Goal: Task Accomplishment & Management: Use online tool/utility

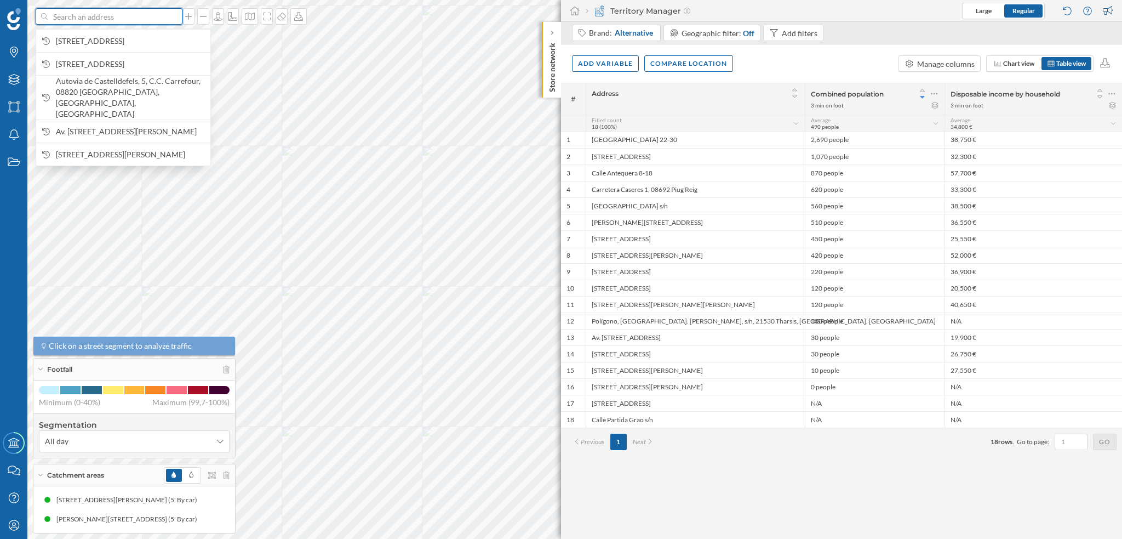
click at [98, 19] on input at bounding box center [109, 16] width 123 height 16
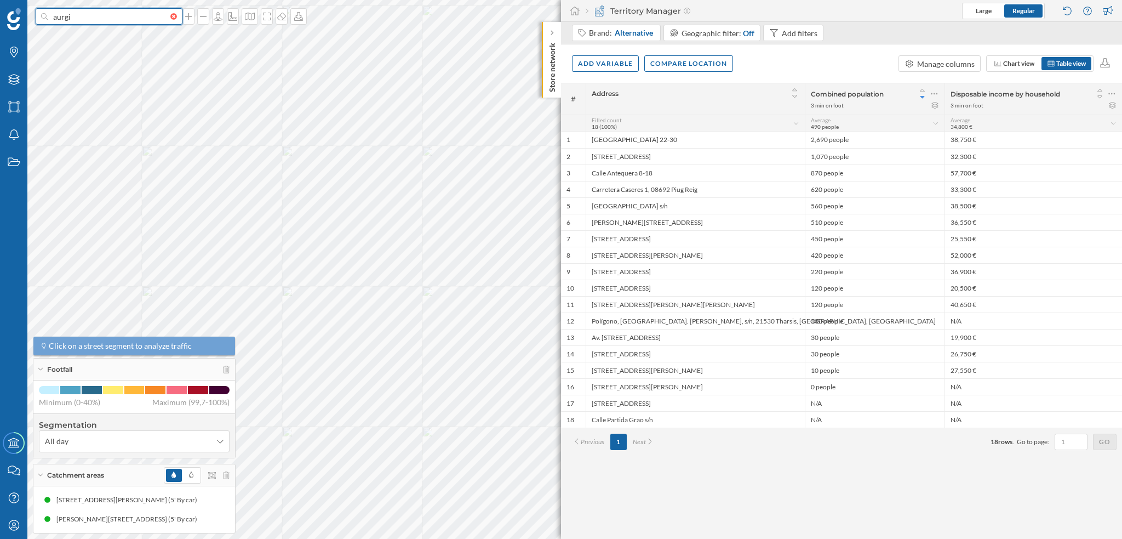
paste input "[STREET_ADDRESS]"
type input "aurgi [STREET_ADDRESS]"
click at [103, 39] on icon "[STREET_ADDRESS][PERSON_NAME]" at bounding box center [138, 40] width 119 height 9
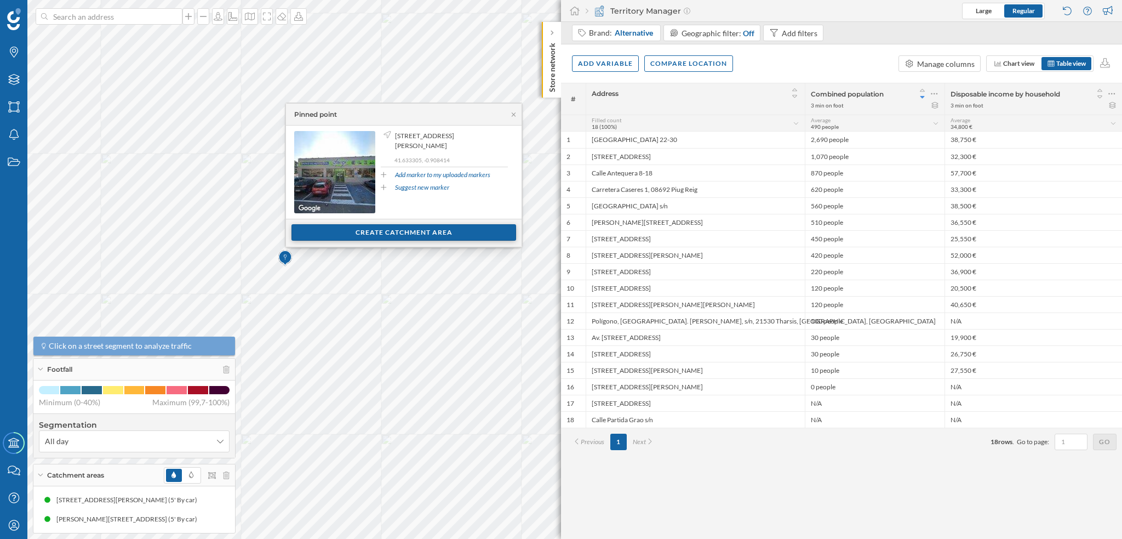
click at [393, 237] on div "Create catchment area" at bounding box center [404, 232] width 225 height 16
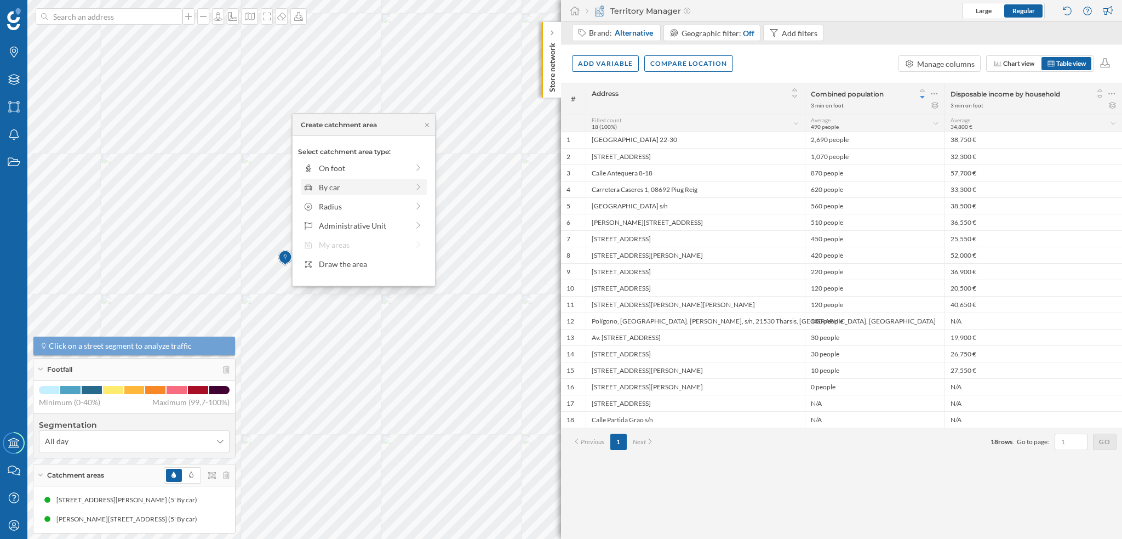
click at [368, 188] on div "By car" at bounding box center [363, 187] width 89 height 12
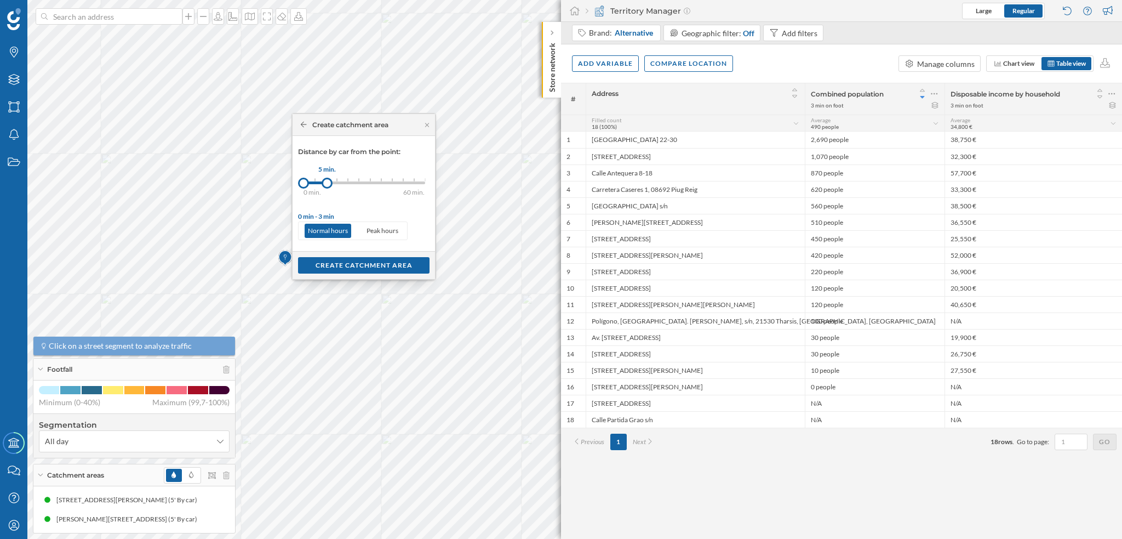
drag, startPoint x: 313, startPoint y: 185, endPoint x: 327, endPoint y: 185, distance: 13.7
click at [327, 185] on div at bounding box center [327, 183] width 11 height 11
click at [357, 267] on div "Create catchment area" at bounding box center [364, 264] width 132 height 16
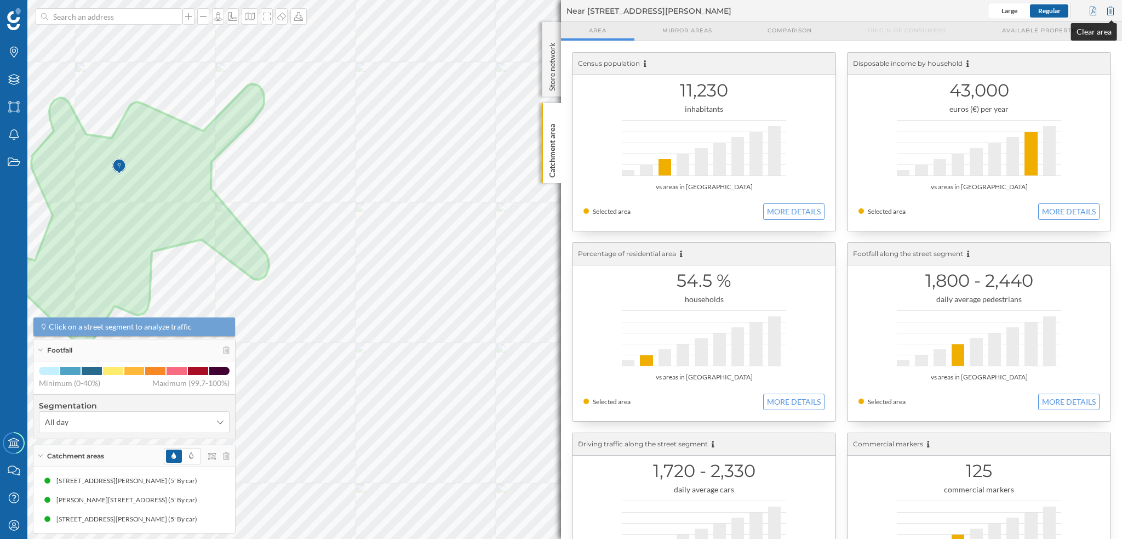
click at [701, 12] on div at bounding box center [1111, 11] width 12 height 16
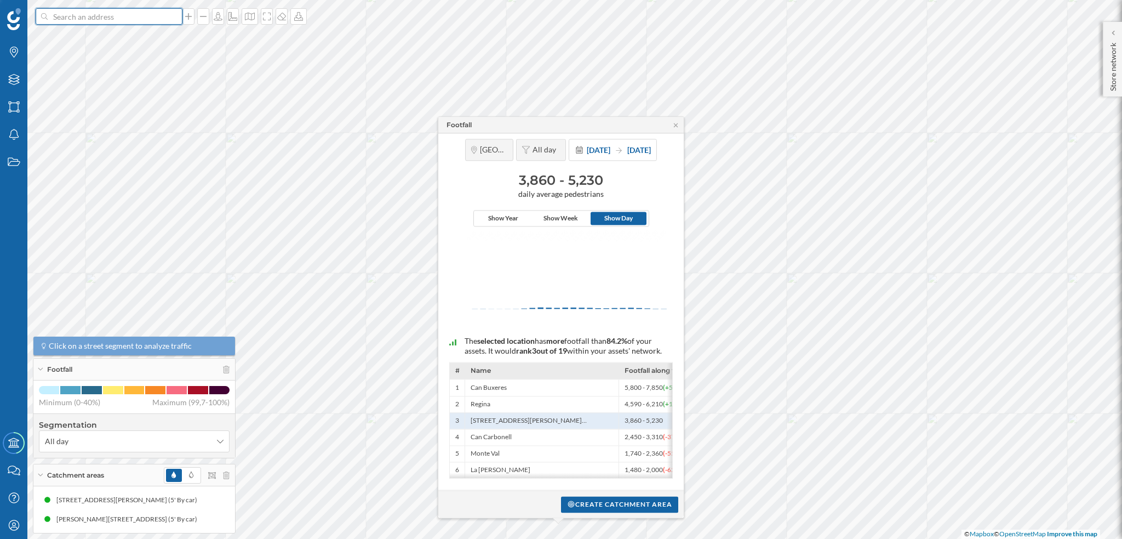
drag, startPoint x: 564, startPoint y: -4, endPoint x: 106, endPoint y: 17, distance: 459.2
click at [106, 17] on input at bounding box center [109, 16] width 123 height 16
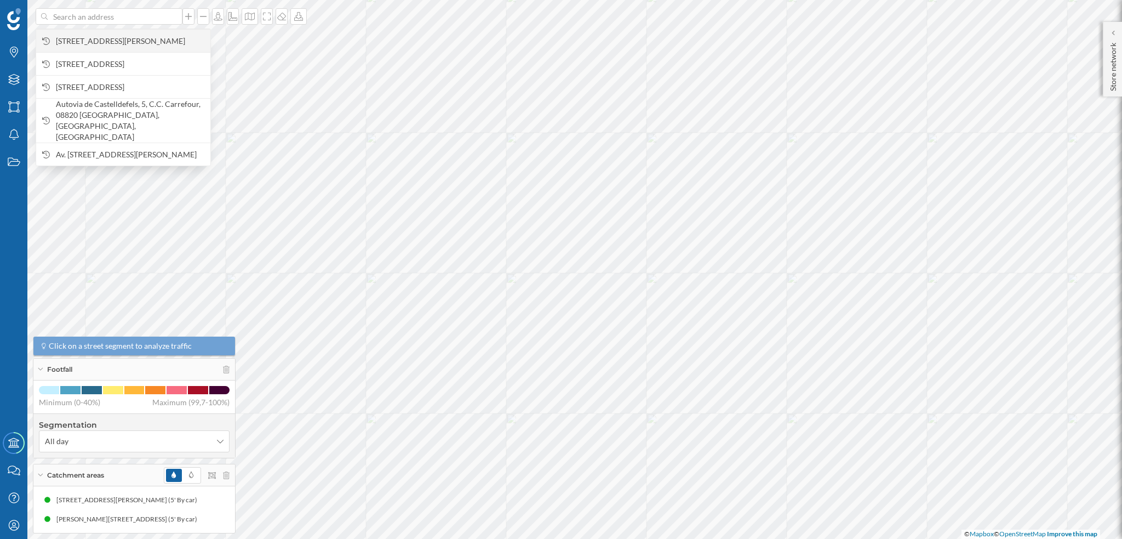
click at [167, 43] on span "[STREET_ADDRESS]" at bounding box center [130, 41] width 149 height 11
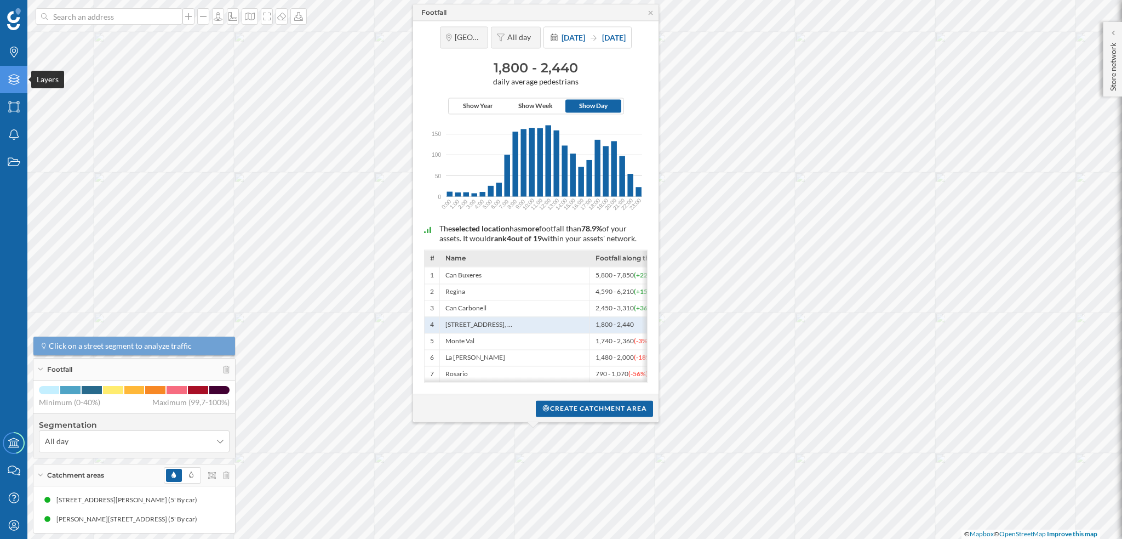
click at [11, 70] on div "Layers" at bounding box center [13, 79] width 27 height 27
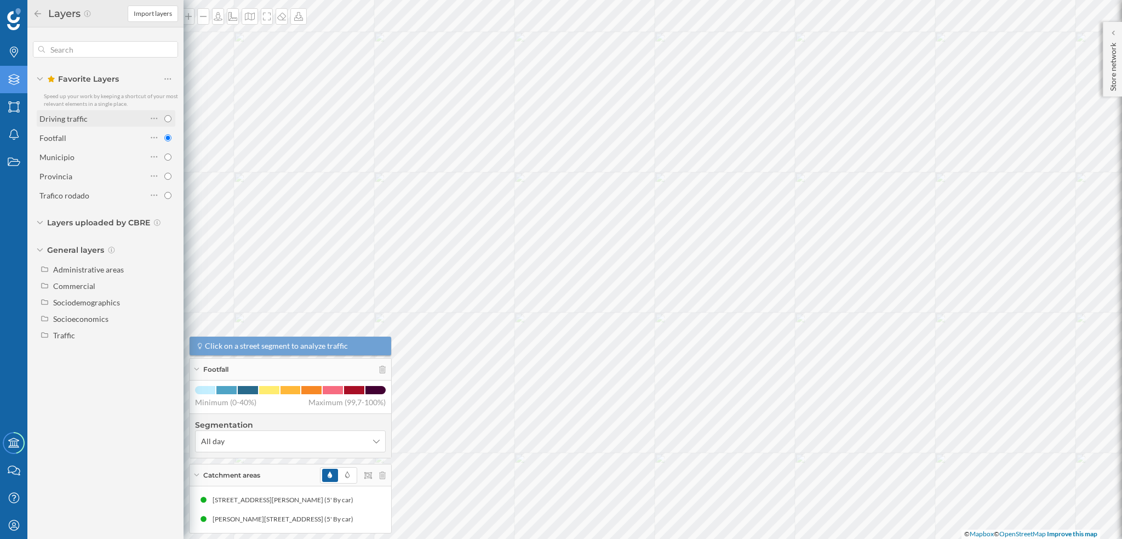
click at [115, 117] on div "Driving traffic" at bounding box center [92, 119] width 107 height 12
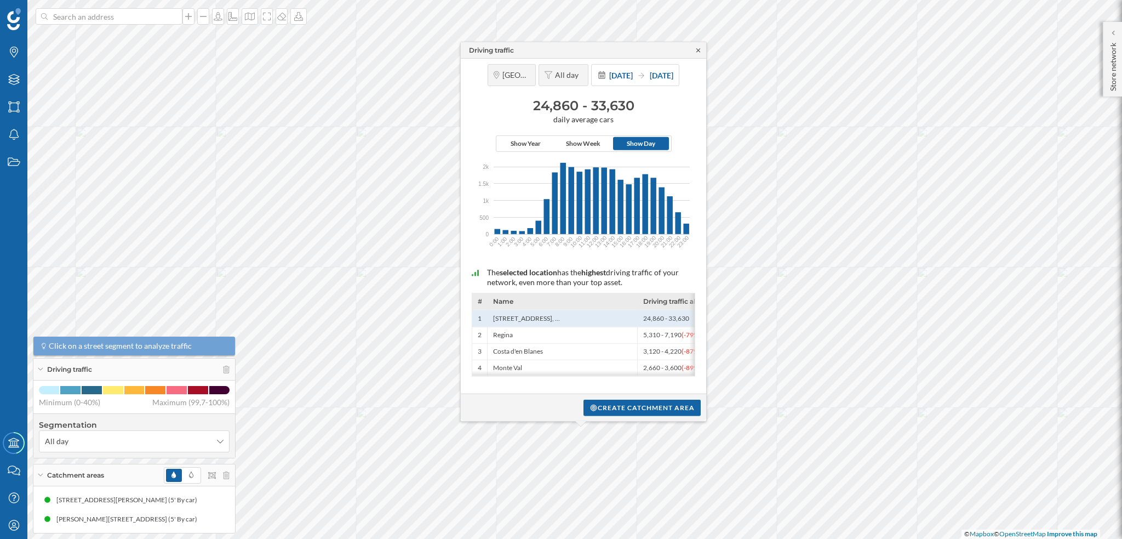
click at [698, 49] on icon at bounding box center [698, 50] width 8 height 7
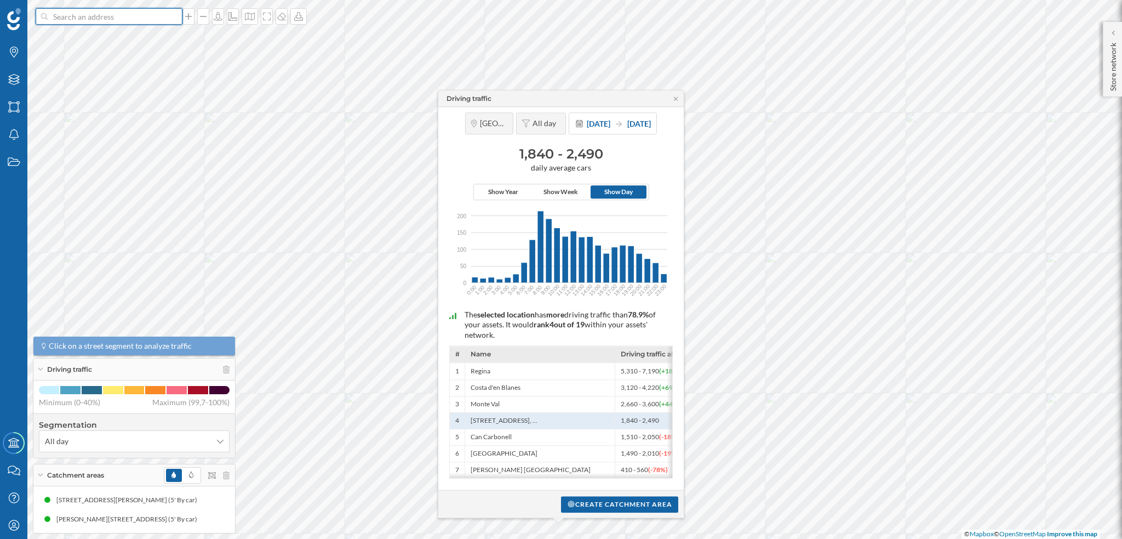
click at [65, 20] on input at bounding box center [109, 16] width 123 height 16
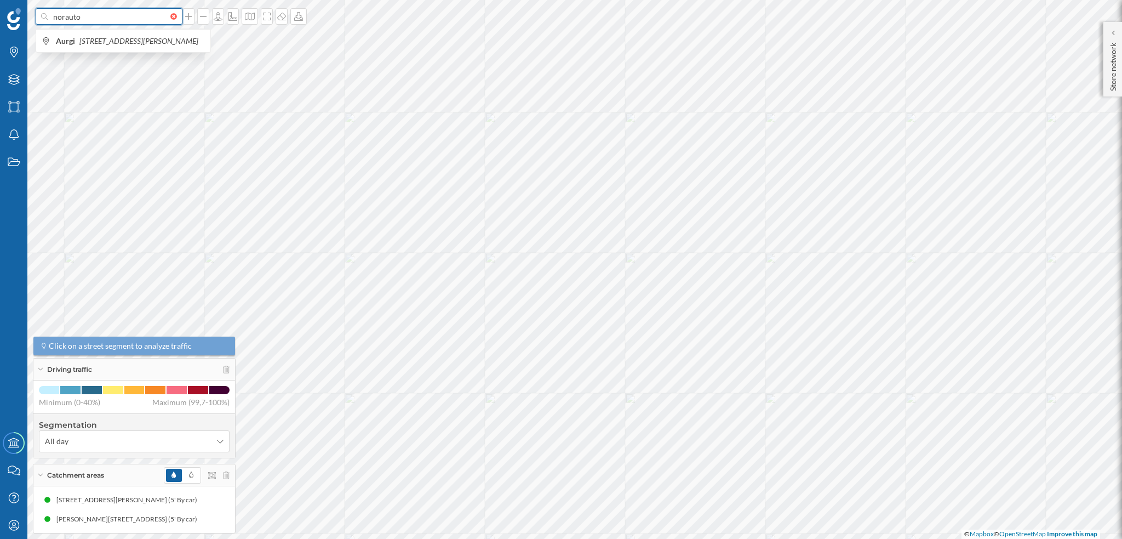
paste input "Av.De Navarra, 180, 50011 Zaragoza"
type input "norauto Av.De Navarra, 180, 50011 Zaragoza"
click at [81, 39] on b "Norauto Zaragoza Augusta" at bounding box center [103, 35] width 95 height 9
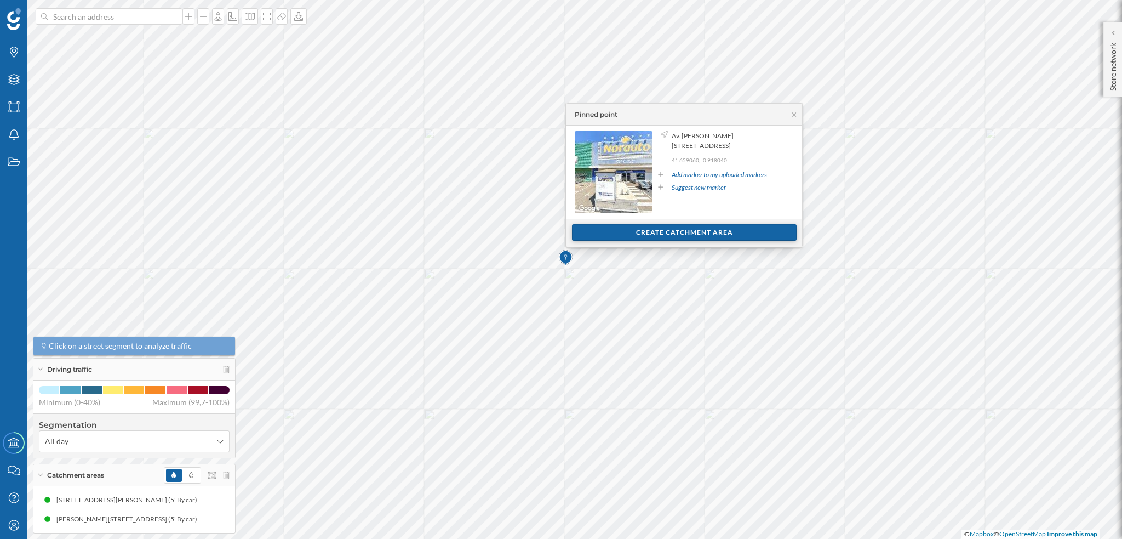
click at [623, 230] on div "Create catchment area" at bounding box center [684, 232] width 225 height 16
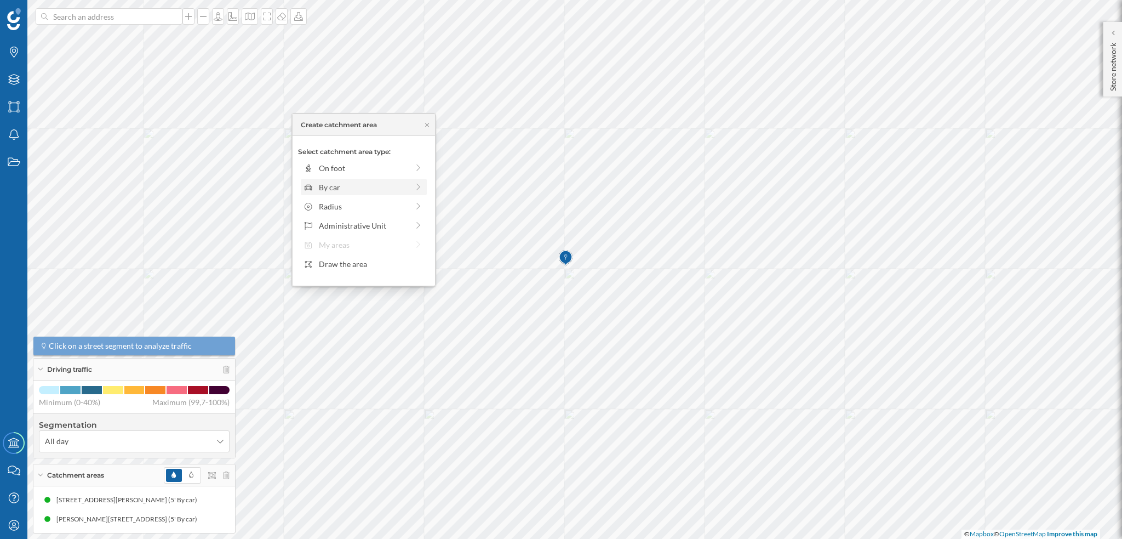
click at [324, 191] on div "By car" at bounding box center [363, 187] width 89 height 12
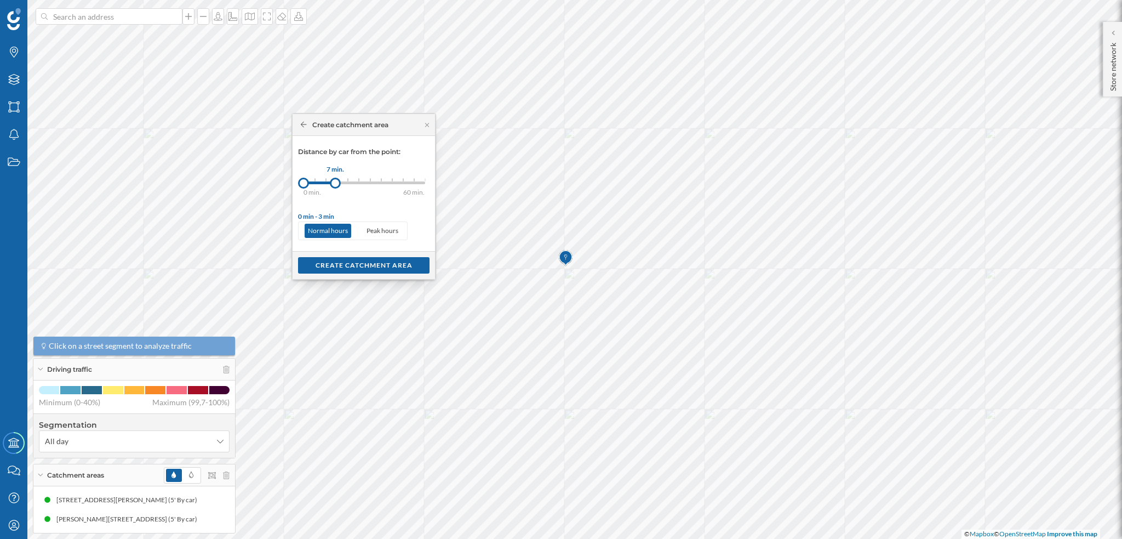
drag, startPoint x: 311, startPoint y: 181, endPoint x: 335, endPoint y: 181, distance: 24.7
click at [335, 181] on div at bounding box center [335, 183] width 11 height 11
click at [335, 181] on div at bounding box center [337, 183] width 11 height 11
drag, startPoint x: 335, startPoint y: 181, endPoint x: 328, endPoint y: 181, distance: 7.1
click at [328, 181] on div at bounding box center [328, 183] width 11 height 11
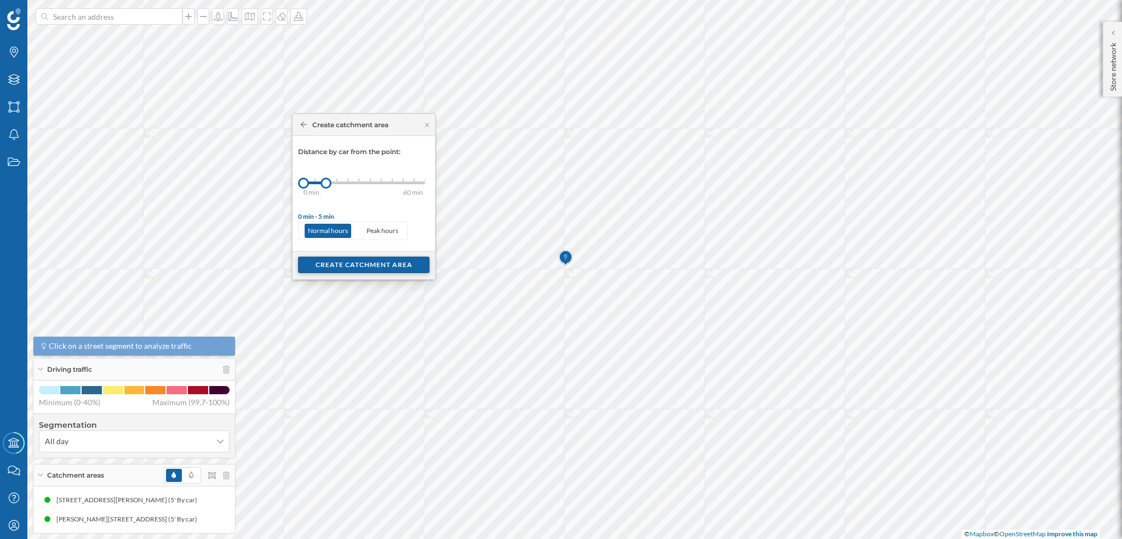
click at [344, 269] on div "Create catchment area" at bounding box center [364, 264] width 132 height 16
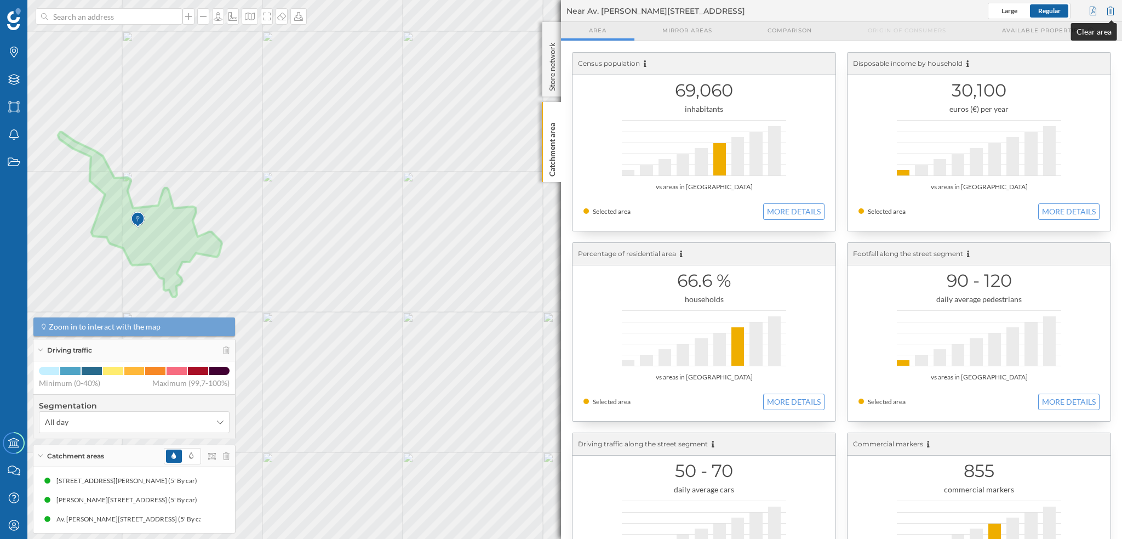
click at [701, 7] on div at bounding box center [1111, 11] width 12 height 16
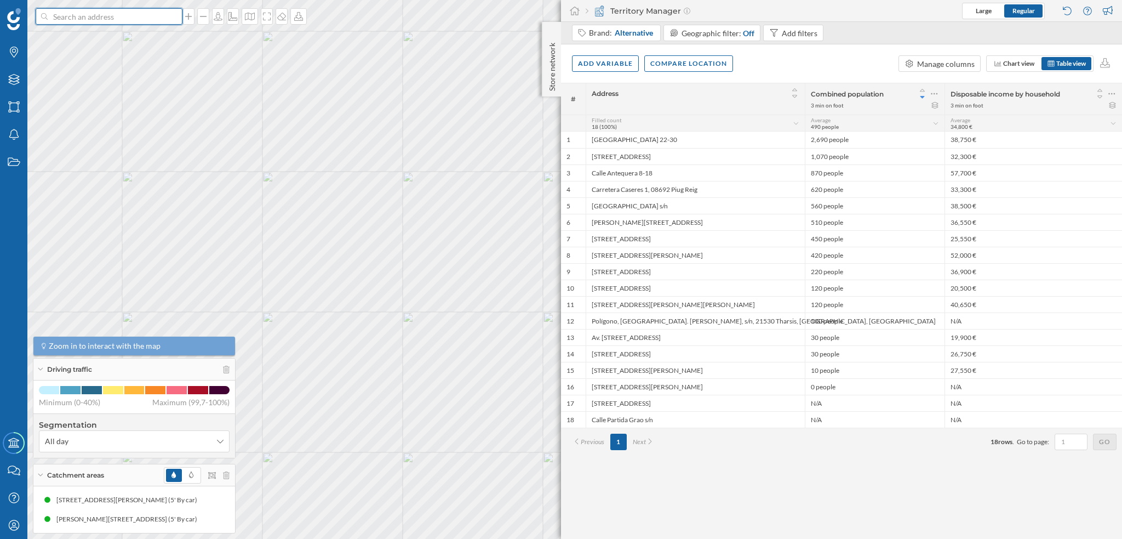
click at [119, 12] on input at bounding box center [109, 16] width 123 height 16
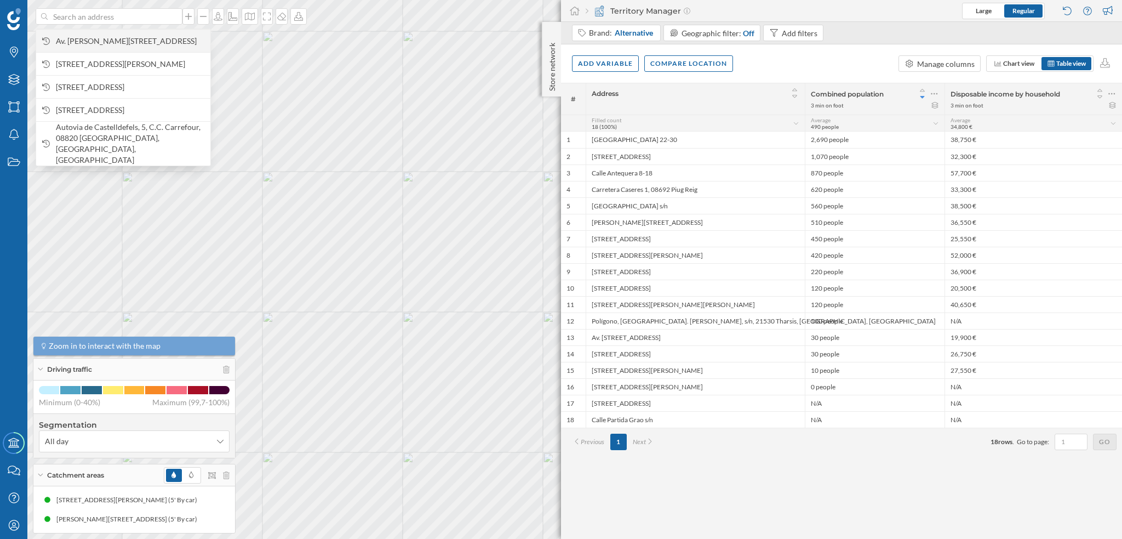
click at [135, 44] on span "[STREET_ADDRESS]" at bounding box center [130, 41] width 149 height 11
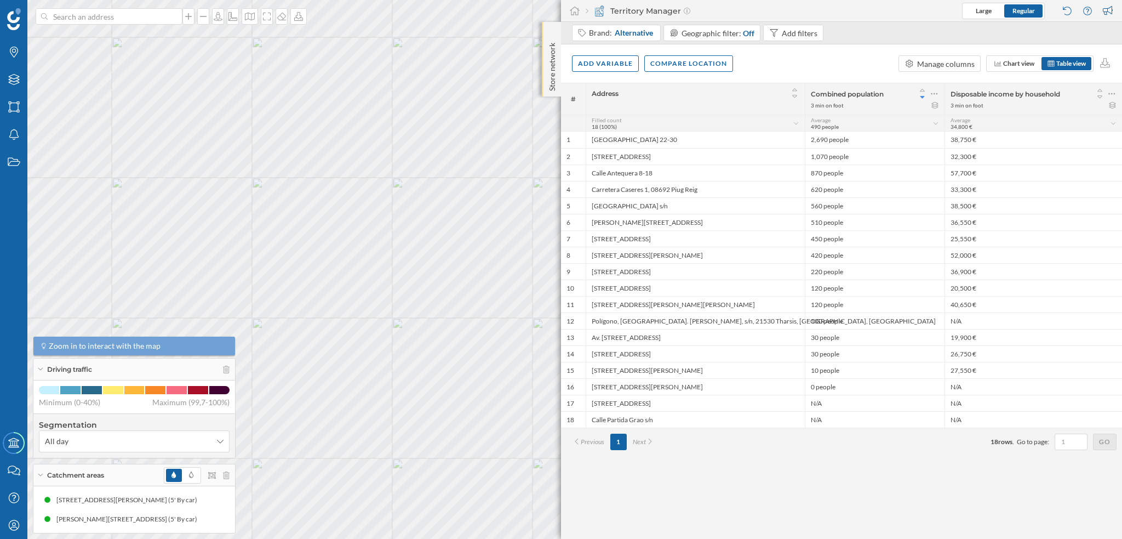
click at [546, 42] on div "Store network" at bounding box center [551, 59] width 19 height 75
click at [546, 42] on div "Store network" at bounding box center [551, 60] width 19 height 76
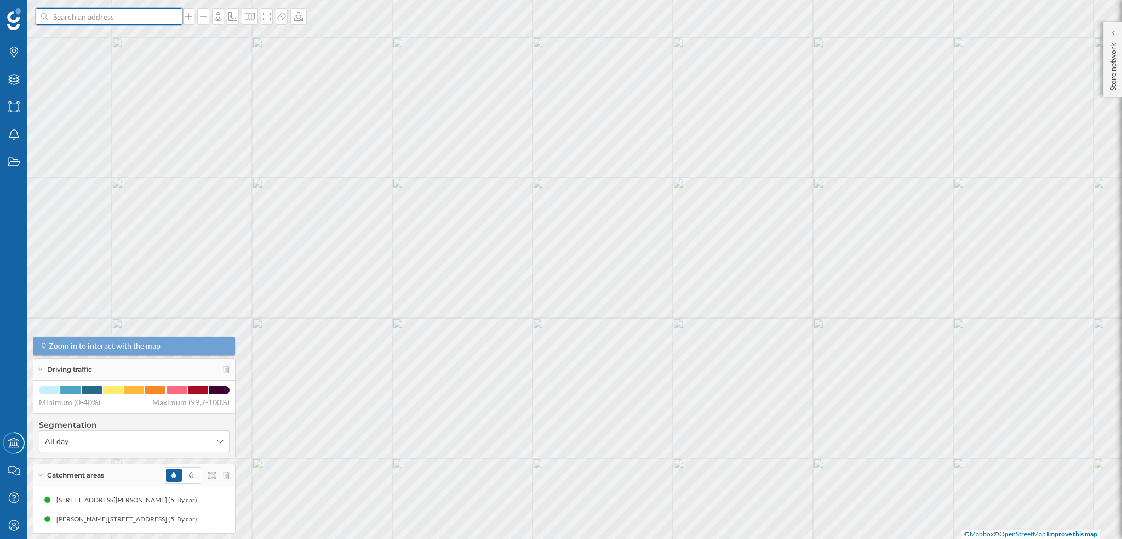
click at [70, 19] on input at bounding box center [109, 16] width 123 height 16
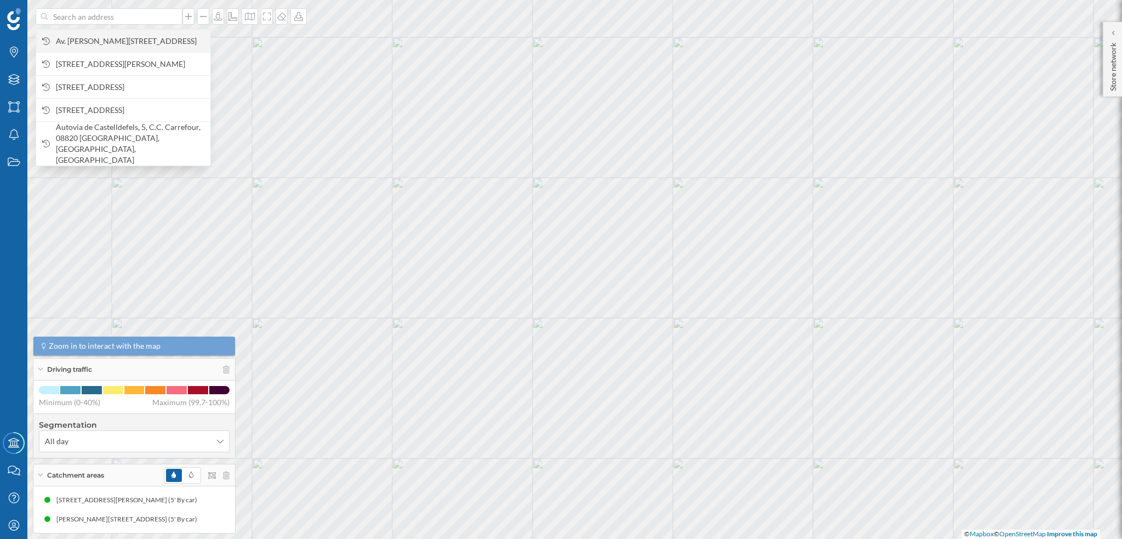
click at [74, 31] on div "[STREET_ADDRESS]" at bounding box center [123, 40] width 174 height 23
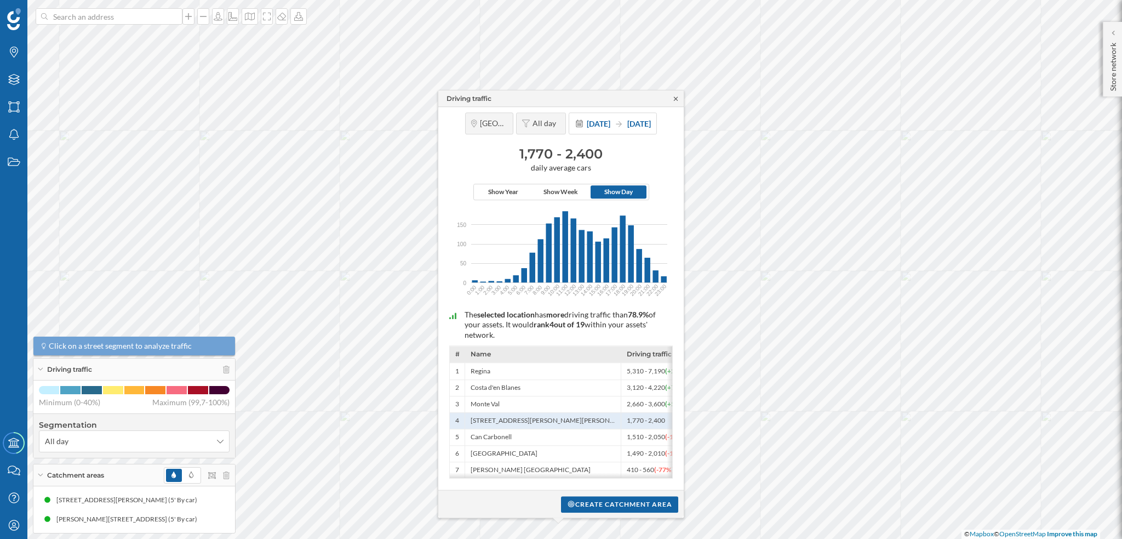
click at [677, 96] on icon at bounding box center [676, 98] width 4 height 4
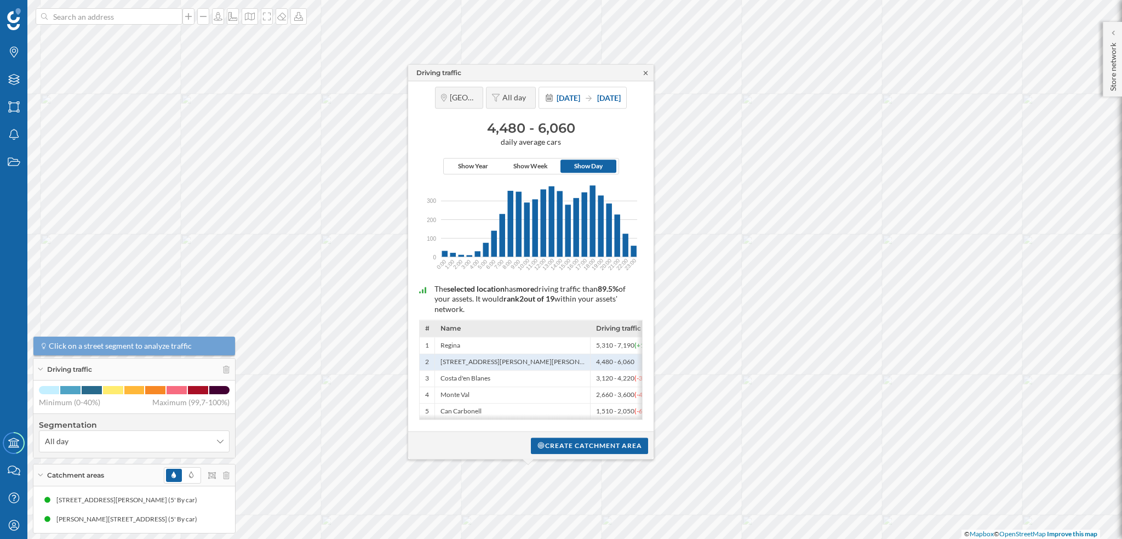
click at [643, 70] on icon at bounding box center [646, 73] width 8 height 7
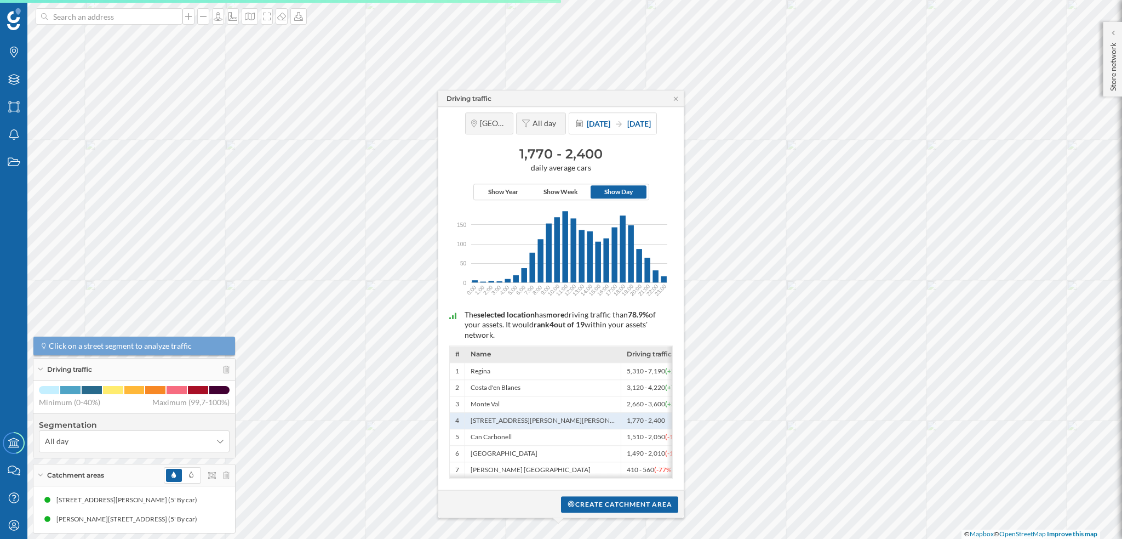
drag, startPoint x: 683, startPoint y: 256, endPoint x: 674, endPoint y: 202, distance: 55.1
click at [674, 202] on div "Zaragoza All day 1 Jan 2024 31 Dec 2024 1,770 - 2,400 daily average cars Show Y…" at bounding box center [561, 298] width 246 height 383
click at [678, 98] on icon at bounding box center [676, 98] width 8 height 7
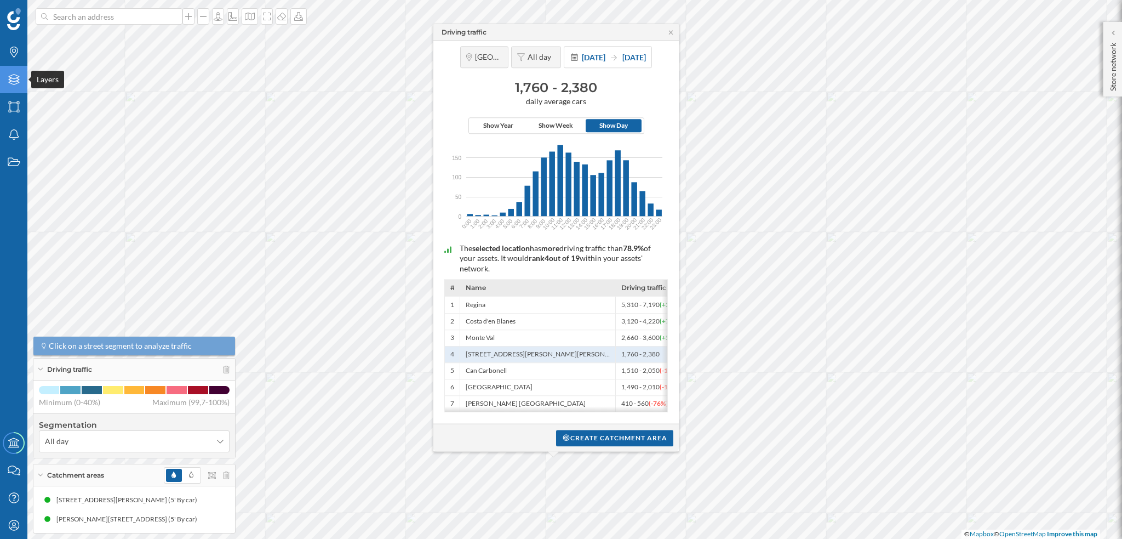
click at [11, 83] on icon at bounding box center [13, 79] width 11 height 11
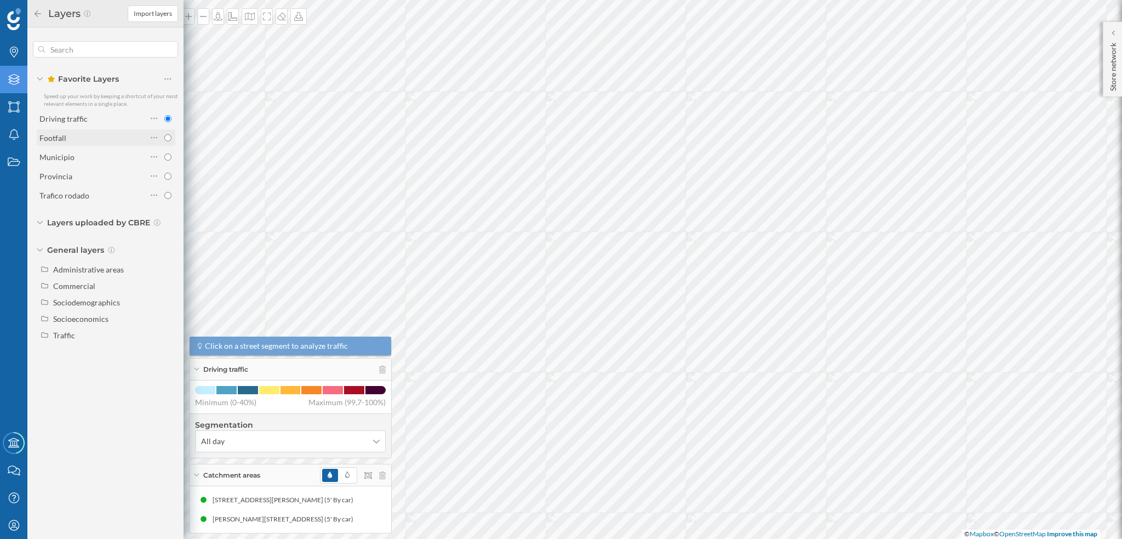
click at [94, 139] on div "Footfall" at bounding box center [92, 138] width 107 height 12
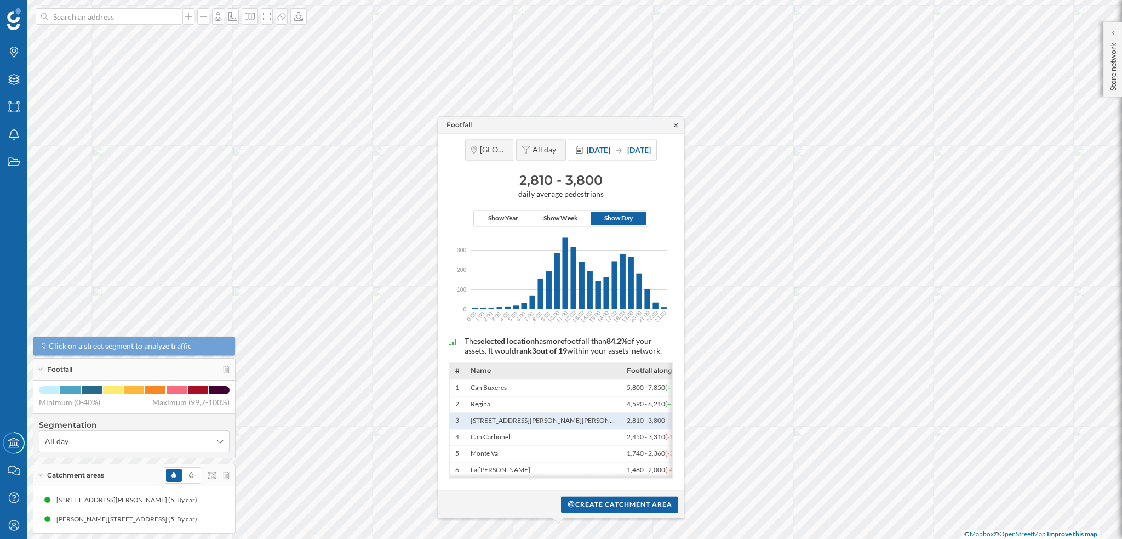
click at [676, 122] on icon at bounding box center [676, 125] width 8 height 7
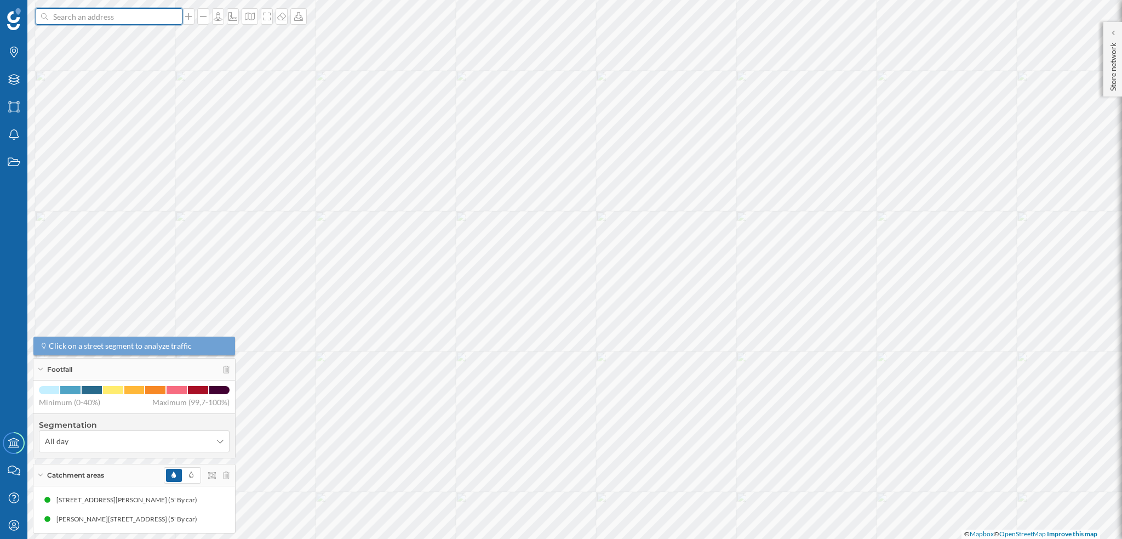
click at [105, 17] on input at bounding box center [109, 16] width 123 height 16
paste input "Feu Vert, C.C. Augusta - Avda. de Navarra, 180 50011 ZARAGOZA"
type input "feu vert Feu Vert, C.C. Augusta - Avda. de Navarra, 180 50011 ZARAGOZA"
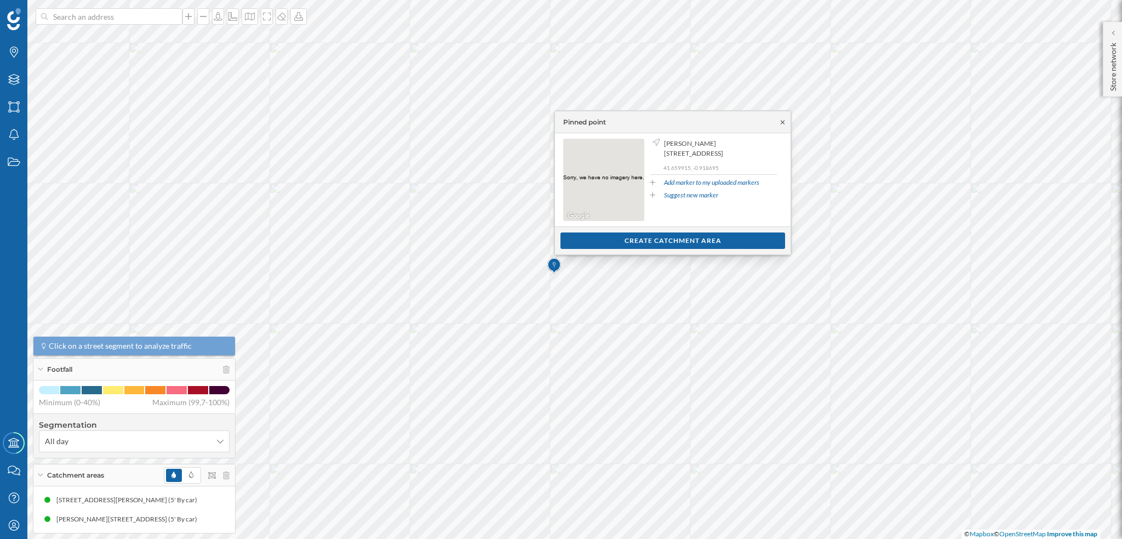
click at [701, 121] on icon at bounding box center [783, 122] width 8 height 7
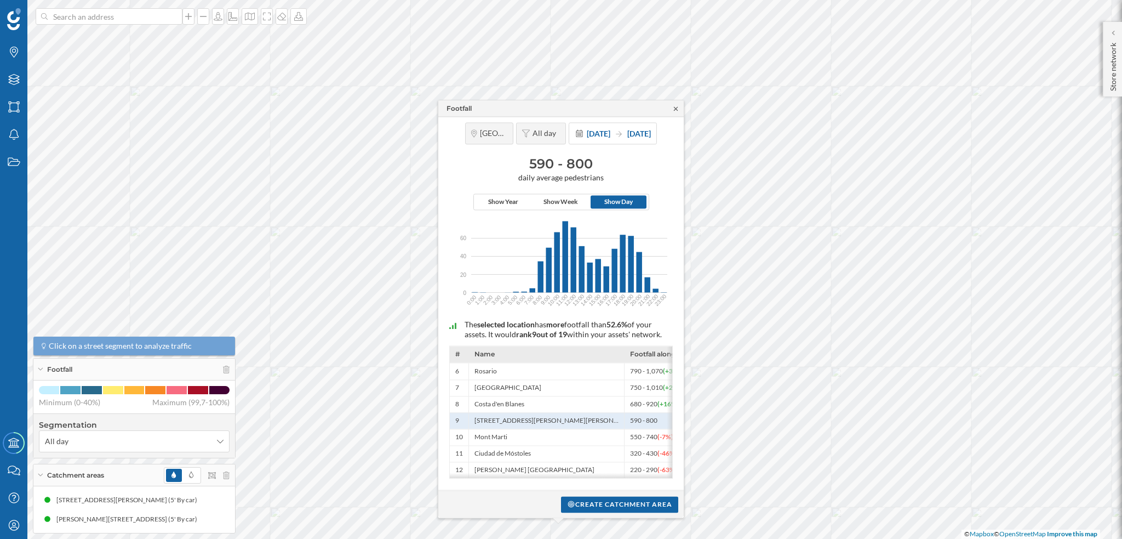
click at [676, 106] on icon at bounding box center [676, 108] width 4 height 4
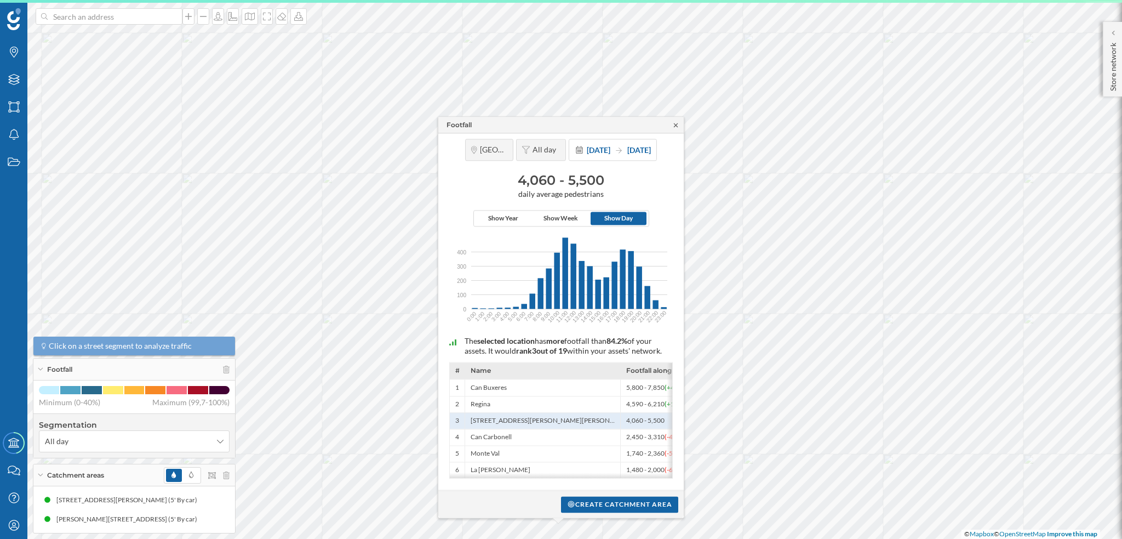
click at [675, 123] on icon at bounding box center [676, 125] width 4 height 4
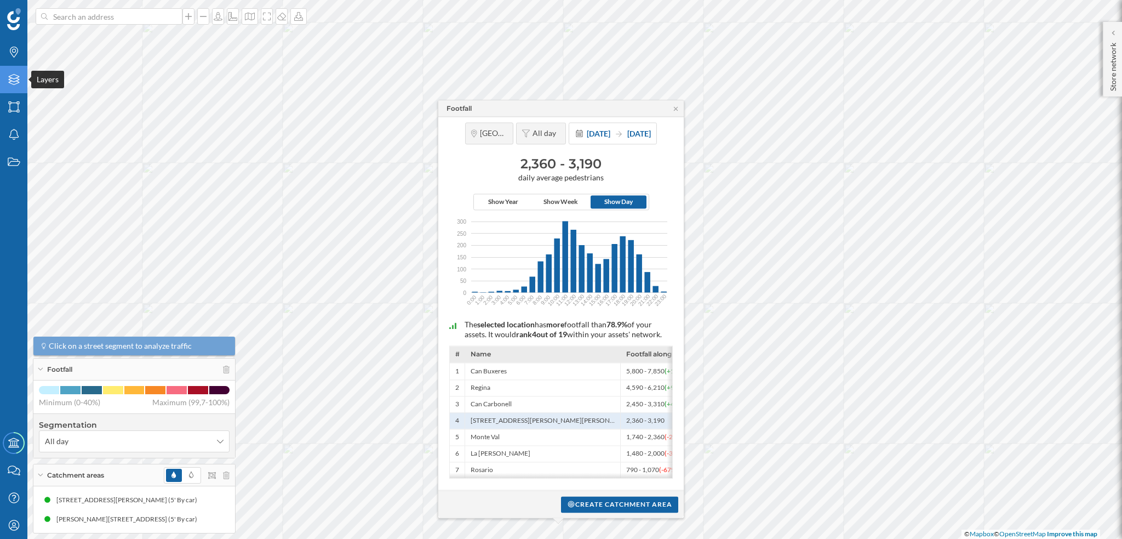
click at [5, 83] on div "Layers" at bounding box center [13, 79] width 27 height 27
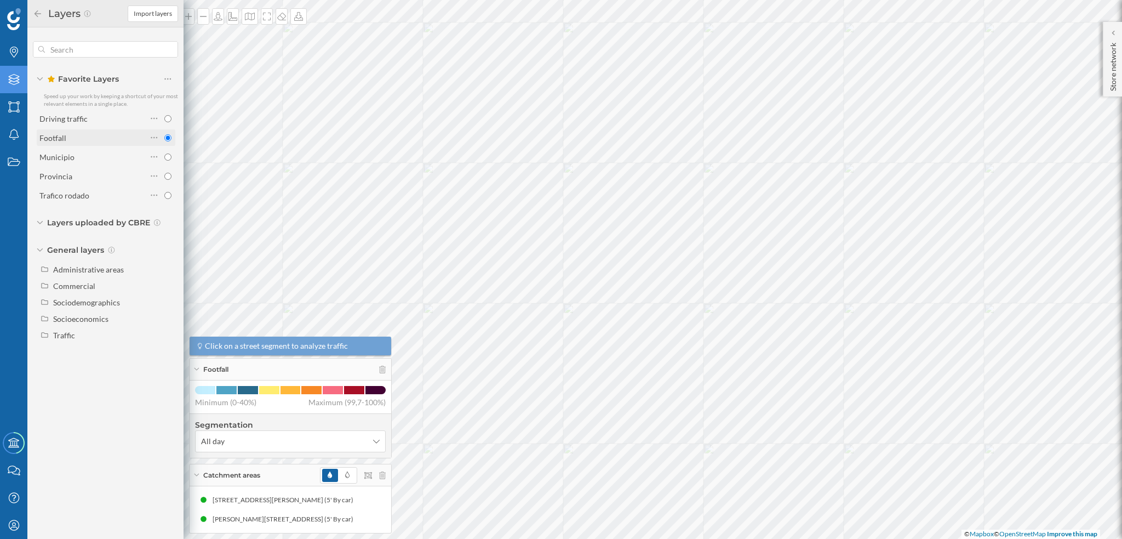
click at [69, 139] on div "Footfall" at bounding box center [92, 138] width 107 height 12
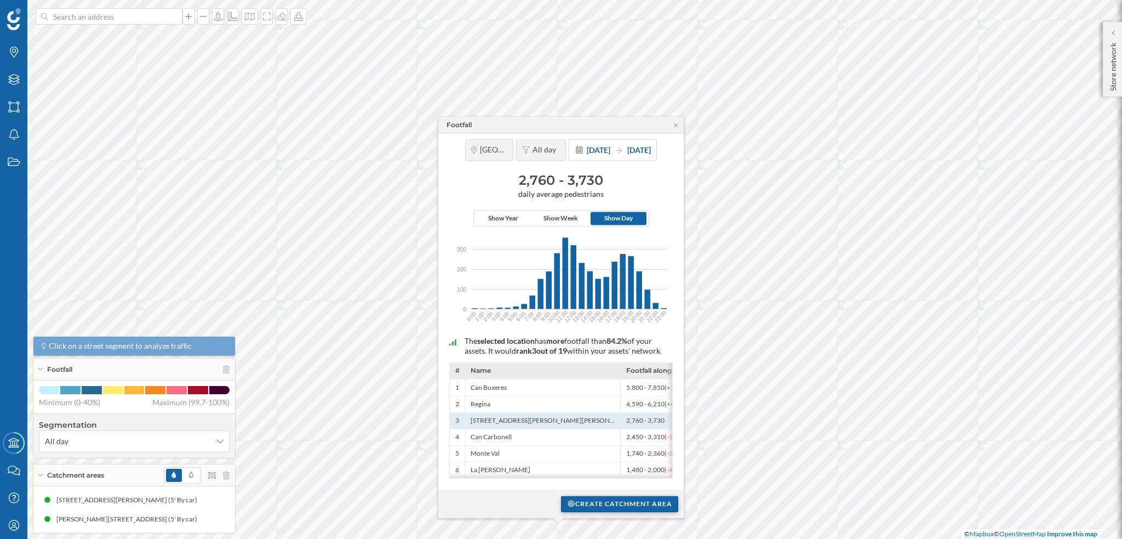
click at [596, 345] on div "Create catchment area" at bounding box center [619, 503] width 117 height 16
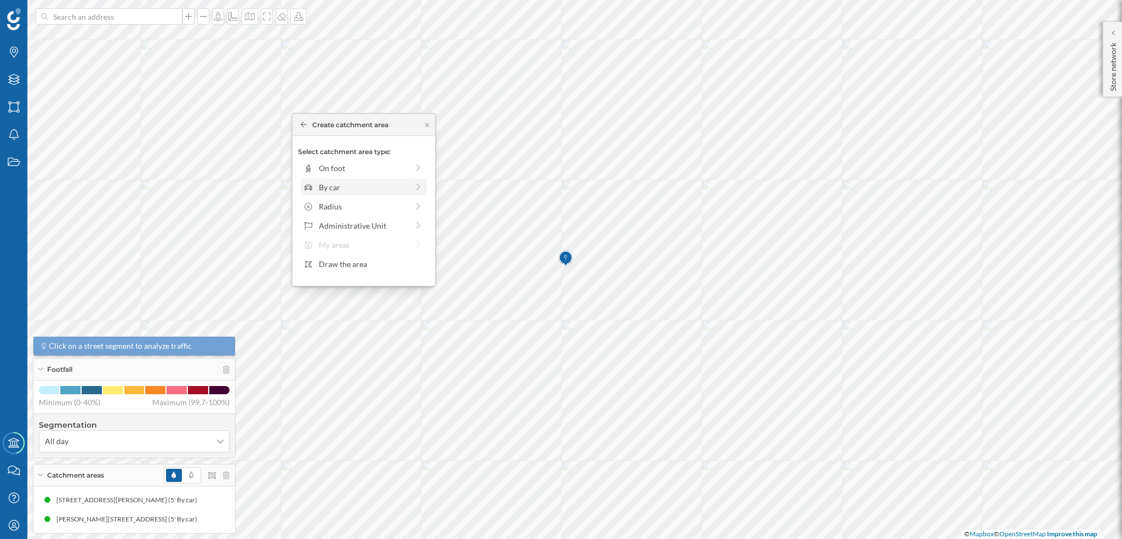
click at [323, 179] on div "By car" at bounding box center [364, 187] width 126 height 16
drag, startPoint x: 312, startPoint y: 182, endPoint x: 329, endPoint y: 180, distance: 16.7
click at [329, 180] on div at bounding box center [328, 183] width 11 height 11
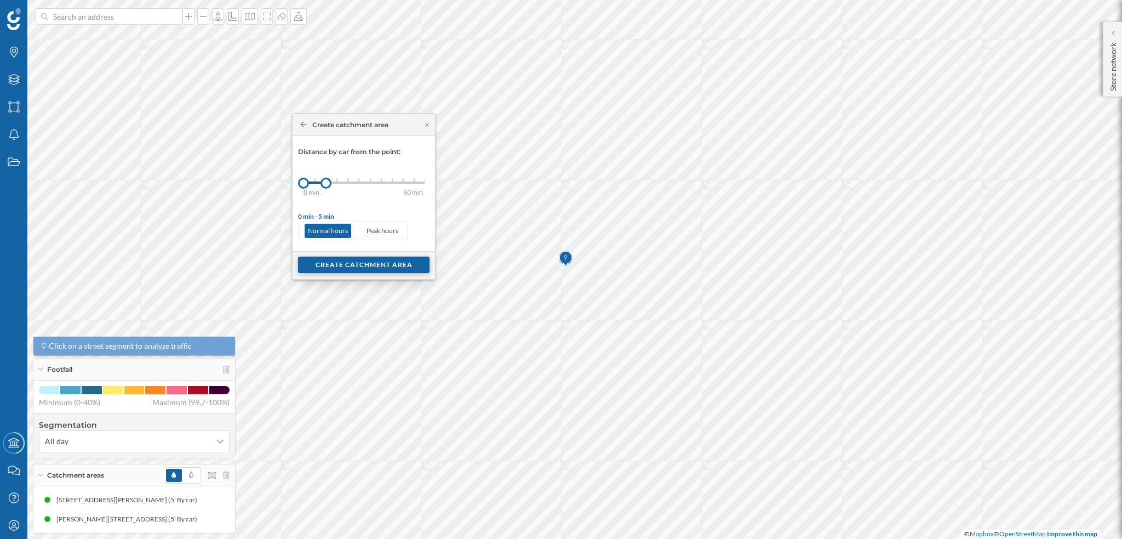
click at [347, 269] on div "Create catchment area" at bounding box center [364, 264] width 132 height 16
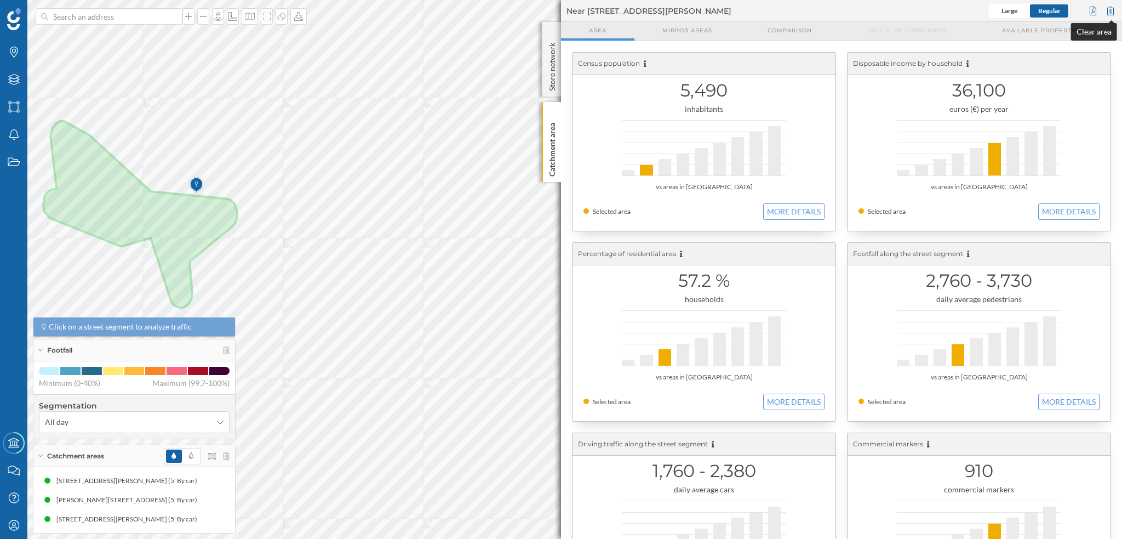
click at [701, 10] on div at bounding box center [1111, 11] width 12 height 16
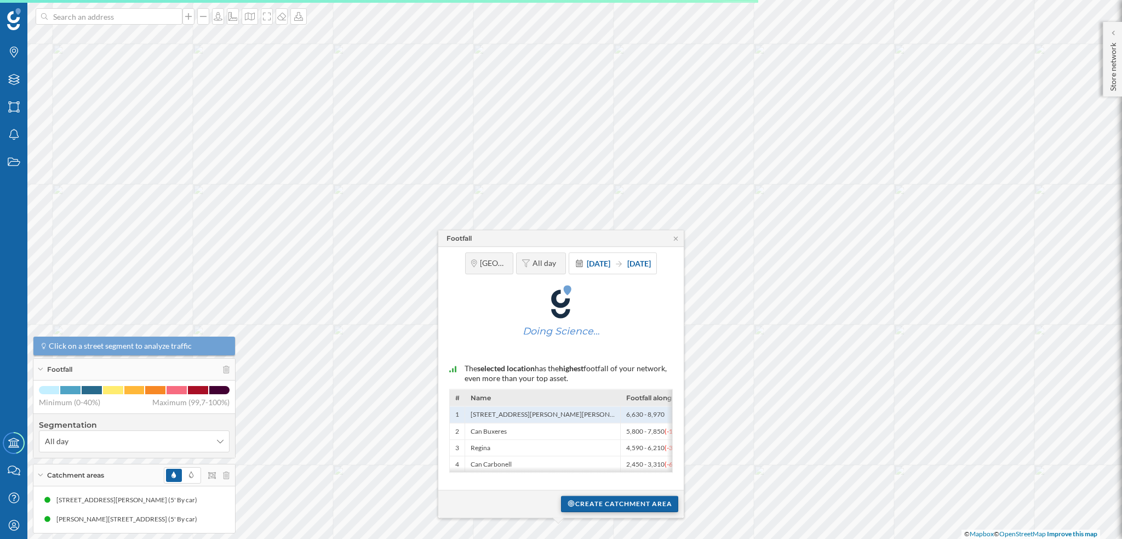
click at [590, 345] on div "Create catchment area" at bounding box center [619, 503] width 117 height 16
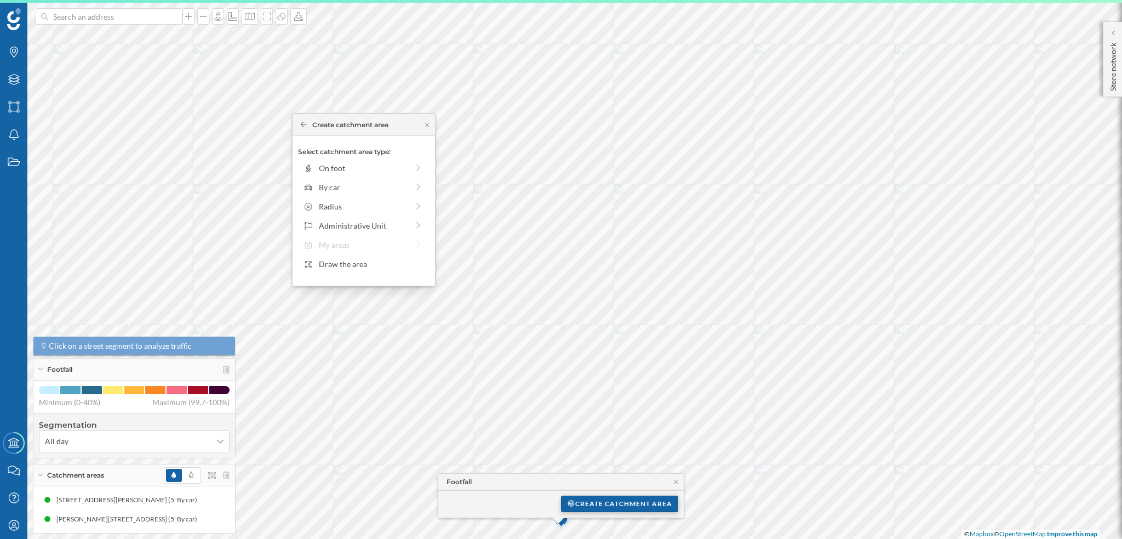
click at [629, 345] on div "Create catchment area" at bounding box center [619, 503] width 117 height 16
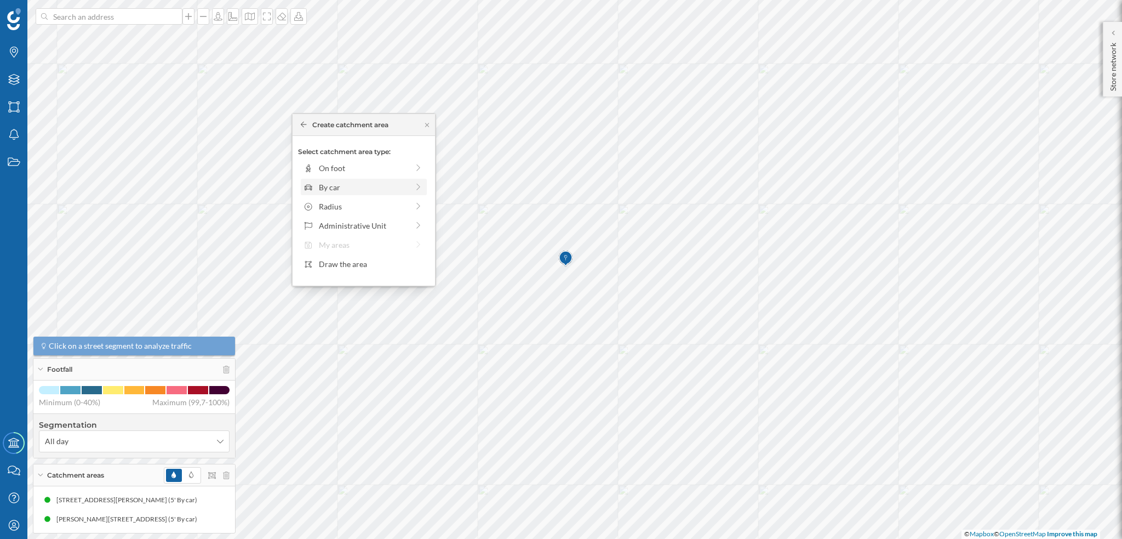
click at [340, 191] on div "By car" at bounding box center [363, 187] width 89 height 12
drag, startPoint x: 314, startPoint y: 185, endPoint x: 326, endPoint y: 185, distance: 12.1
click at [326, 185] on div at bounding box center [322, 183] width 11 height 11
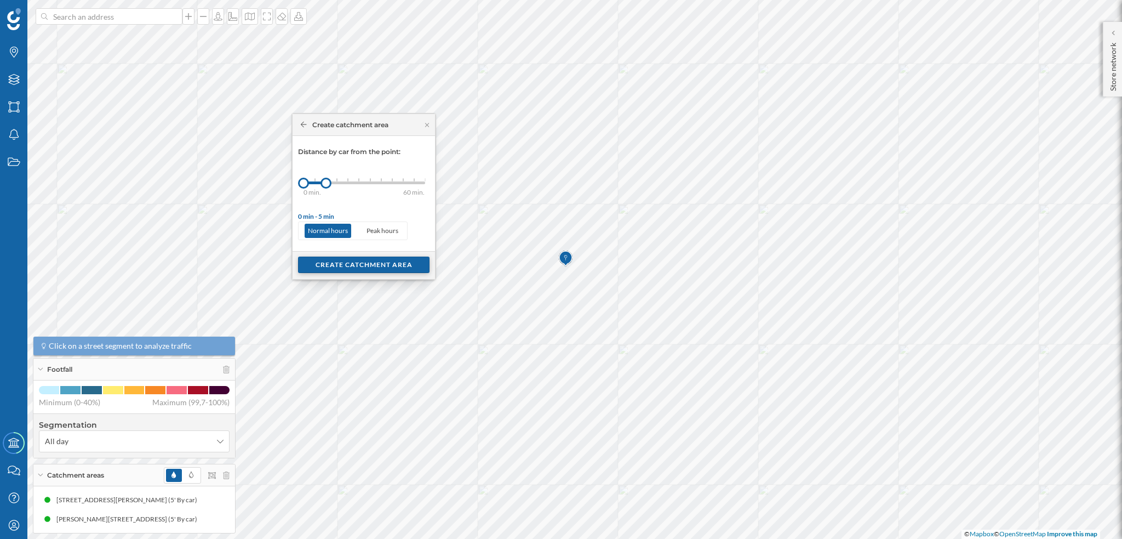
click at [352, 269] on div "Create catchment area" at bounding box center [364, 264] width 132 height 16
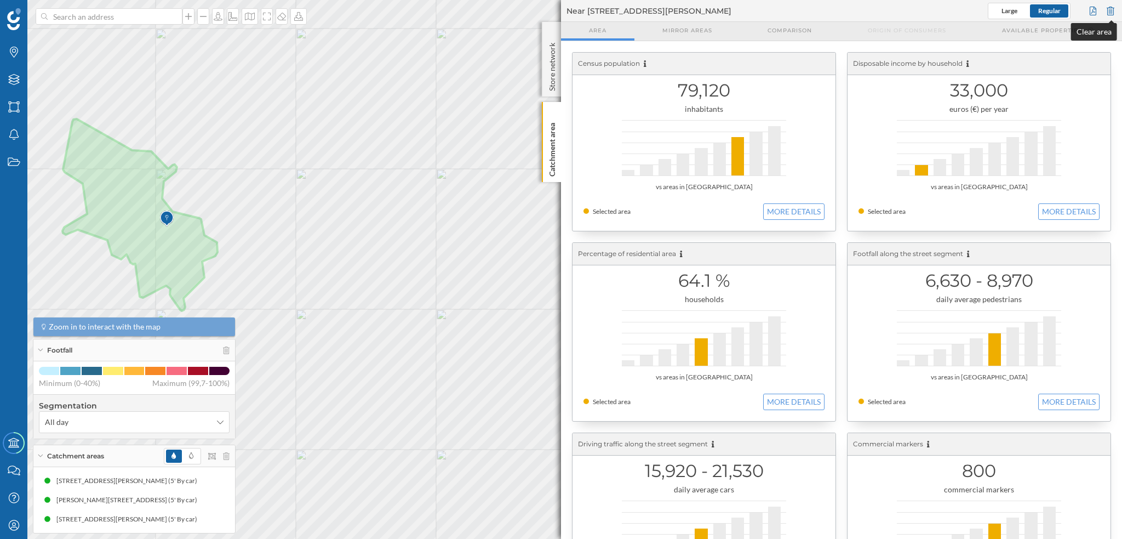
click at [701, 12] on div at bounding box center [1111, 11] width 12 height 16
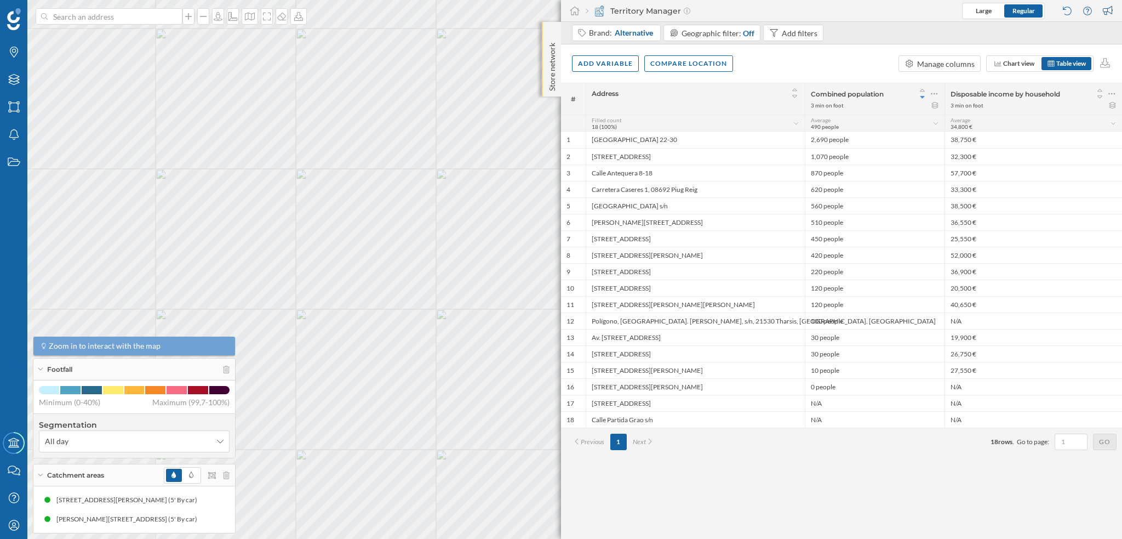
click at [547, 46] on p "Store network" at bounding box center [552, 64] width 11 height 53
click at [555, 45] on p "Store network" at bounding box center [552, 65] width 11 height 54
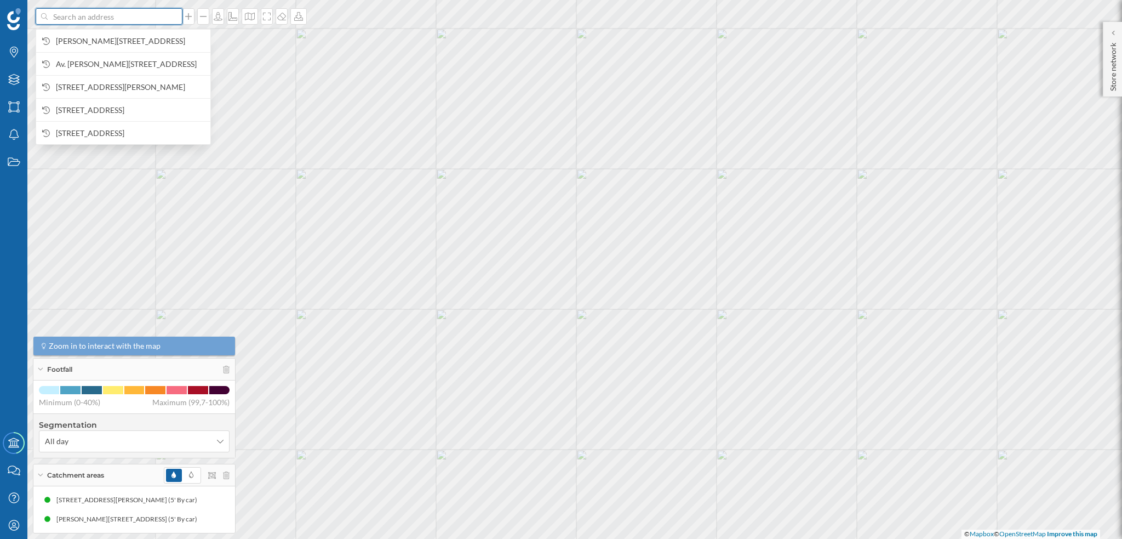
click at [134, 18] on input at bounding box center [109, 16] width 123 height 16
paste input "Av.Isla De Murano, 2, Cc Puerto Venecia, 50021 Zaragoza"
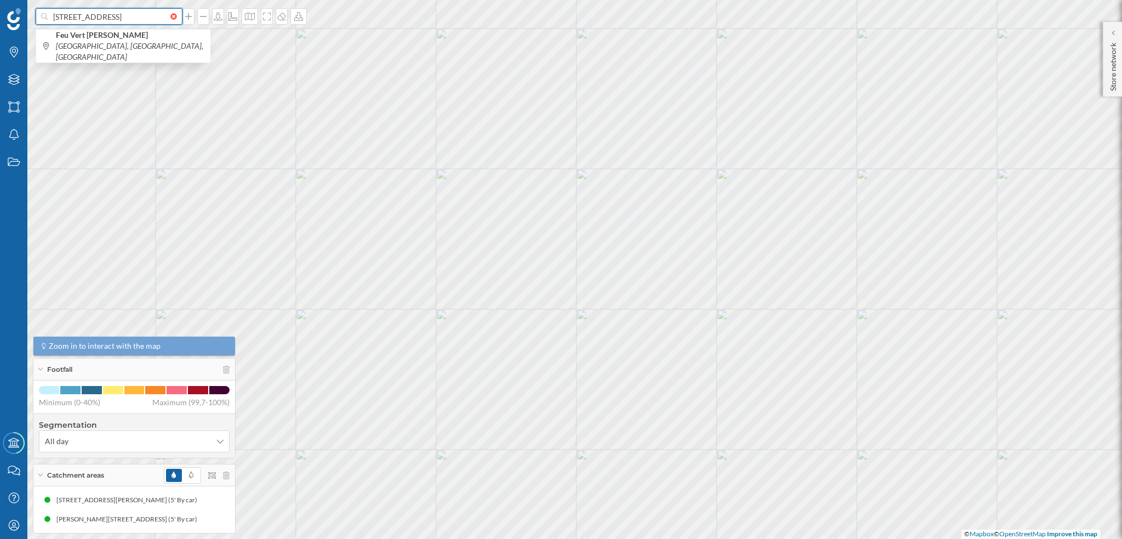
scroll to position [0, 79]
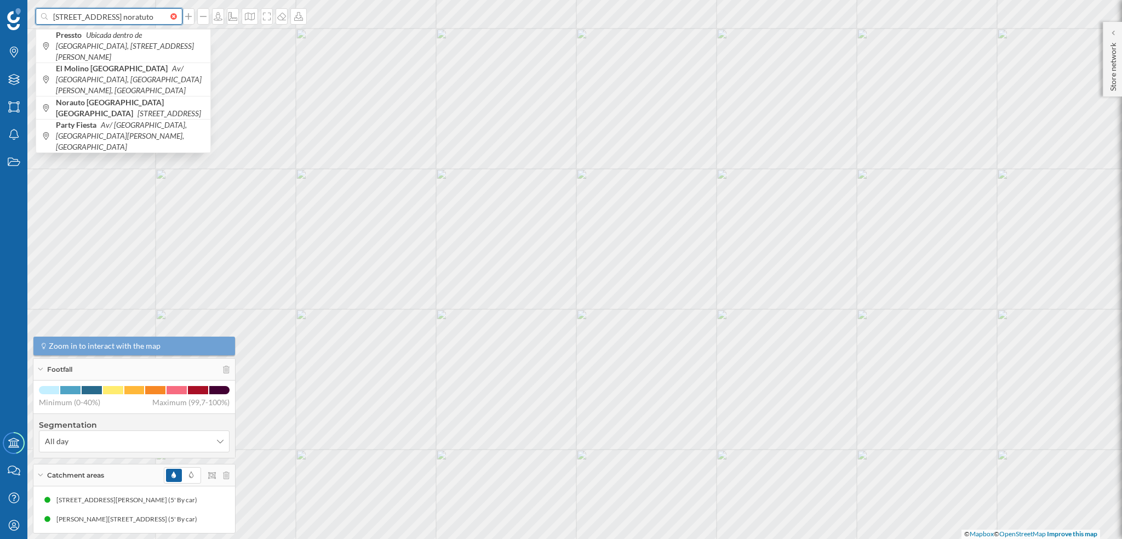
type input "Av.Isla De Murano, 2, Cc Puerto Venecia, 50021 Zaragoza noratuto"
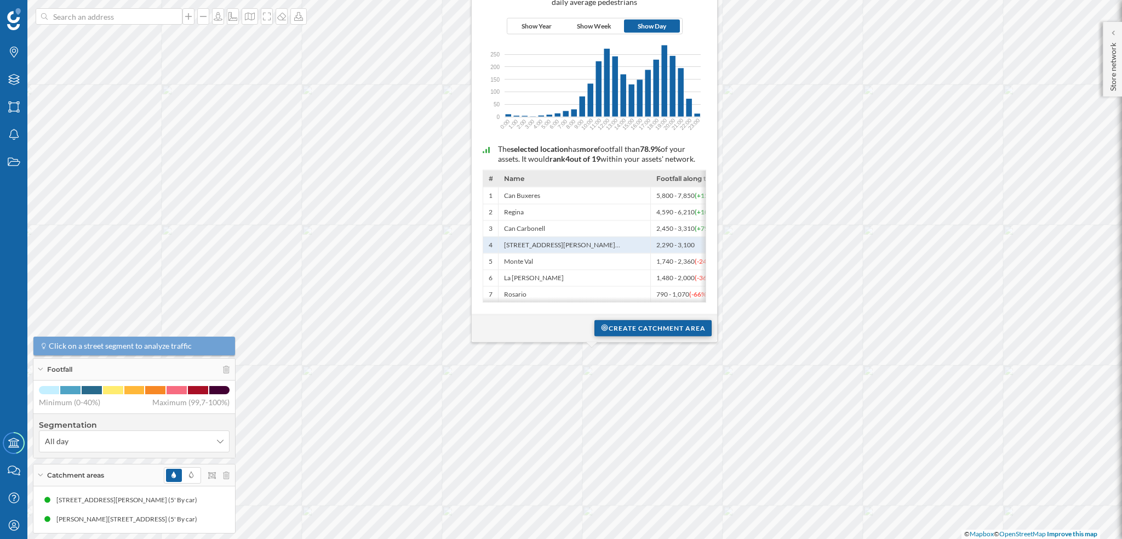
click at [638, 334] on div "Create catchment area" at bounding box center [653, 327] width 117 height 16
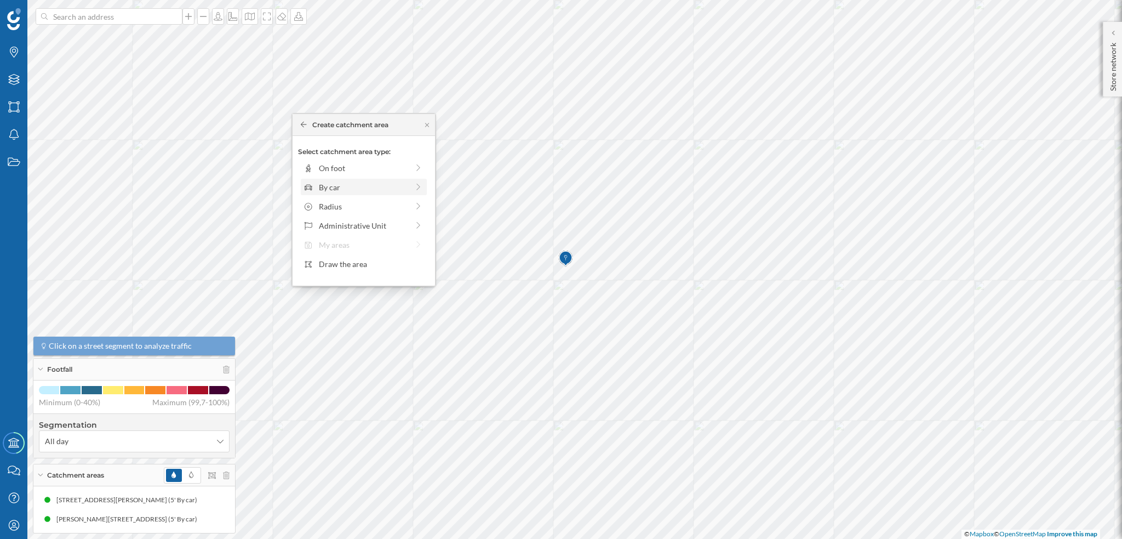
click at [335, 179] on div "By car" at bounding box center [364, 187] width 126 height 16
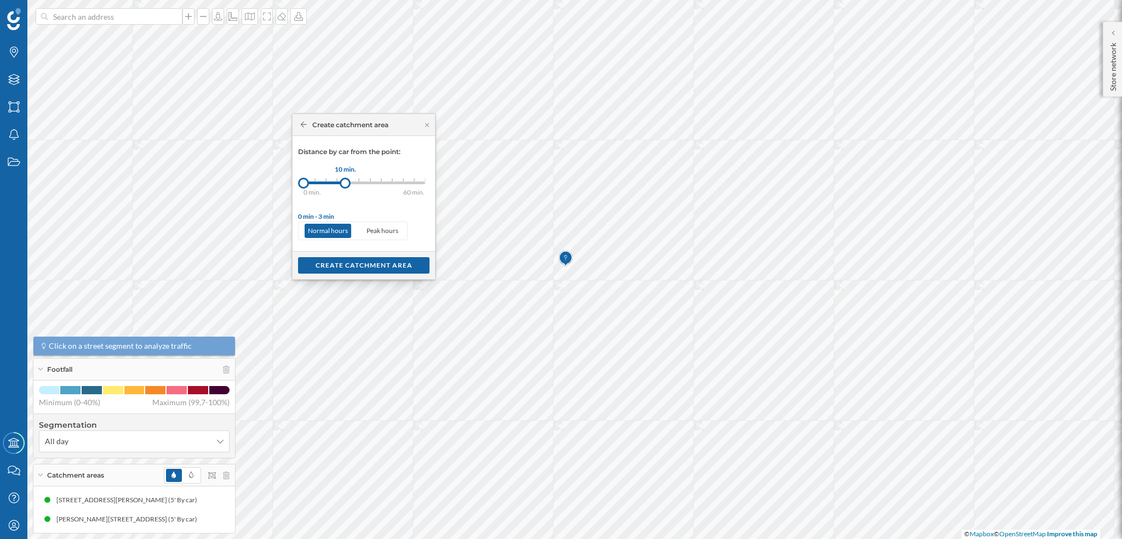
drag, startPoint x: 313, startPoint y: 178, endPoint x: 345, endPoint y: 178, distance: 31.8
click at [345, 178] on div at bounding box center [345, 183] width 11 height 11
drag, startPoint x: 346, startPoint y: 184, endPoint x: 328, endPoint y: 182, distance: 17.6
click at [328, 182] on div at bounding box center [328, 183] width 11 height 11
click at [356, 264] on div "Create catchment area" at bounding box center [364, 264] width 132 height 16
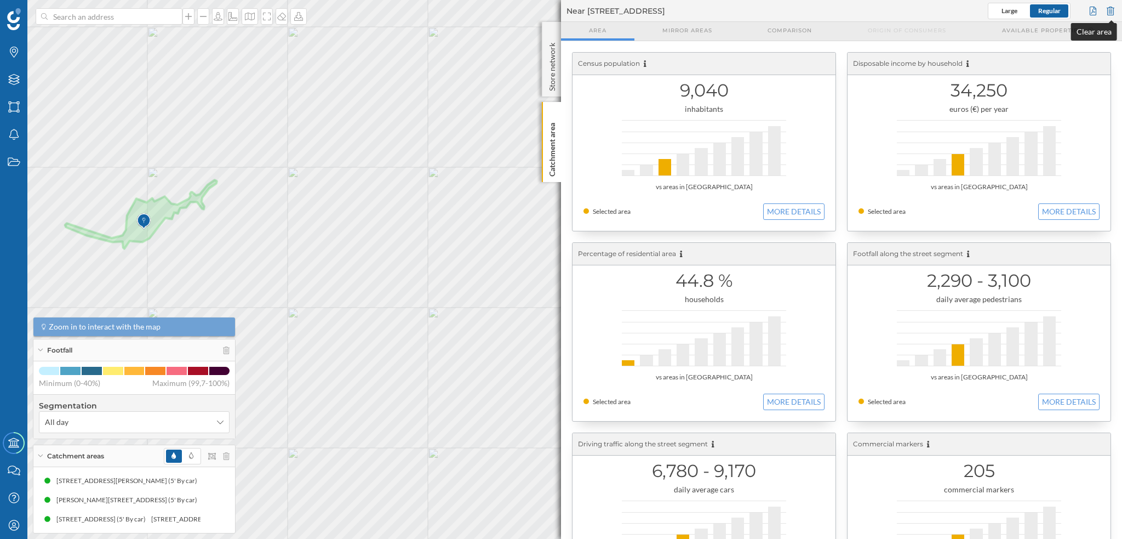
click at [701, 16] on div at bounding box center [1111, 11] width 12 height 16
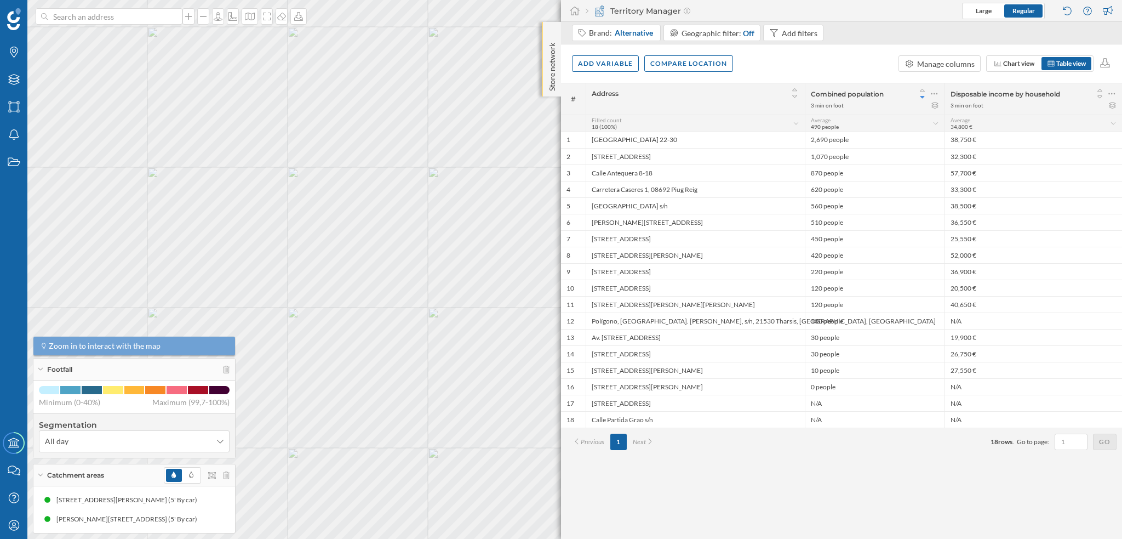
click at [543, 41] on div "Store network" at bounding box center [551, 59] width 19 height 75
click at [551, 40] on p "Store network" at bounding box center [552, 65] width 11 height 54
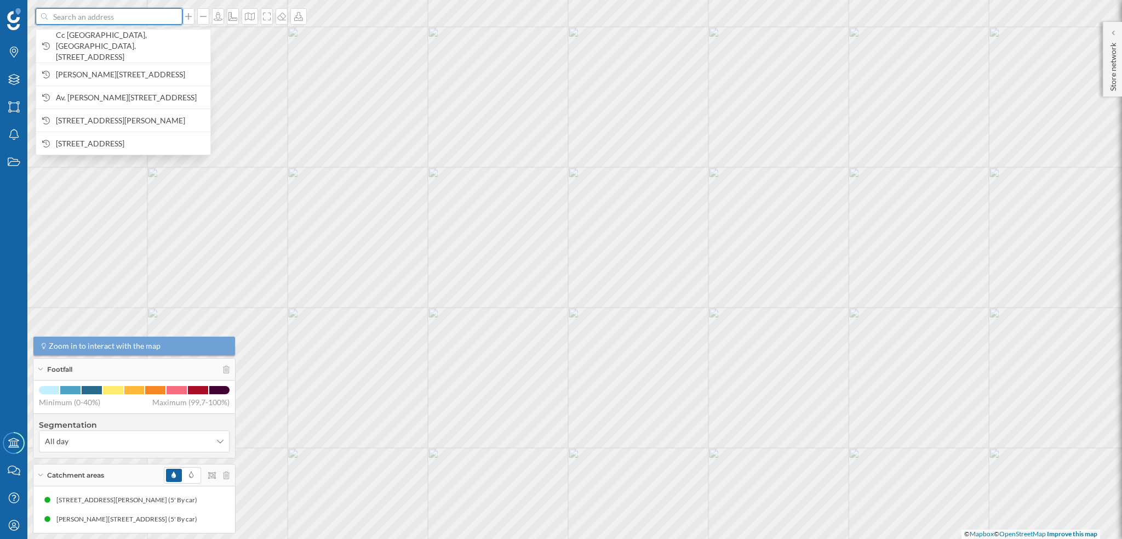
click at [161, 12] on input at bounding box center [109, 16] width 123 height 16
click at [161, 44] on span "[GEOGRAPHIC_DATA], [STREET_ADDRESS]" at bounding box center [130, 46] width 149 height 33
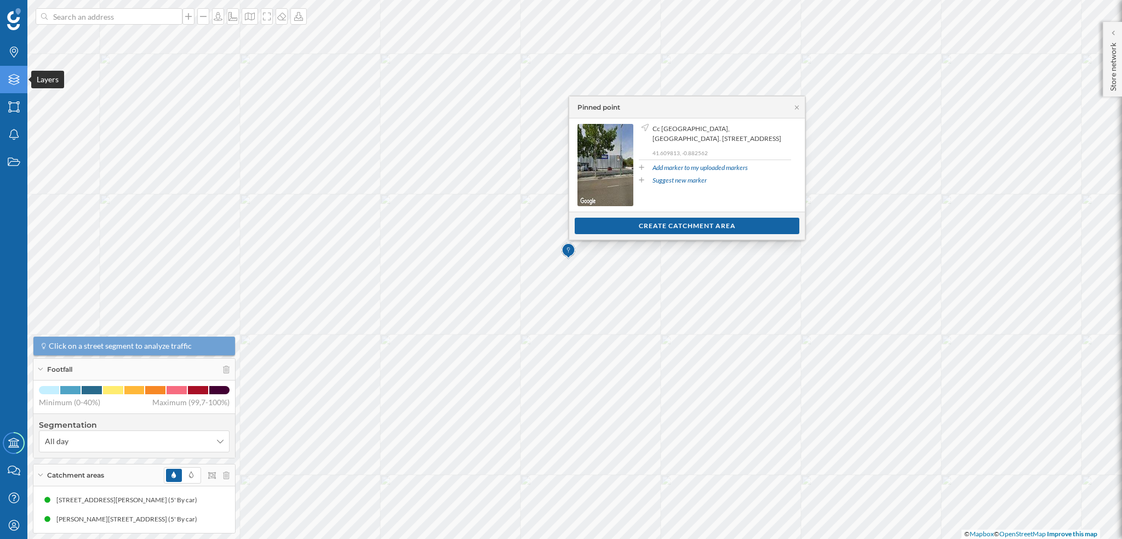
click at [13, 82] on icon "Layers" at bounding box center [14, 79] width 14 height 11
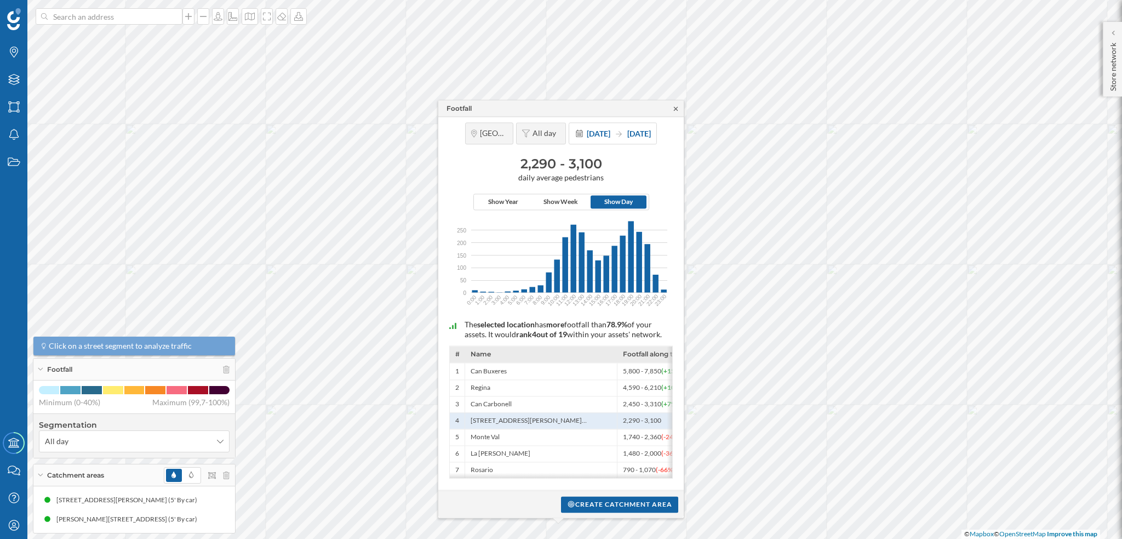
click at [674, 105] on icon at bounding box center [676, 108] width 8 height 7
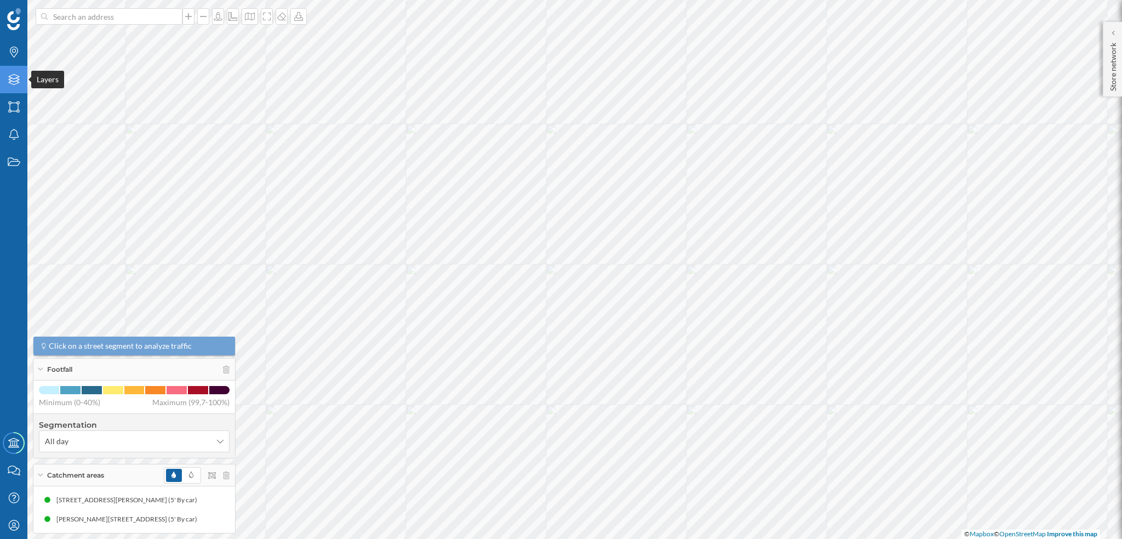
click at [11, 83] on icon "Layers" at bounding box center [14, 79] width 14 height 11
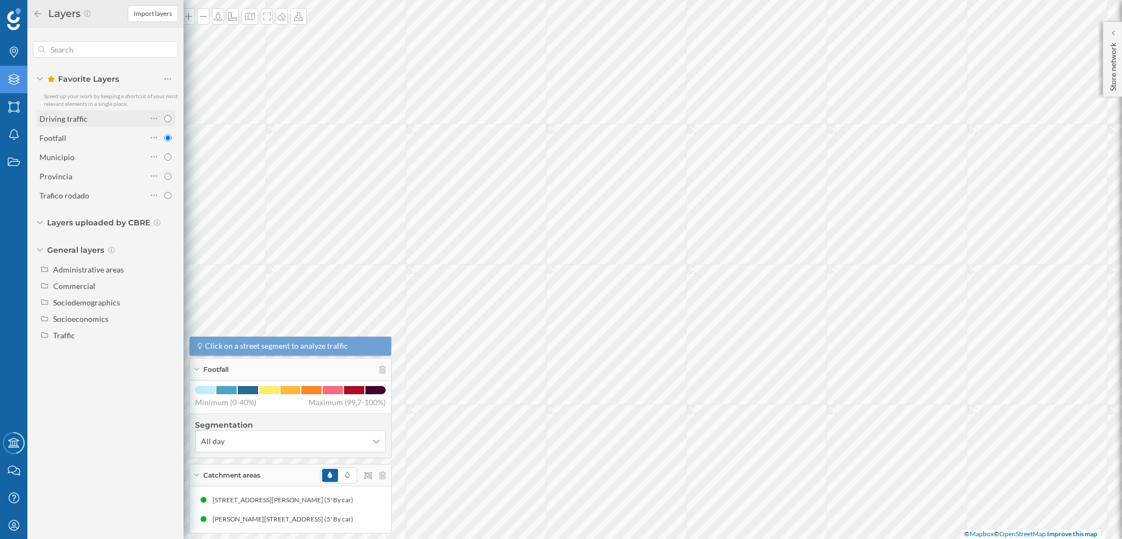
click at [110, 116] on div "Driving traffic" at bounding box center [92, 119] width 107 height 12
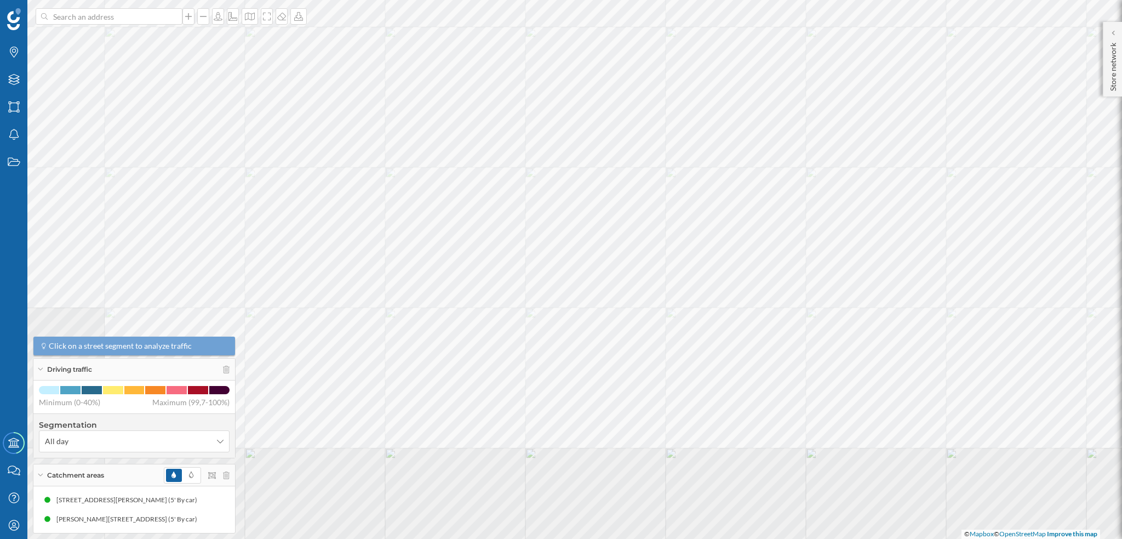
click at [607, 0] on html "Brands Layers Areas Notifications States Academy Contact us Help Center My Prof…" at bounding box center [561, 269] width 1122 height 539
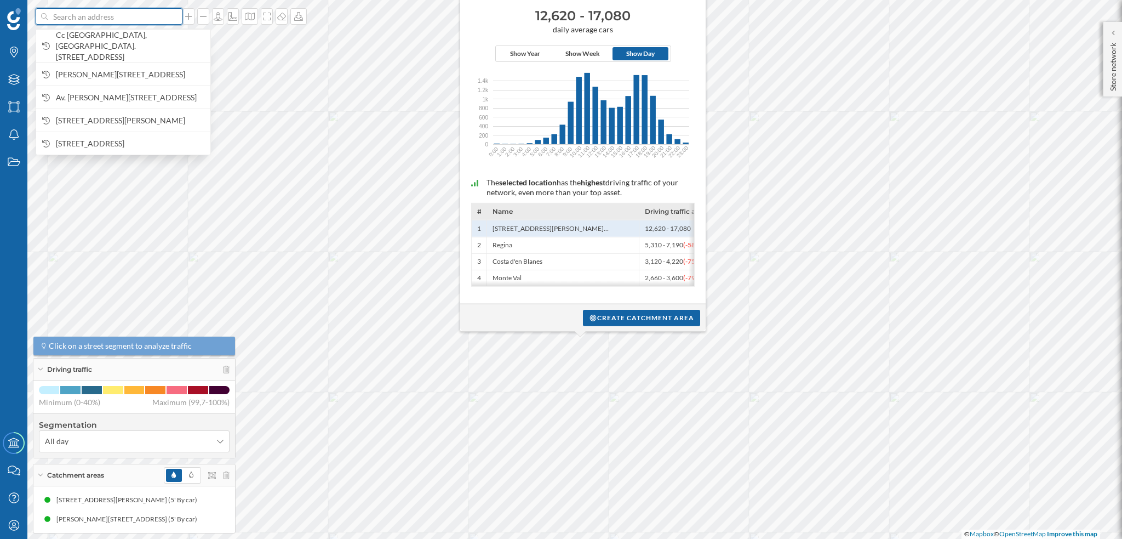
click at [146, 9] on input at bounding box center [109, 16] width 123 height 16
paste input "Ctro Comercial Plaza Imperial, Avenida Diagonal Plaza, 3, 50197 Zaragoza"
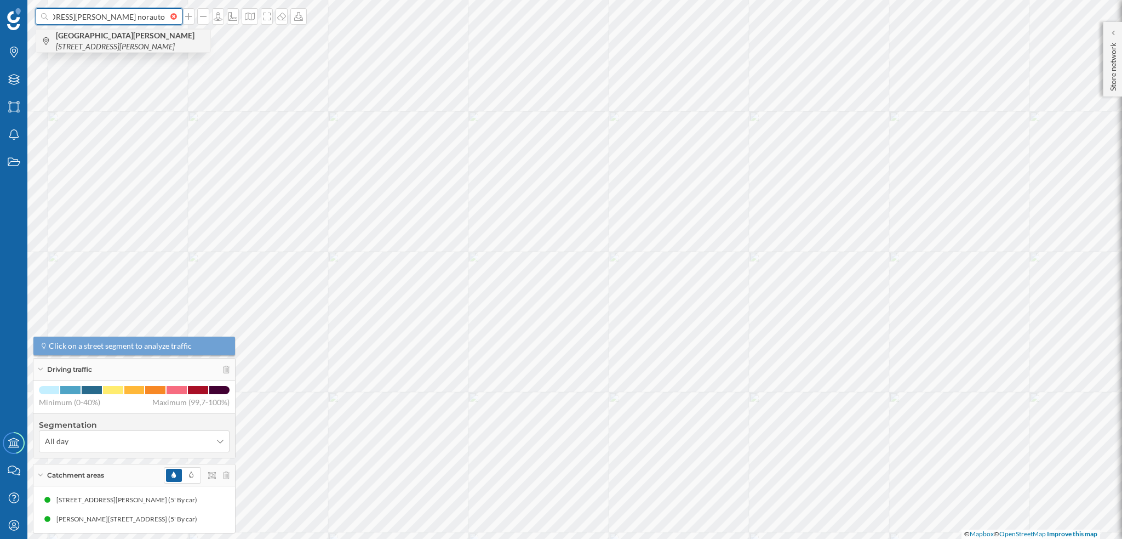
scroll to position [0, 163]
type input "Ctro Comercial Plaza Imperial, Avenida Diagonal Plaza, 3, 50197 Zaragoza norauto"
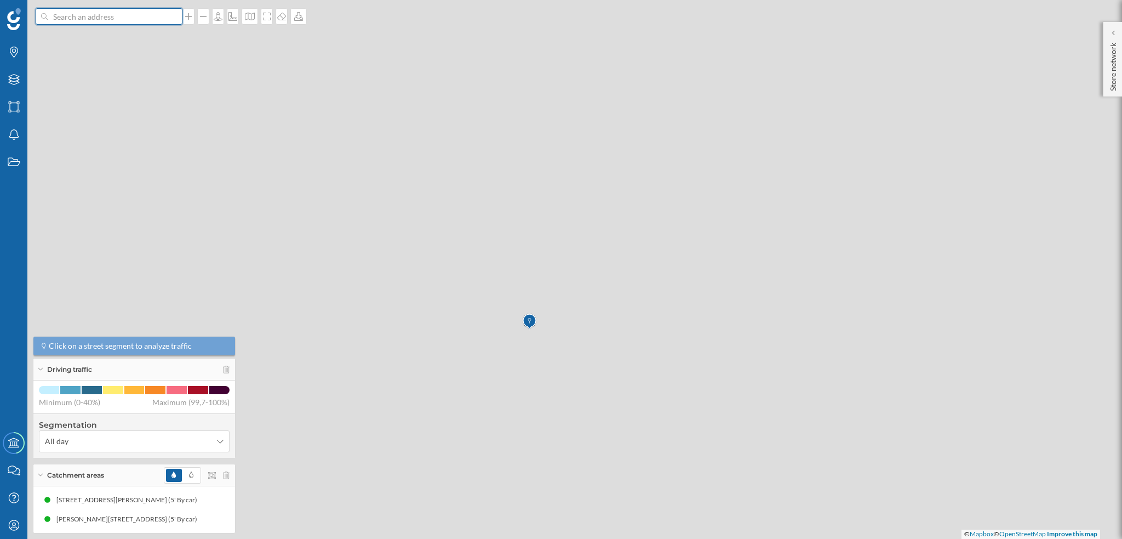
scroll to position [0, 0]
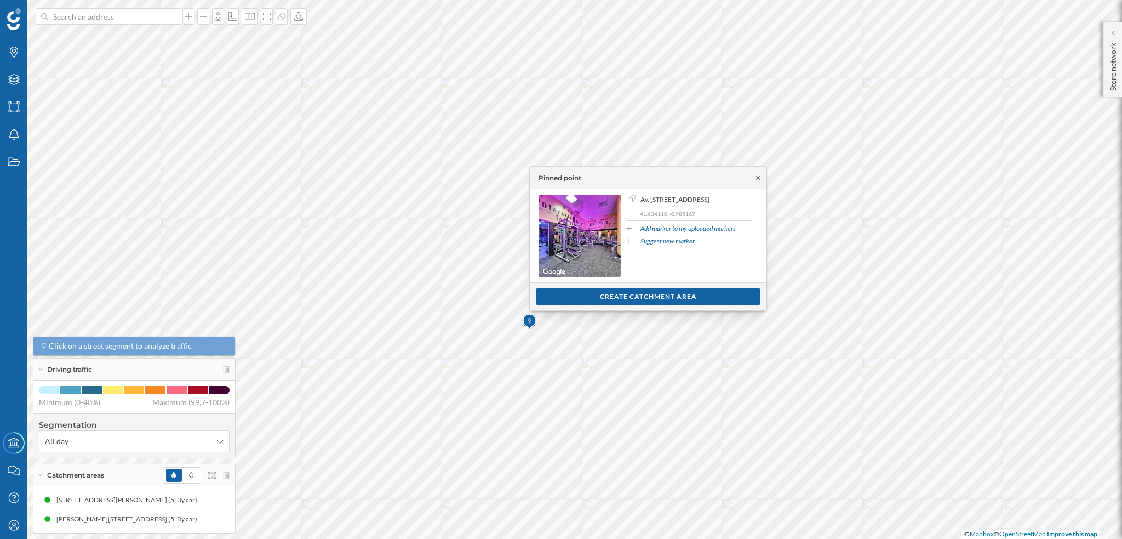
click at [701, 179] on icon at bounding box center [758, 178] width 8 height 7
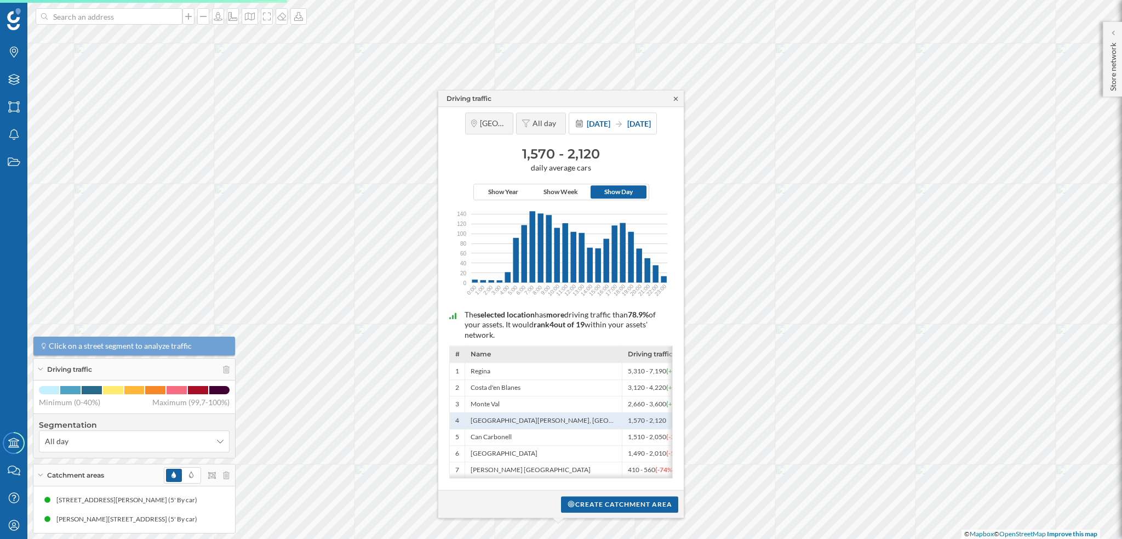
click at [676, 96] on icon at bounding box center [676, 98] width 4 height 4
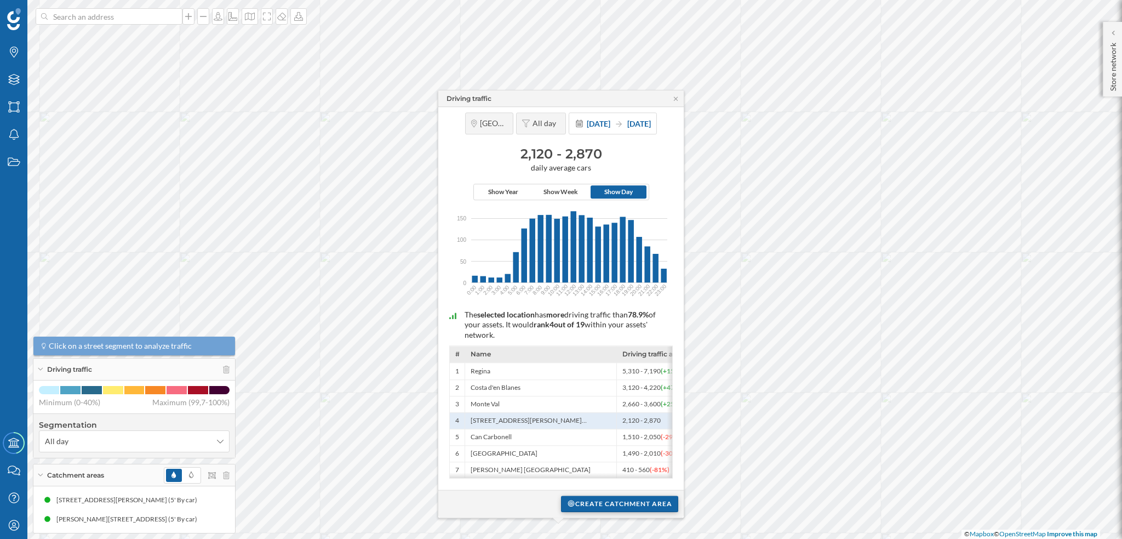
click at [580, 345] on div "Create catchment area" at bounding box center [619, 503] width 117 height 16
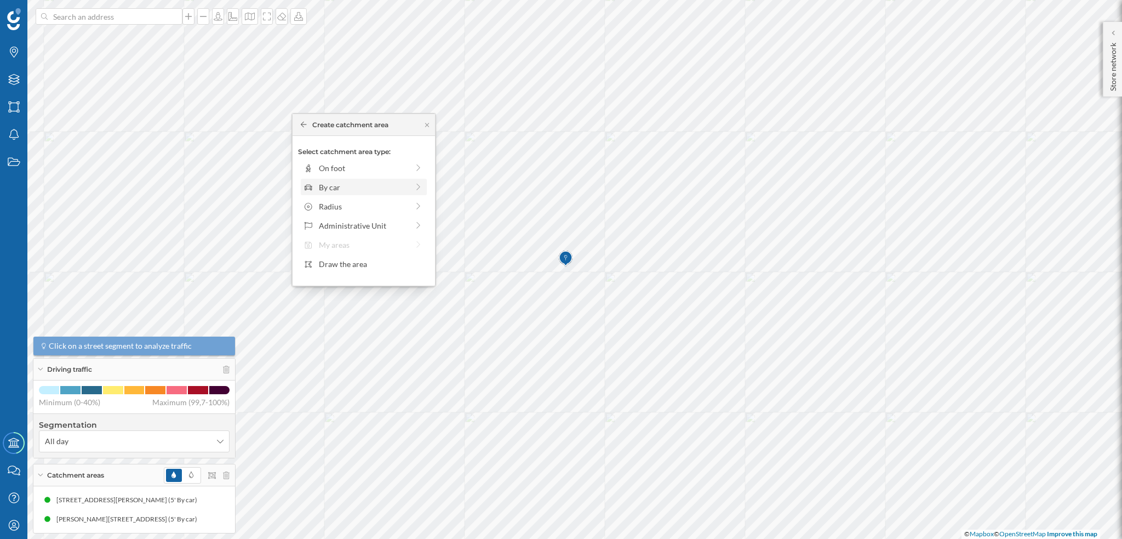
click at [333, 189] on div "By car" at bounding box center [363, 187] width 89 height 12
drag, startPoint x: 313, startPoint y: 179, endPoint x: 327, endPoint y: 179, distance: 14.2
click at [327, 179] on div at bounding box center [328, 183] width 11 height 11
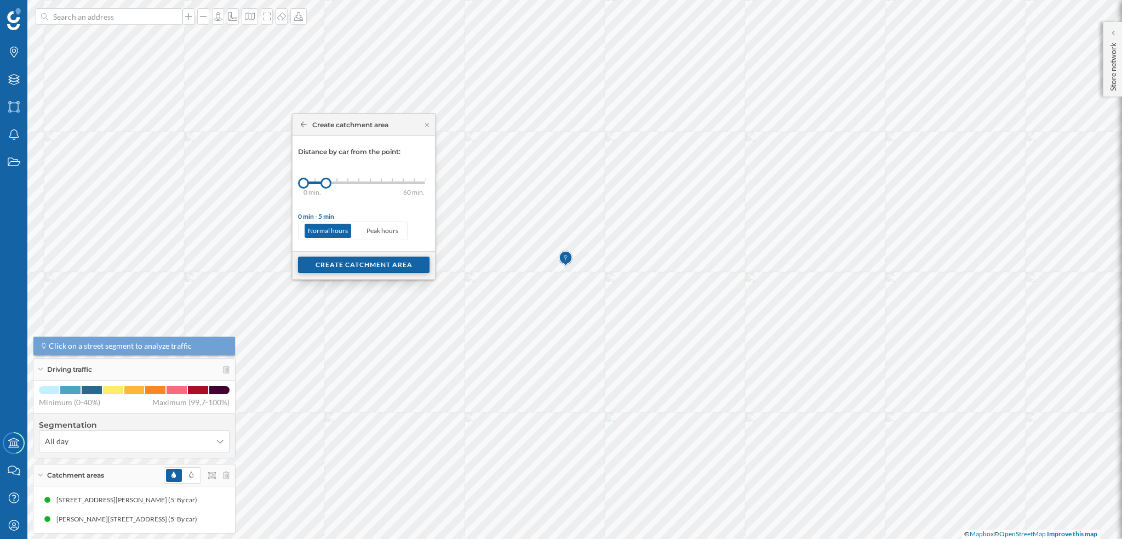
click at [339, 268] on div "Create catchment area" at bounding box center [364, 264] width 132 height 16
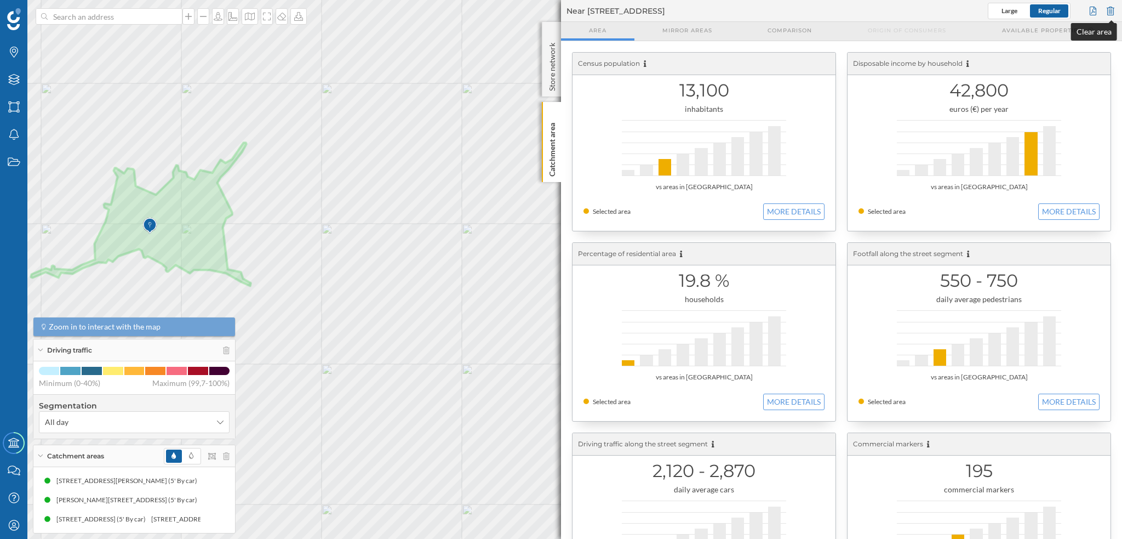
click at [701, 10] on div at bounding box center [1111, 11] width 12 height 16
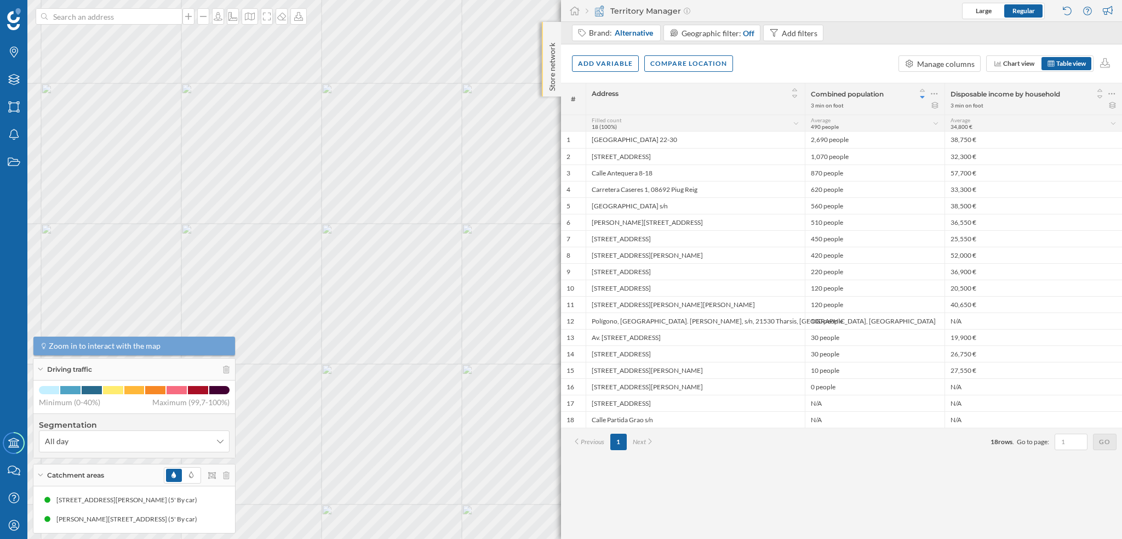
click at [559, 63] on div "Store network" at bounding box center [551, 59] width 19 height 75
click at [554, 61] on p "Store network" at bounding box center [552, 65] width 11 height 54
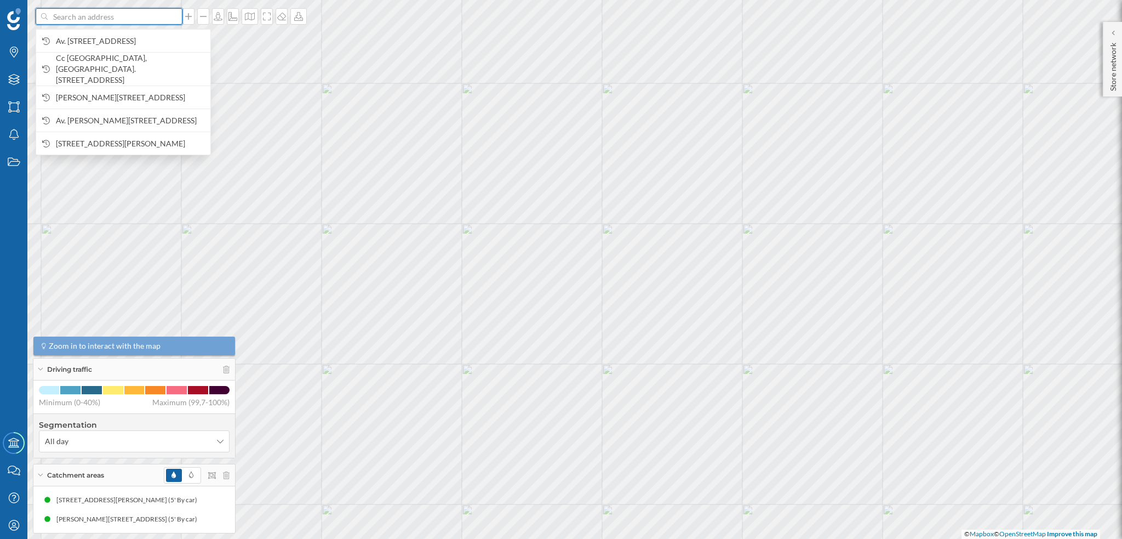
click at [138, 21] on input at bounding box center [109, 16] width 123 height 16
click at [146, 44] on span "[STREET_ADDRESS]" at bounding box center [130, 41] width 149 height 11
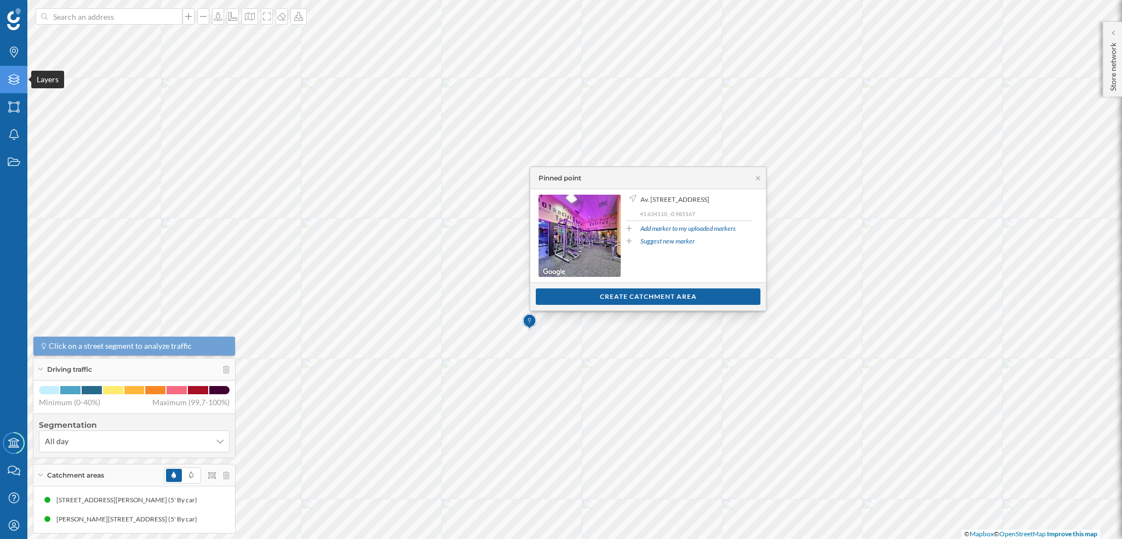
click at [16, 82] on icon "Layers" at bounding box center [14, 79] width 14 height 11
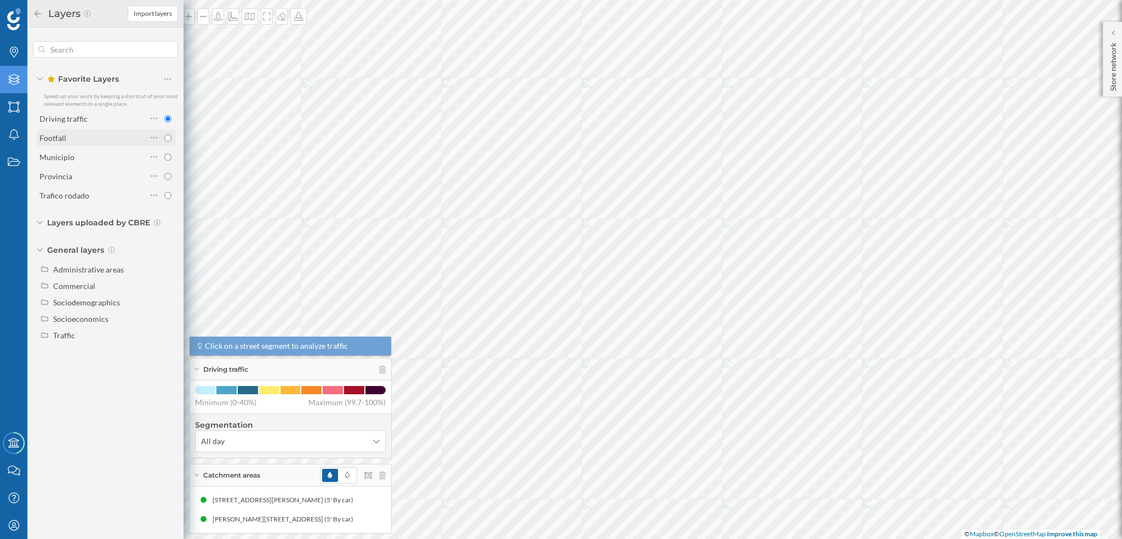
click at [78, 135] on div "Footfall" at bounding box center [92, 138] width 107 height 12
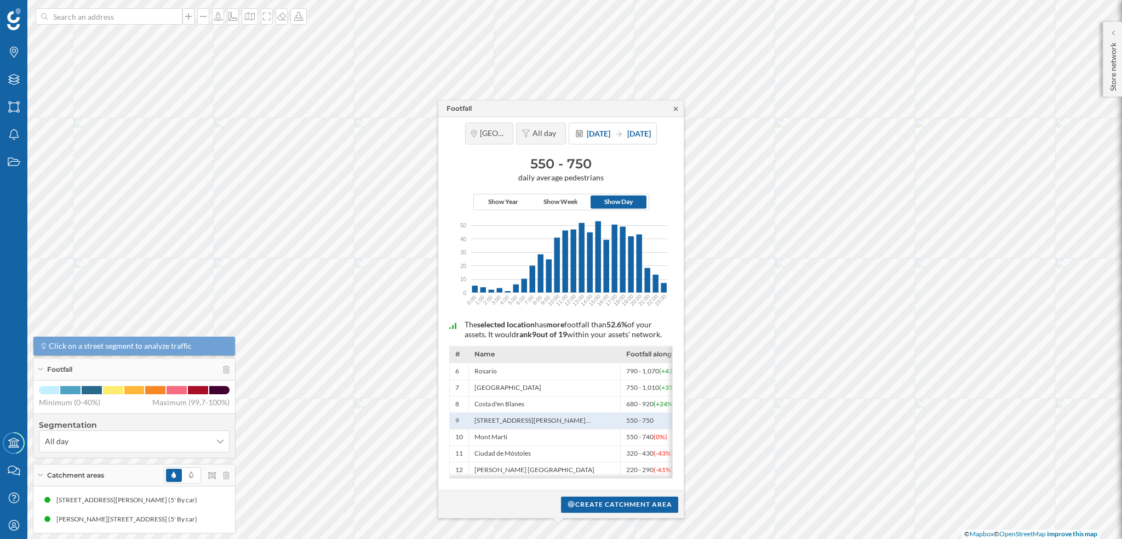
click at [673, 109] on icon at bounding box center [676, 108] width 8 height 7
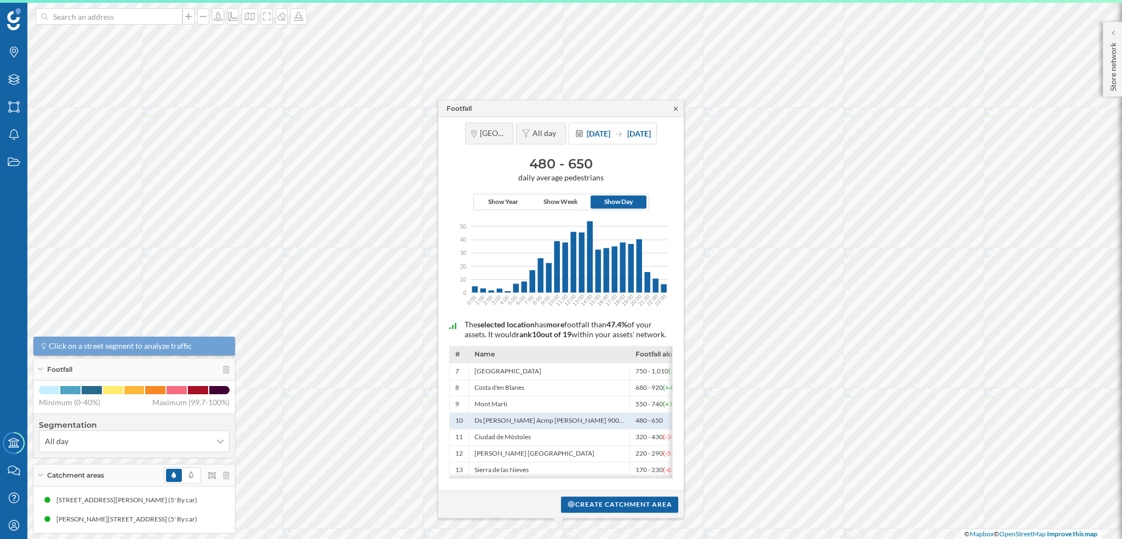
click at [675, 106] on icon at bounding box center [676, 108] width 8 height 7
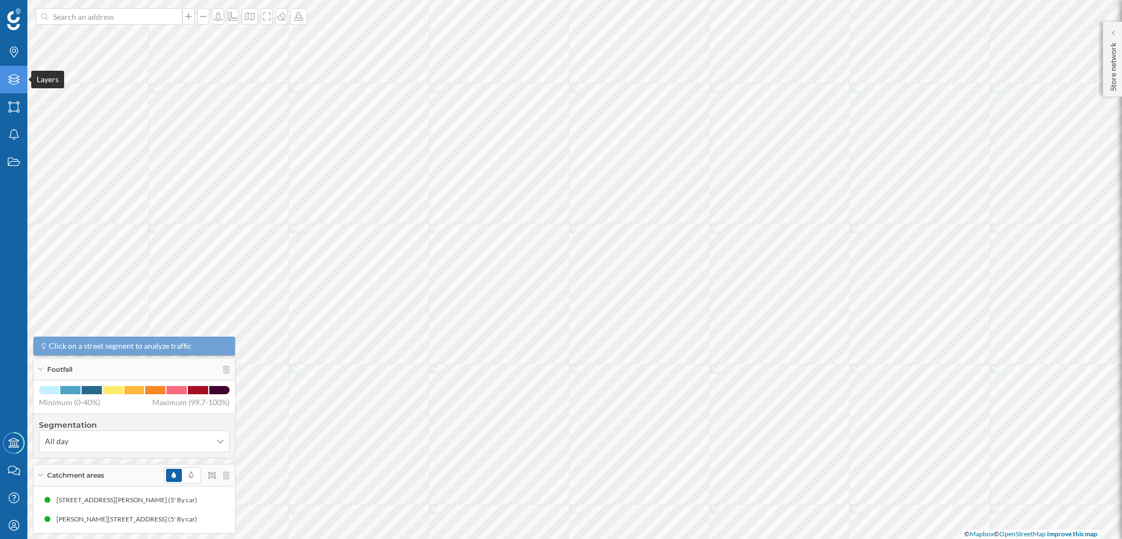
click at [9, 78] on icon at bounding box center [13, 79] width 11 height 11
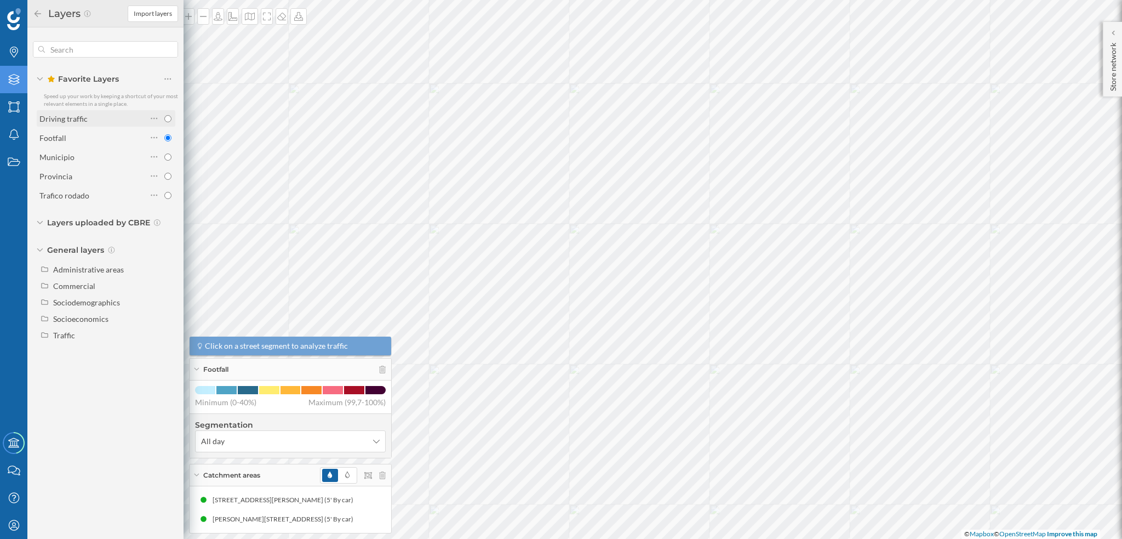
click at [92, 122] on div "Driving traffic" at bounding box center [92, 119] width 107 height 12
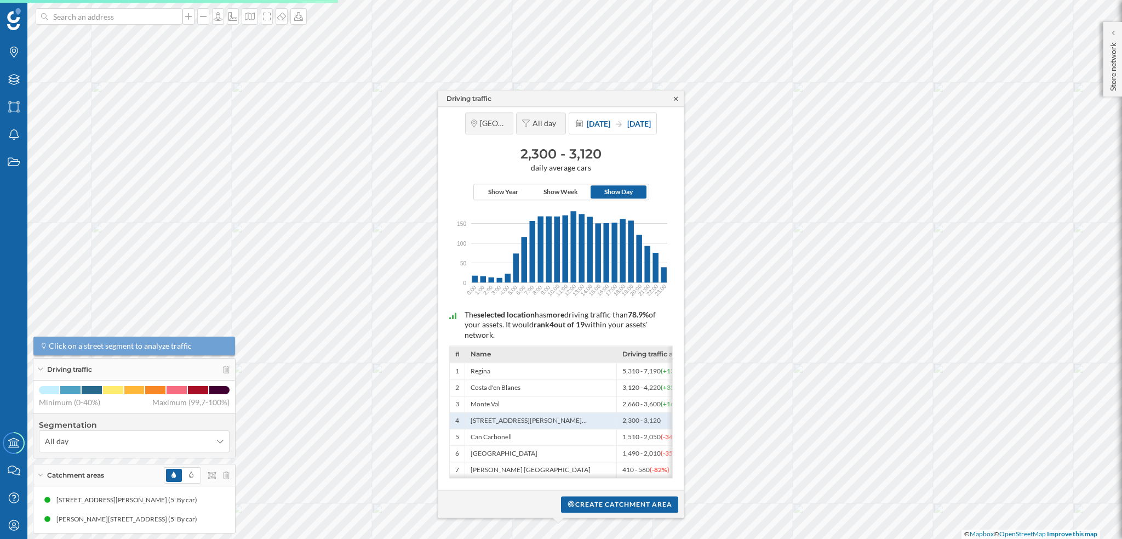
click at [673, 95] on icon at bounding box center [676, 98] width 8 height 7
click at [671, 94] on div "Driving traffic" at bounding box center [561, 98] width 246 height 16
click at [677, 98] on icon at bounding box center [676, 98] width 8 height 7
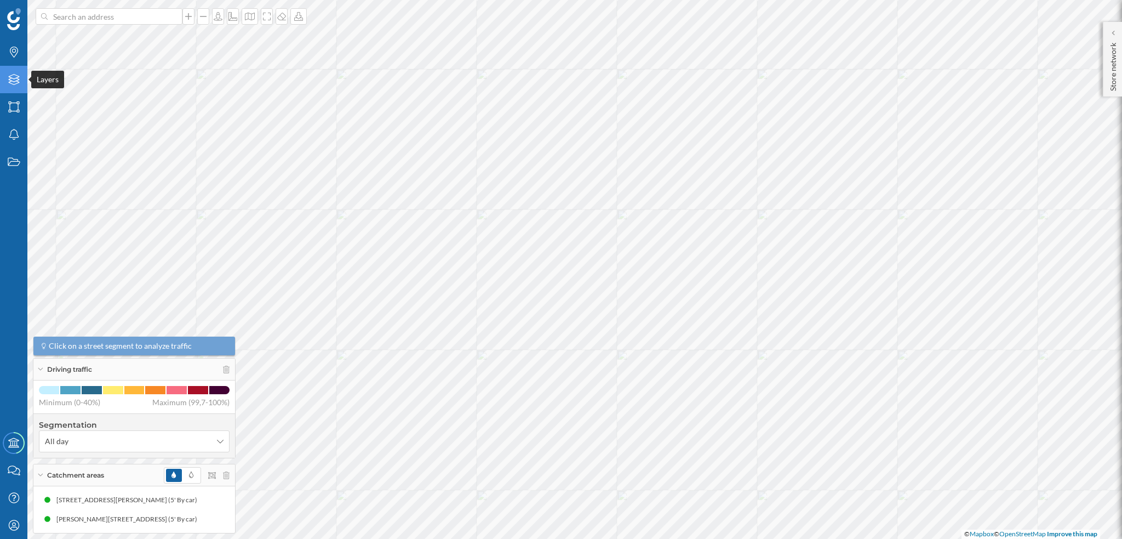
click at [9, 85] on div "Layers" at bounding box center [13, 79] width 27 height 27
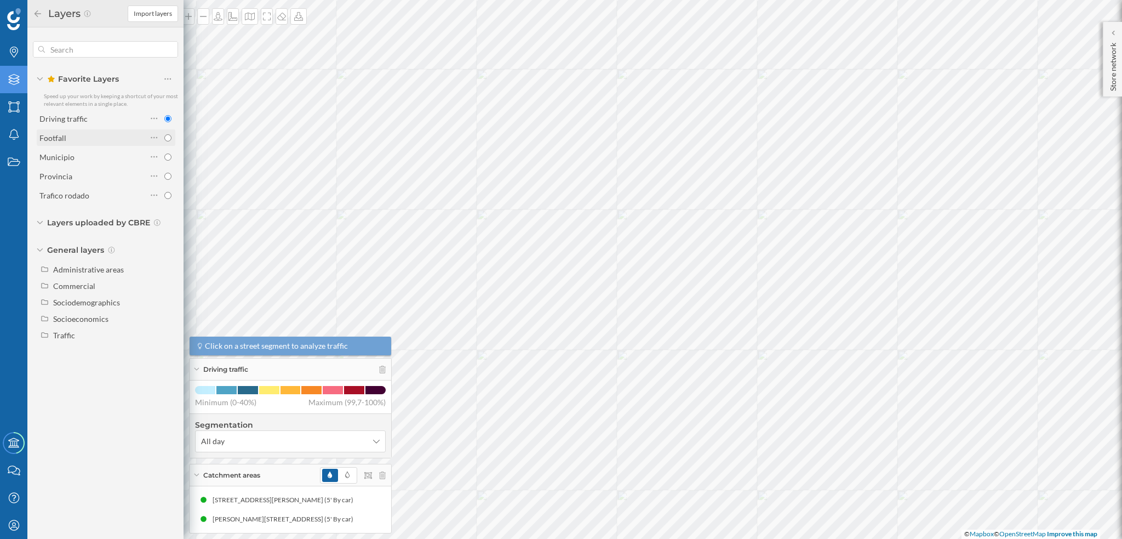
click at [85, 144] on div "Footfall" at bounding box center [92, 137] width 107 height 15
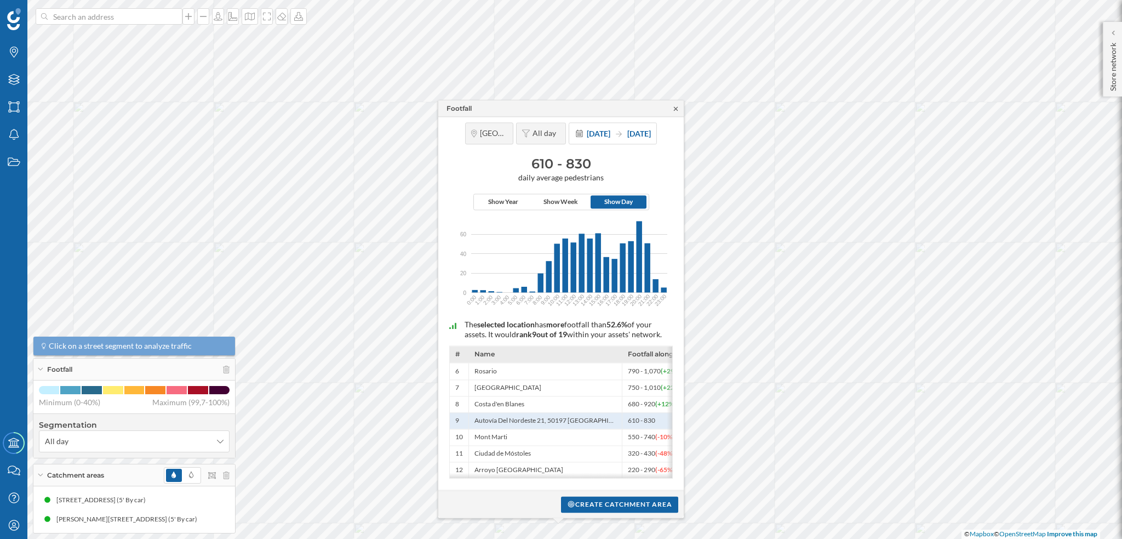
click at [679, 105] on icon at bounding box center [676, 108] width 8 height 7
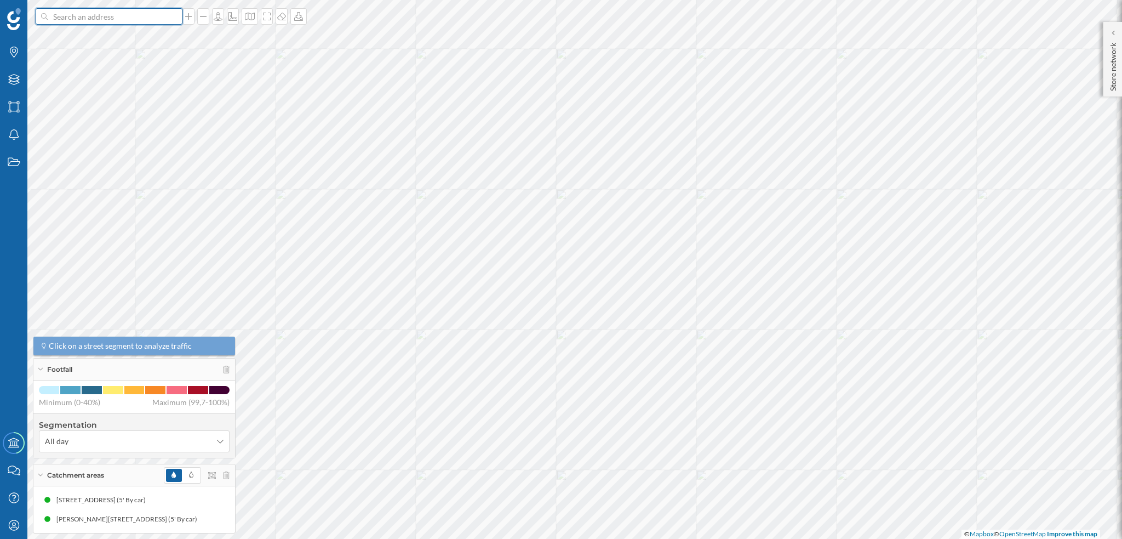
click at [127, 23] on input at bounding box center [109, 16] width 123 height 16
paste input "Centro Comercial Alcampo, [GEOGRAPHIC_DATA]. De [GEOGRAPHIC_DATA] Km. 12, 50180…"
type input "noratuto Centro Comercial Alcampo, [GEOGRAPHIC_DATA]. De [GEOGRAPHIC_DATA] Km. …"
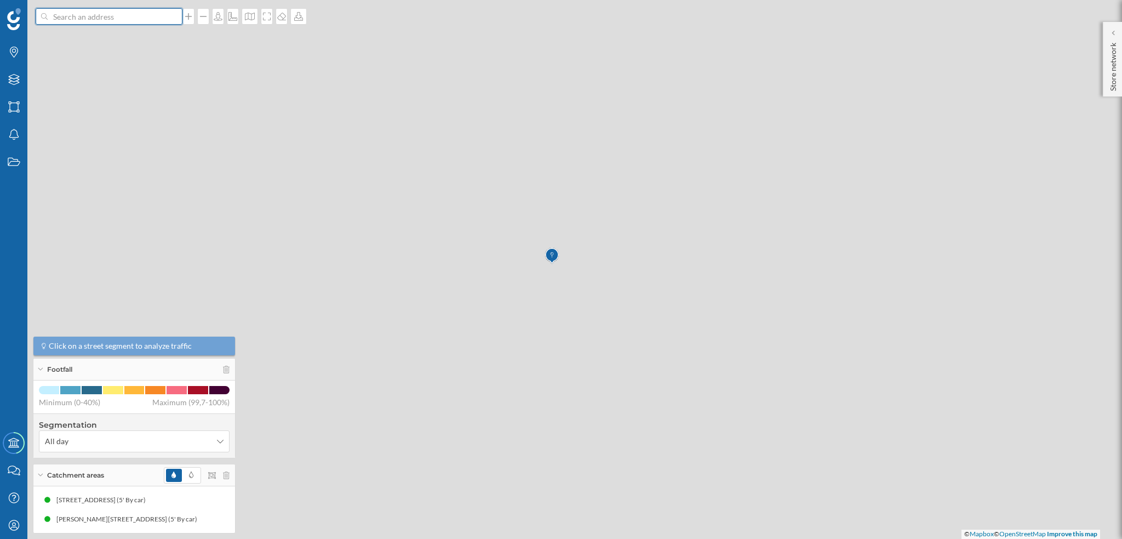
scroll to position [0, 0]
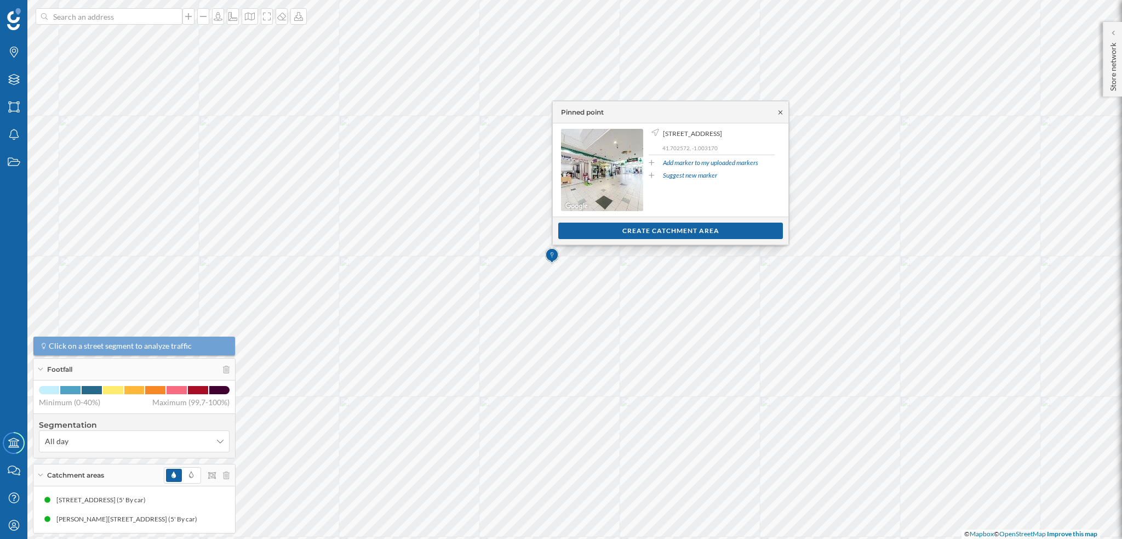
click at [778, 111] on icon at bounding box center [781, 112] width 8 height 7
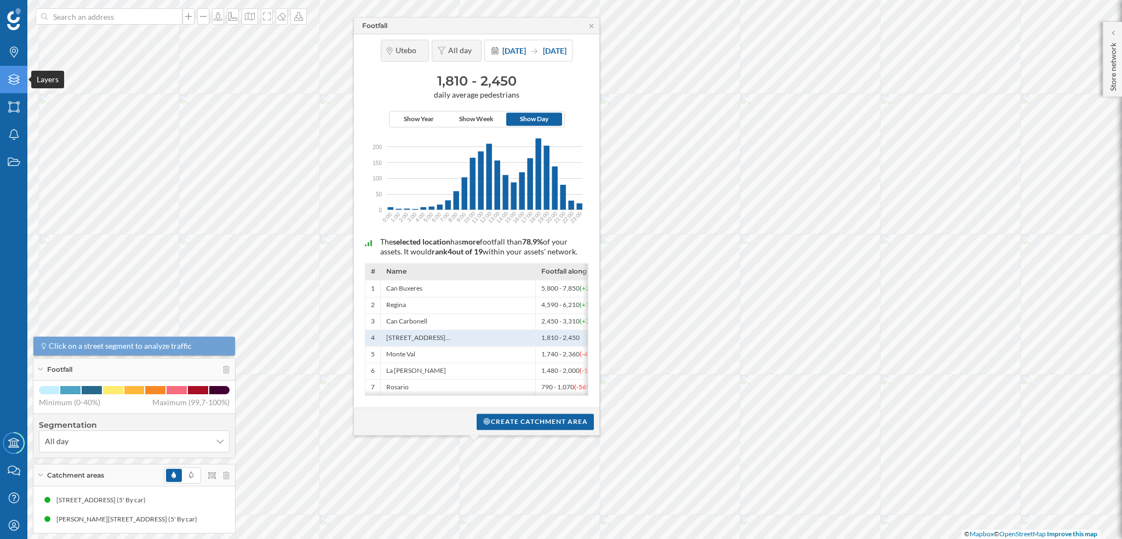
click at [18, 85] on div "Layers" at bounding box center [13, 79] width 27 height 27
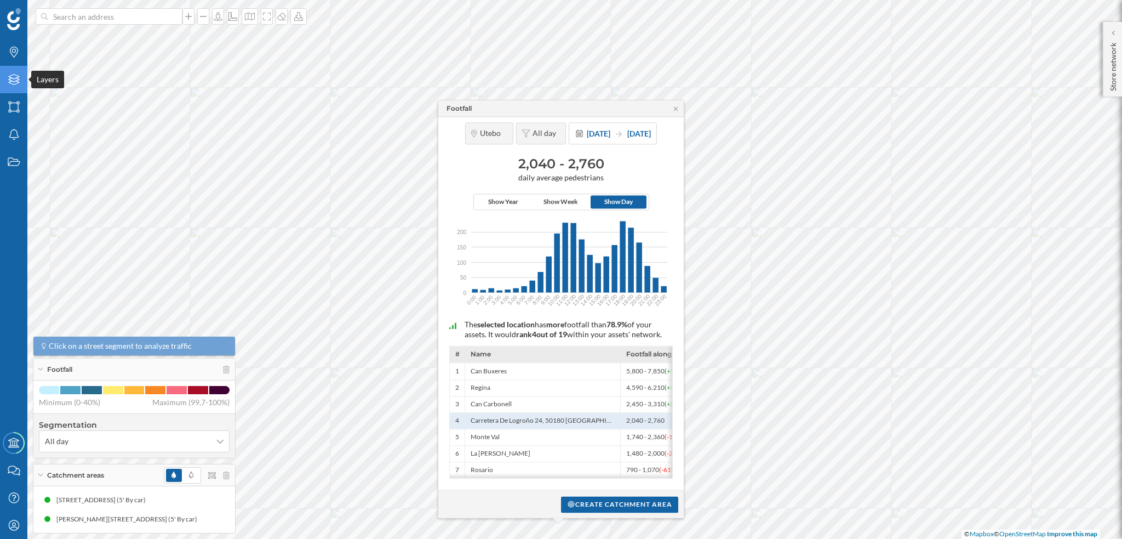
click at [18, 87] on div "Layers" at bounding box center [13, 79] width 27 height 27
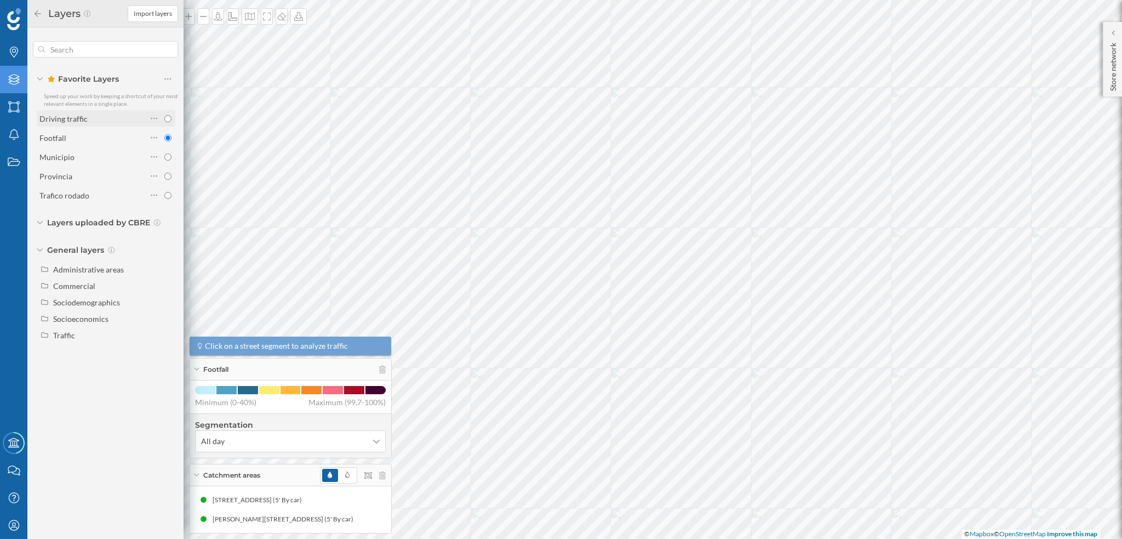
click at [81, 122] on div "Driving traffic" at bounding box center [63, 118] width 48 height 9
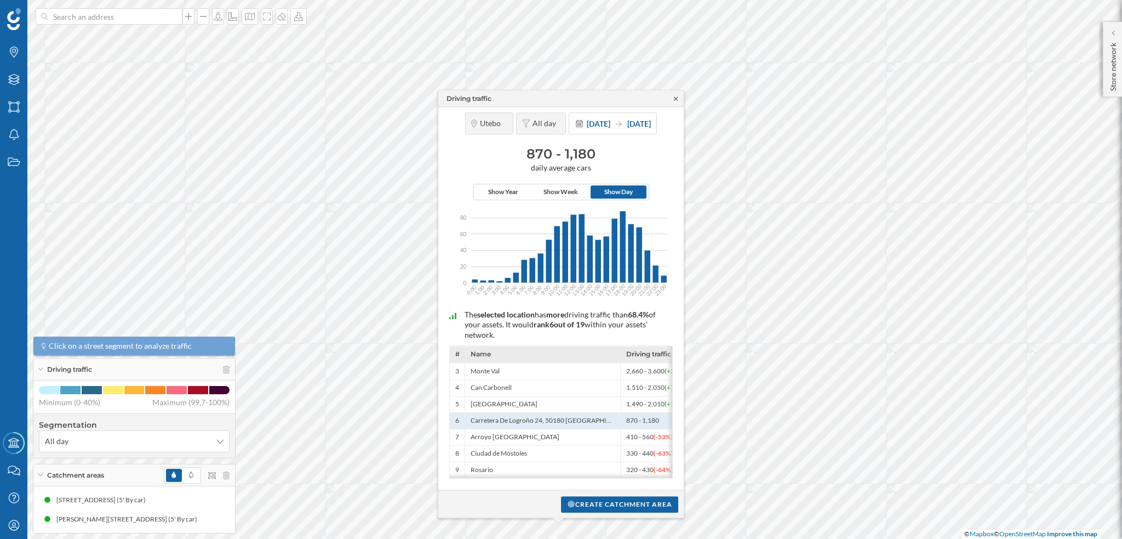
click at [672, 95] on icon at bounding box center [676, 98] width 8 height 7
click at [675, 96] on icon at bounding box center [676, 98] width 8 height 7
click at [604, 504] on div "Create catchment area" at bounding box center [619, 503] width 117 height 16
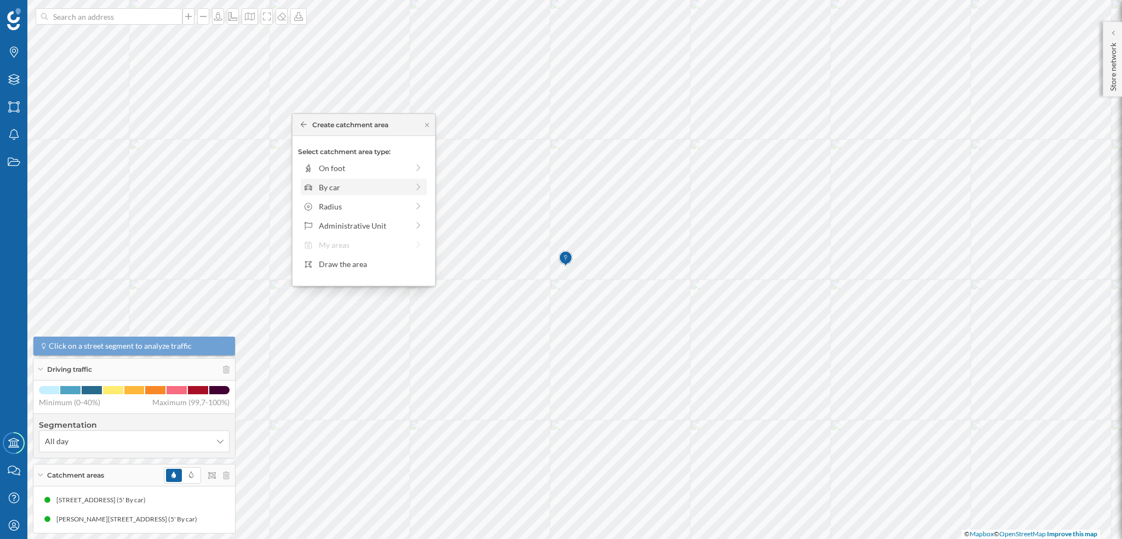
click at [319, 184] on div "By car" at bounding box center [363, 187] width 89 height 12
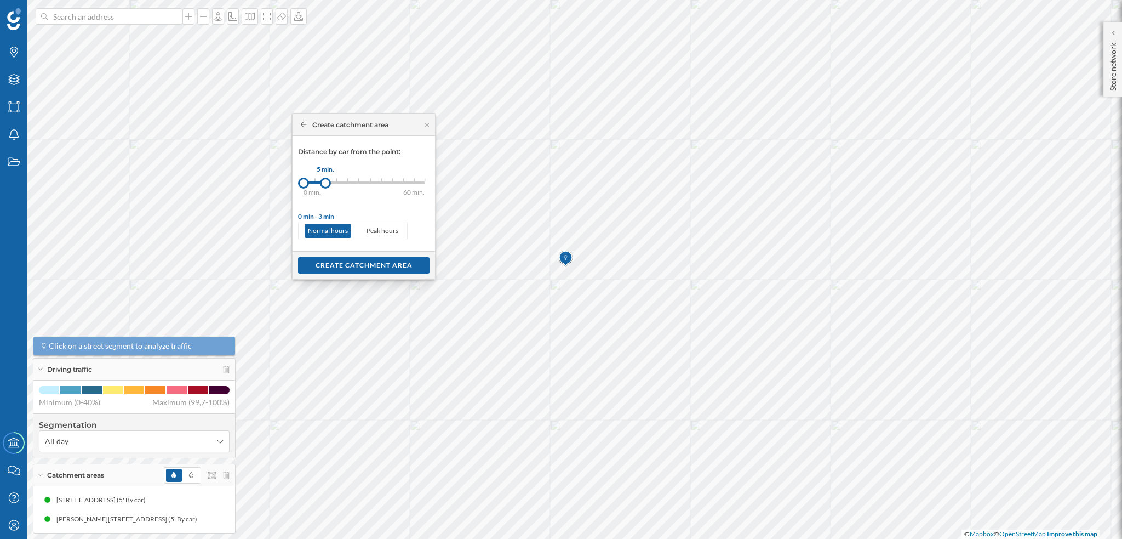
drag, startPoint x: 313, startPoint y: 178, endPoint x: 326, endPoint y: 178, distance: 12.6
click at [326, 178] on div at bounding box center [325, 183] width 11 height 11
click at [336, 259] on div "Create catchment area" at bounding box center [364, 264] width 132 height 16
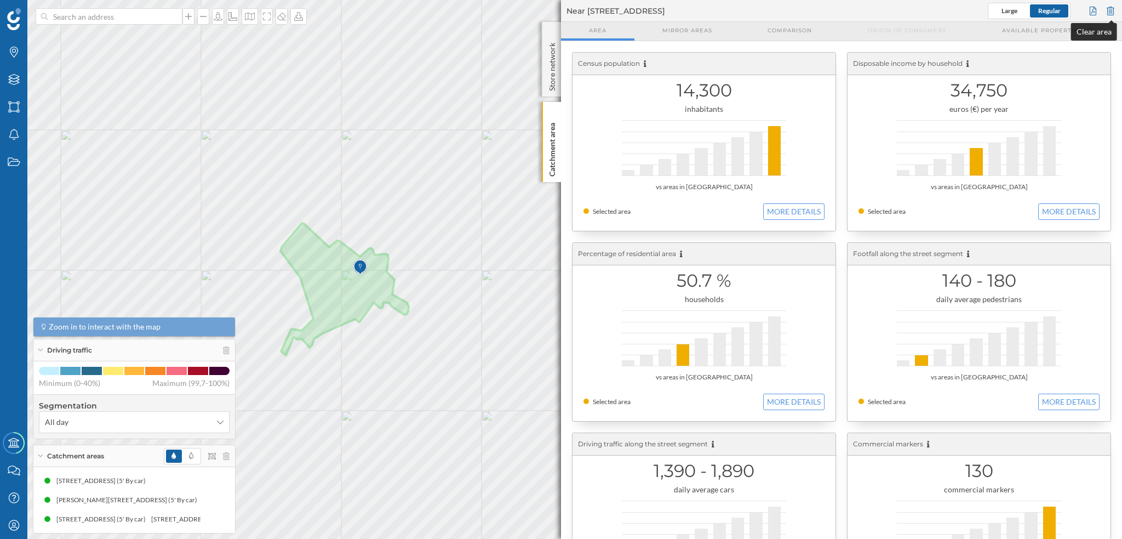
click at [1114, 8] on div at bounding box center [1111, 11] width 12 height 16
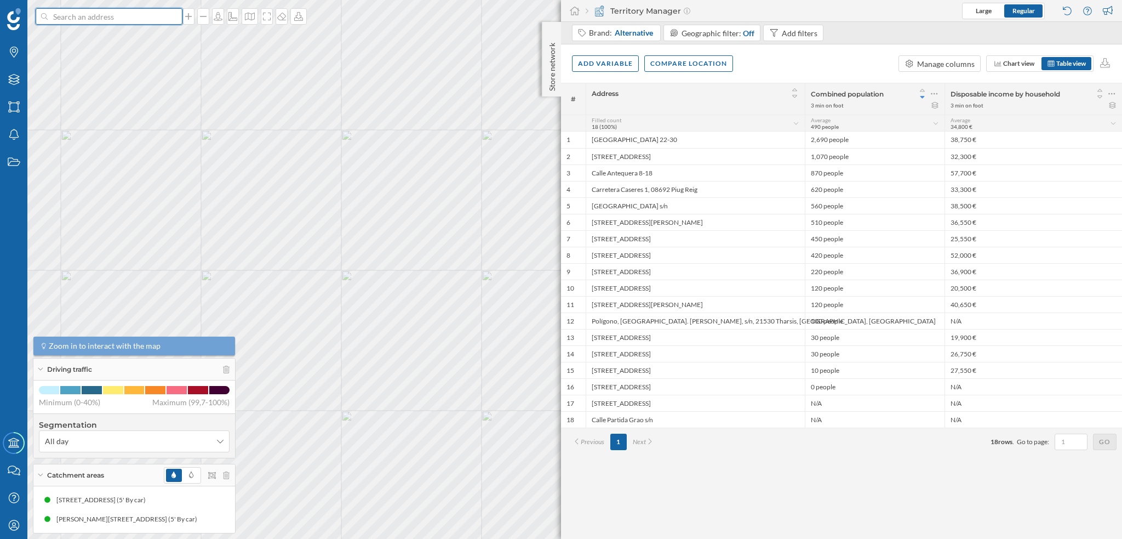
click at [142, 19] on input at bounding box center [109, 16] width 123 height 16
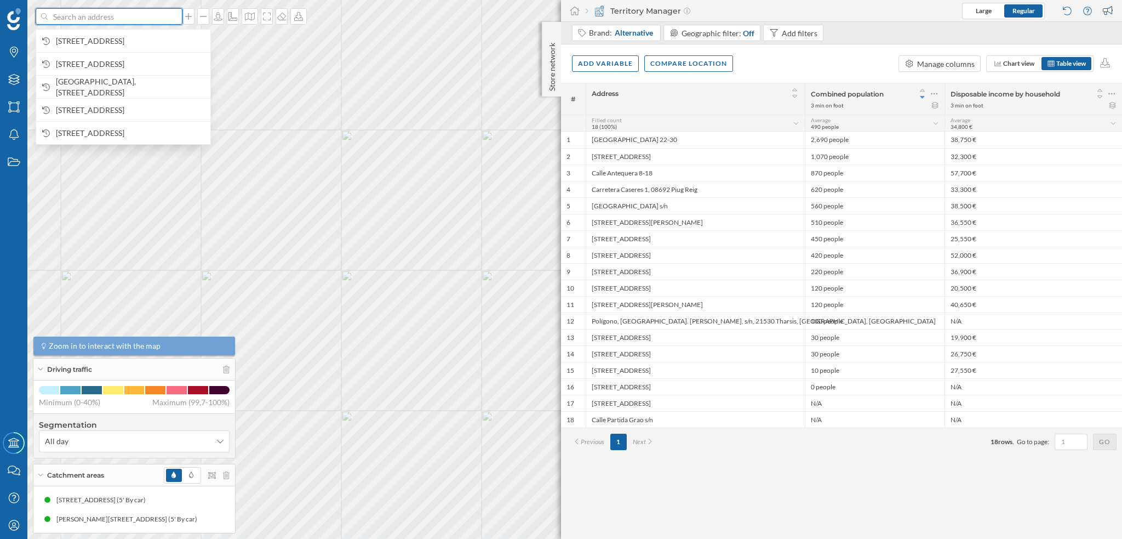
paste input "Feu Vert Zaragoza Sagasta, [STREET_ADDRESS]"
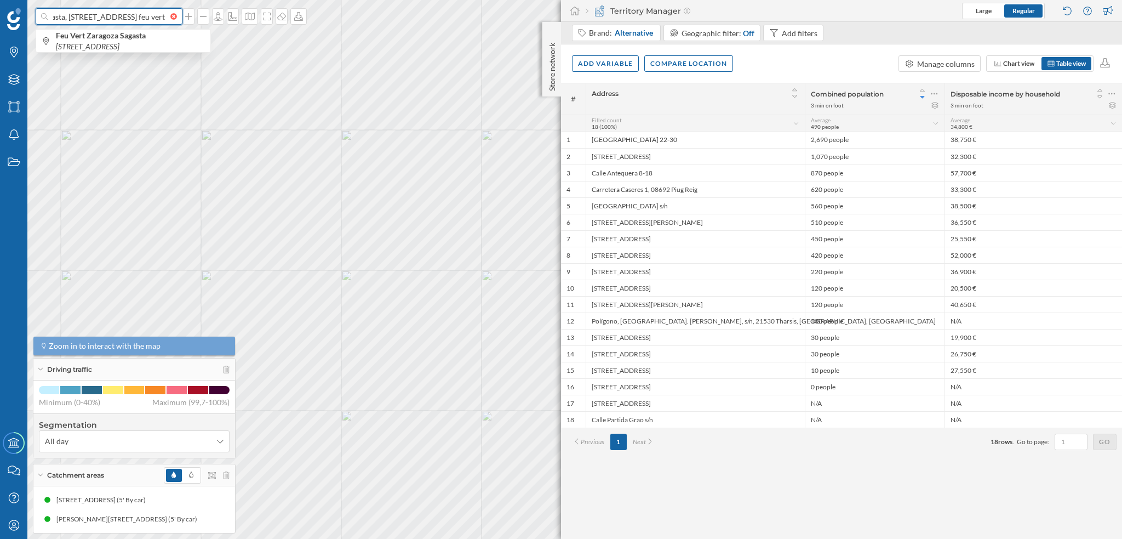
scroll to position [0, 122]
type input "Feu Vert Zaragoza Sagasta, [STREET_ADDRESS] feu vert"
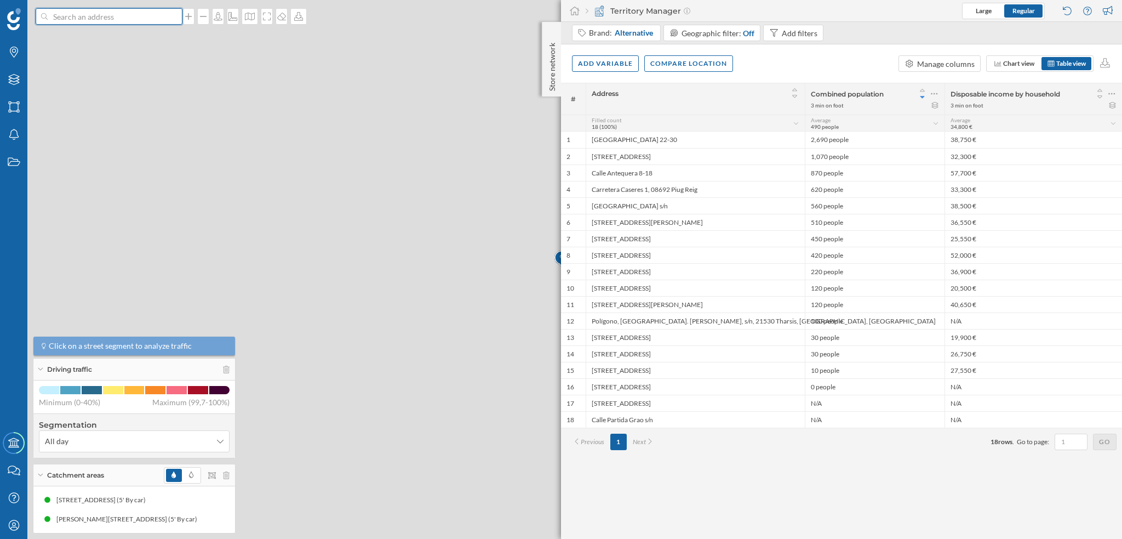
scroll to position [0, 0]
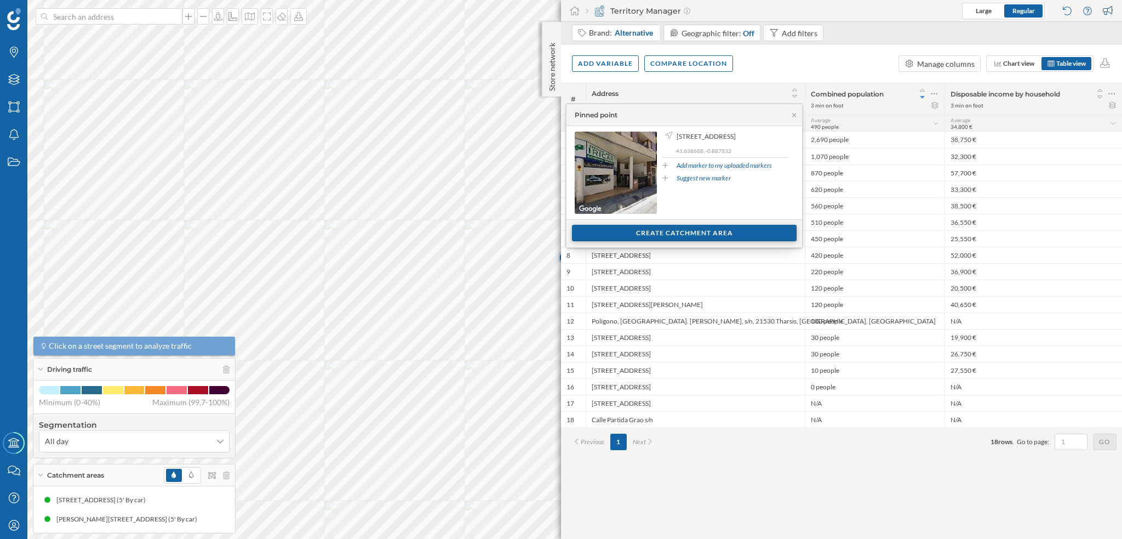
click at [649, 227] on div "Create catchment area" at bounding box center [684, 233] width 225 height 16
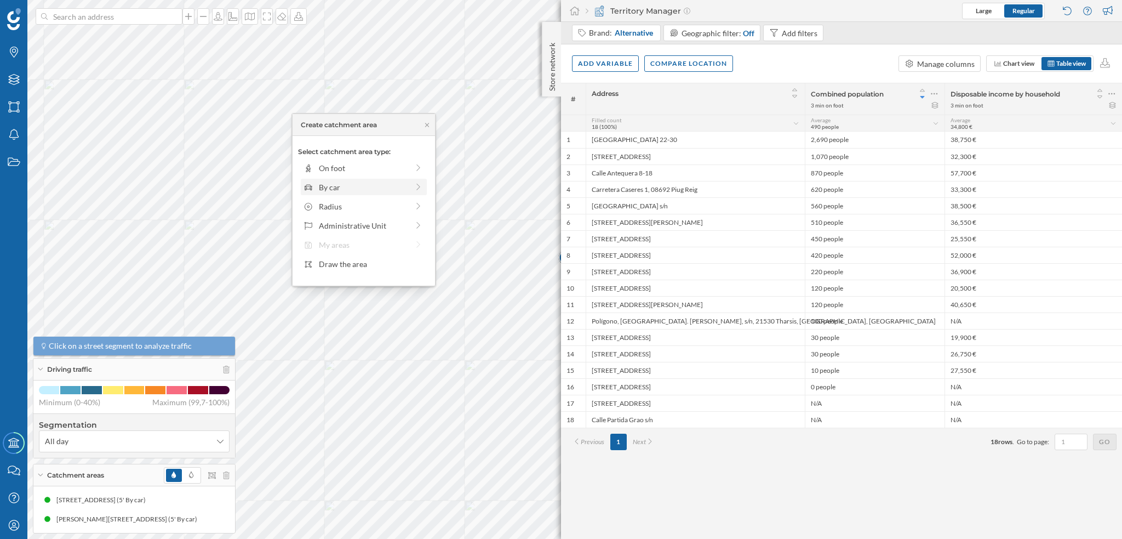
click at [336, 185] on div "By car" at bounding box center [363, 187] width 89 height 12
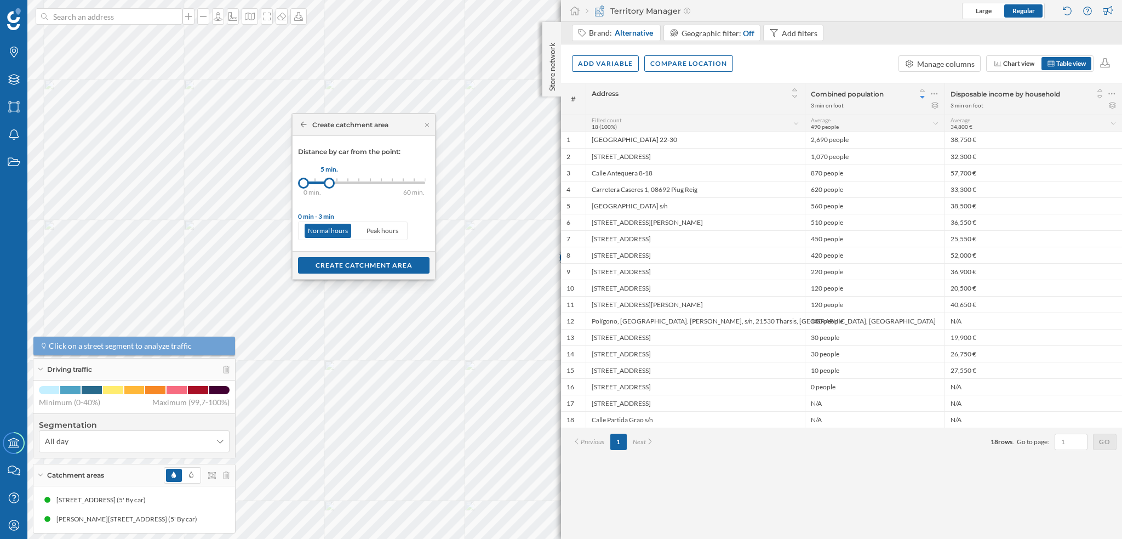
drag, startPoint x: 316, startPoint y: 188, endPoint x: 329, endPoint y: 185, distance: 14.0
click at [329, 185] on div at bounding box center [329, 183] width 11 height 11
click at [350, 264] on div "Create catchment area" at bounding box center [364, 264] width 132 height 16
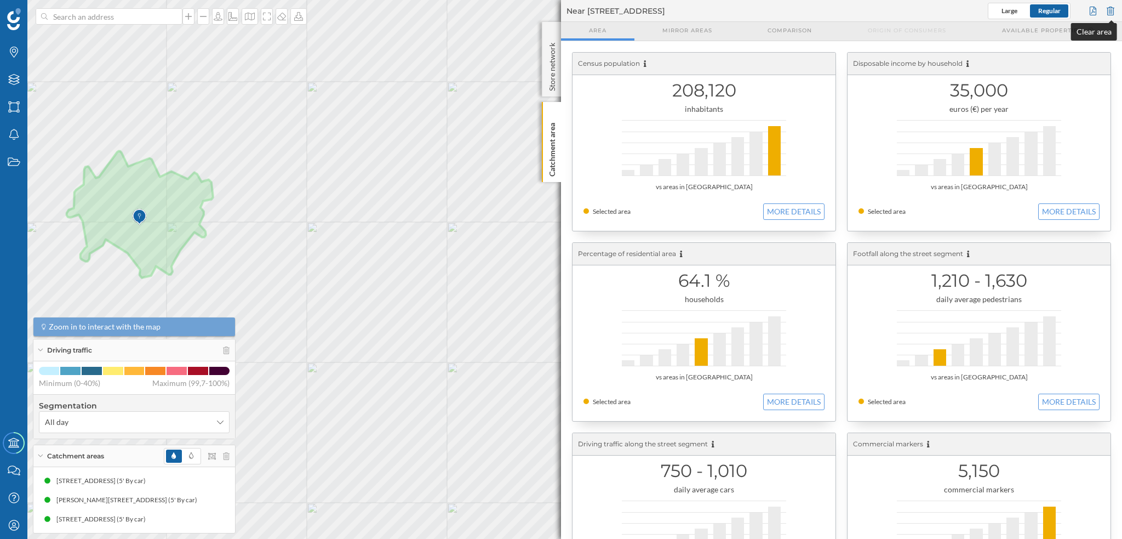
click at [1111, 10] on div at bounding box center [1111, 11] width 12 height 16
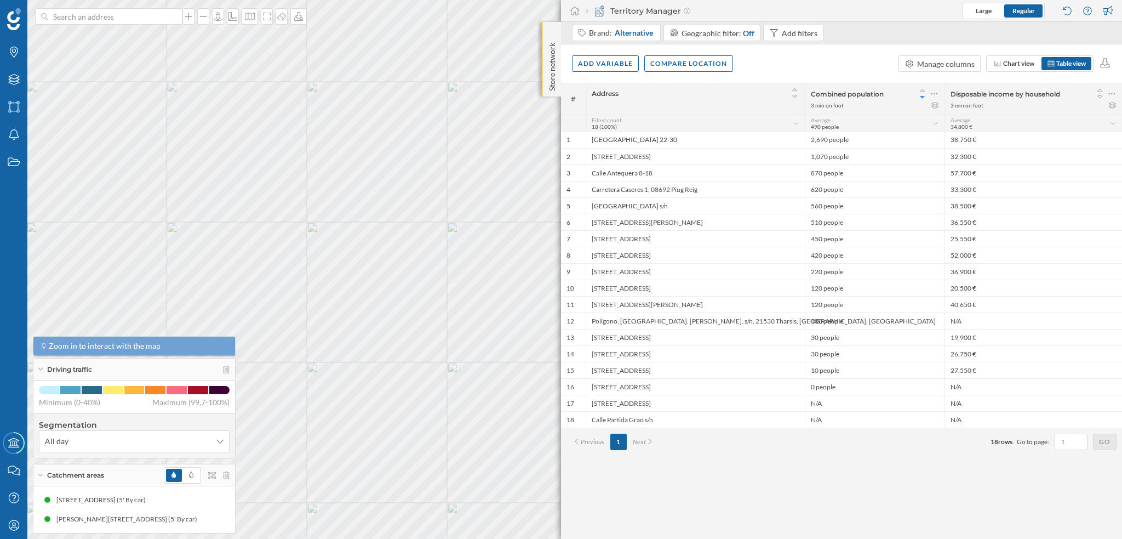
click at [551, 37] on div "Store network" at bounding box center [551, 59] width 19 height 75
click at [551, 28] on icon at bounding box center [551, 32] width 3 height 11
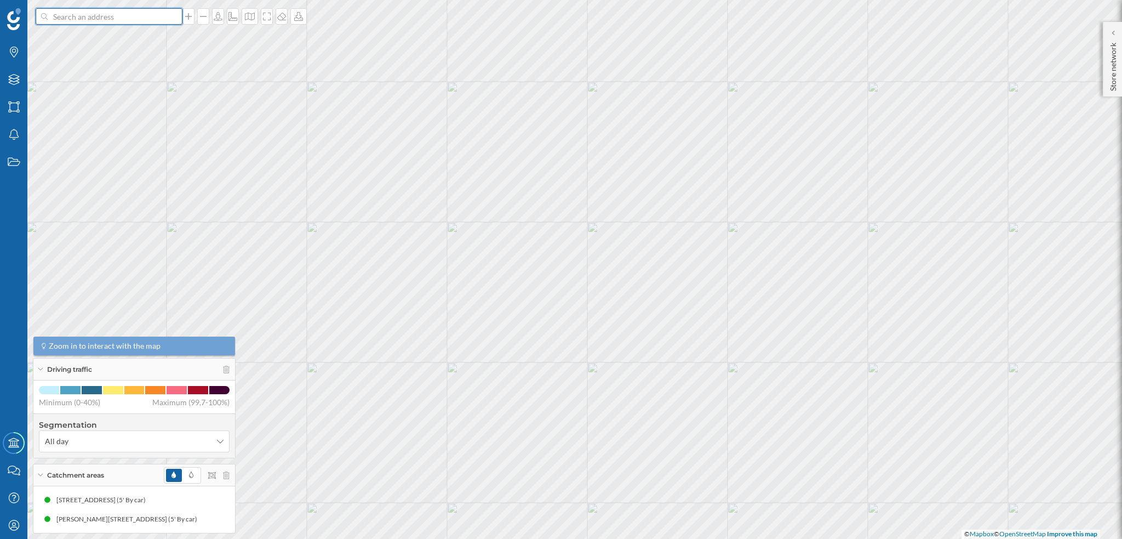
click at [88, 19] on input at bounding box center [109, 16] width 123 height 16
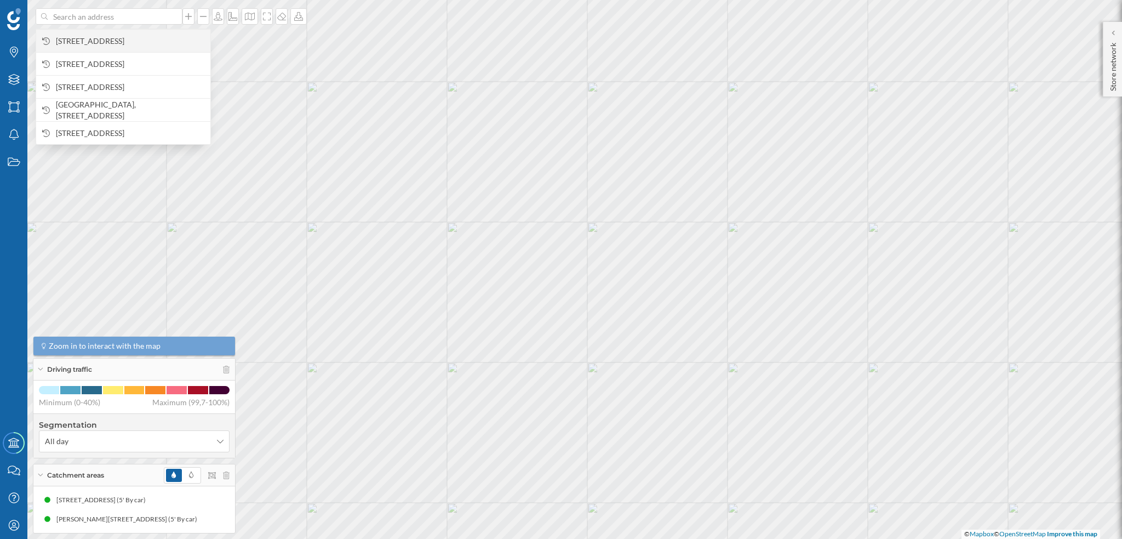
click at [99, 39] on span "[STREET_ADDRESS]" at bounding box center [130, 41] width 149 height 11
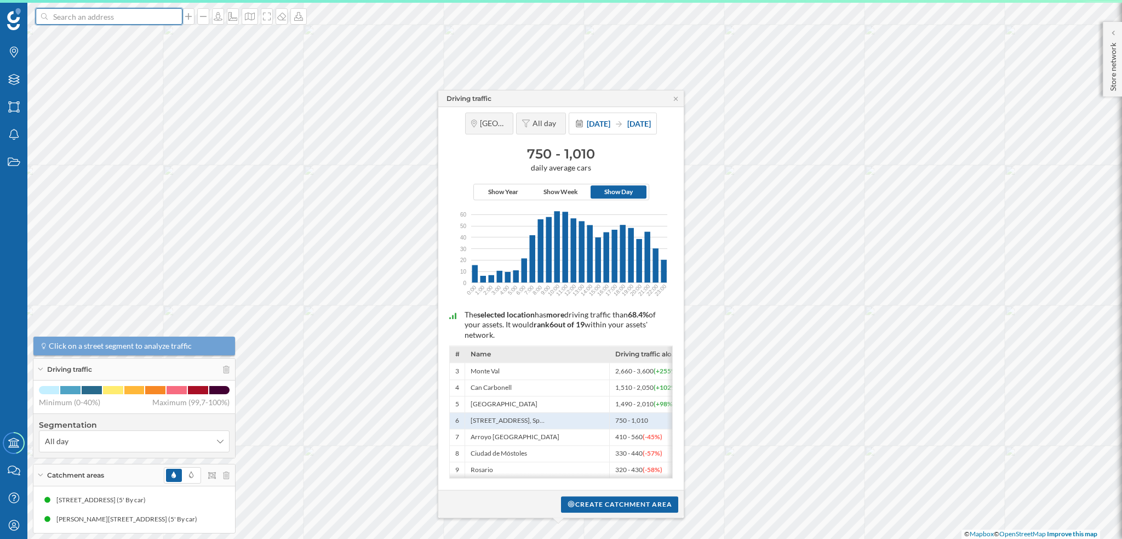
click at [87, 10] on input at bounding box center [109, 16] width 123 height 16
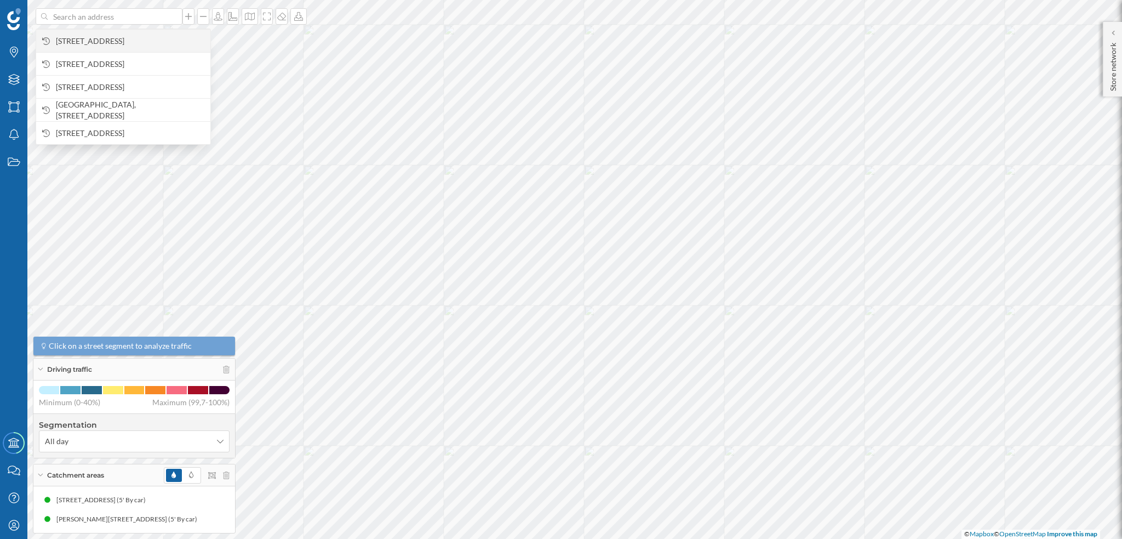
click at [100, 49] on div "[STREET_ADDRESS]" at bounding box center [123, 40] width 174 height 23
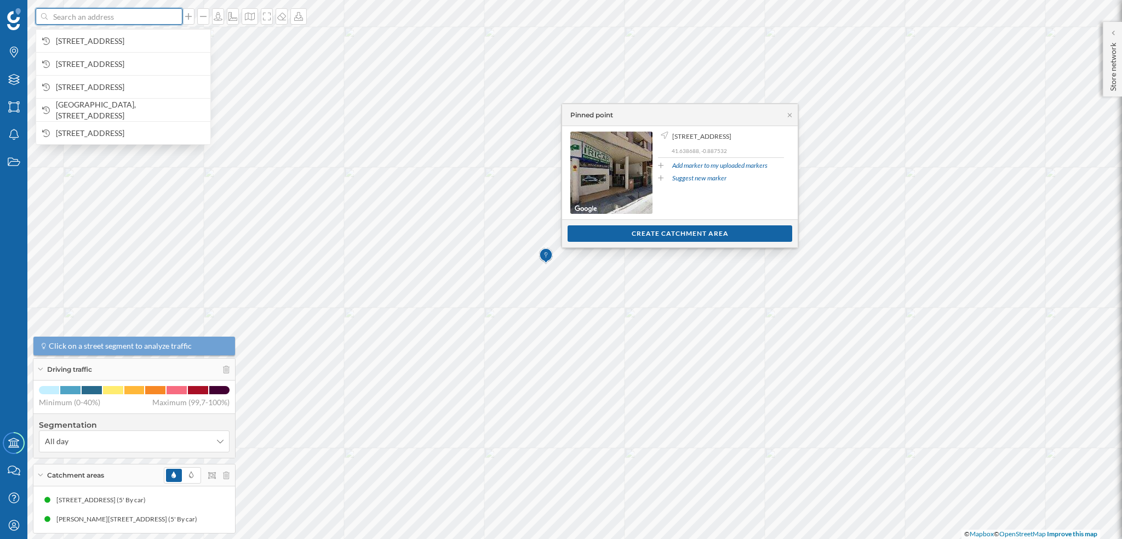
click at [77, 16] on input at bounding box center [109, 16] width 123 height 16
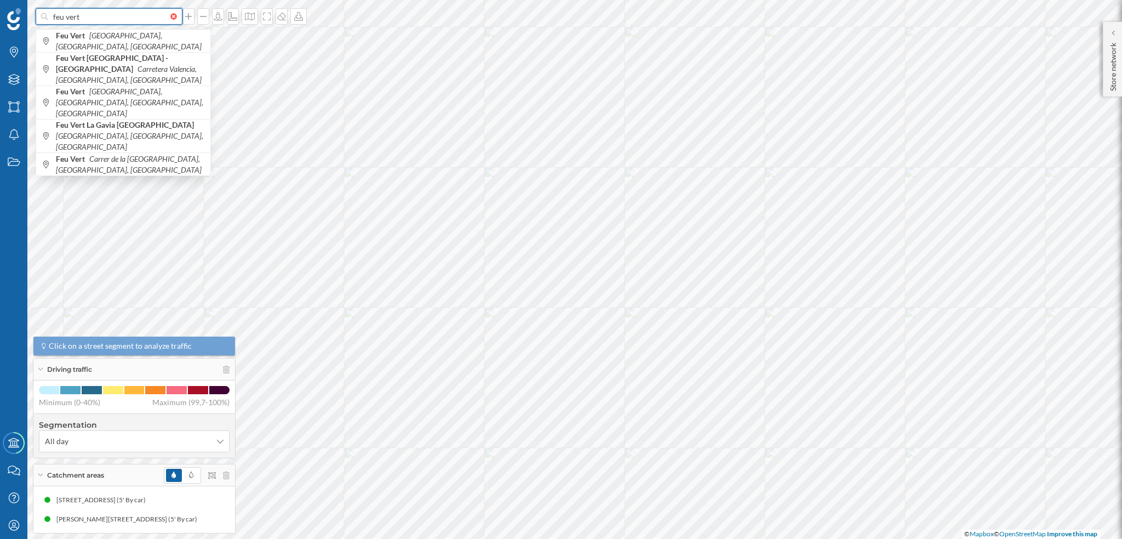
paste input "z"
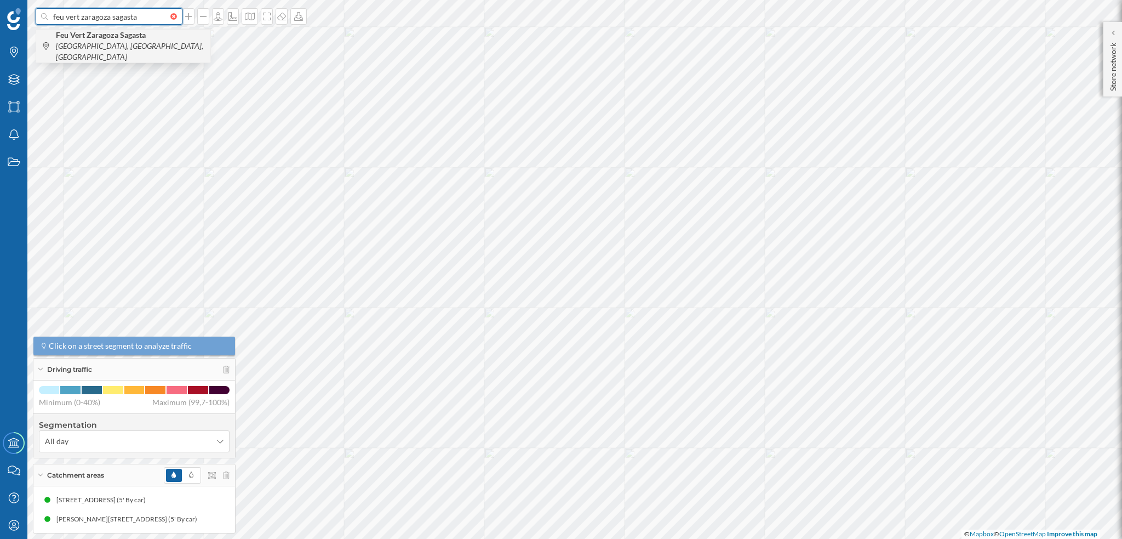
type input "feu vert zaragoza sagasta"
click at [134, 39] on b "Feu Vert Zaragoza Sagasta" at bounding box center [102, 34] width 93 height 9
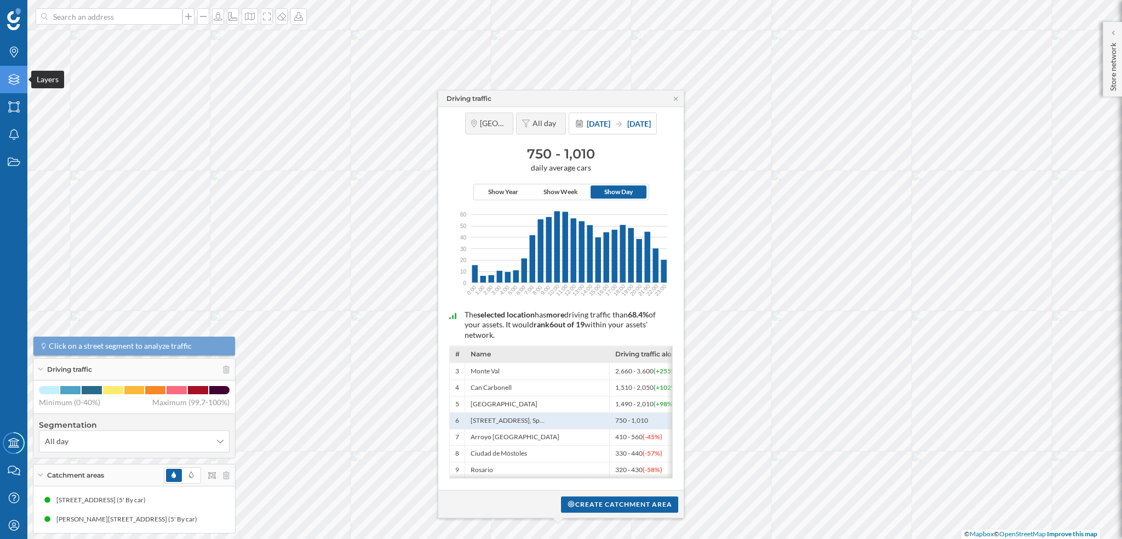
click at [8, 79] on icon "Layers" at bounding box center [14, 79] width 14 height 11
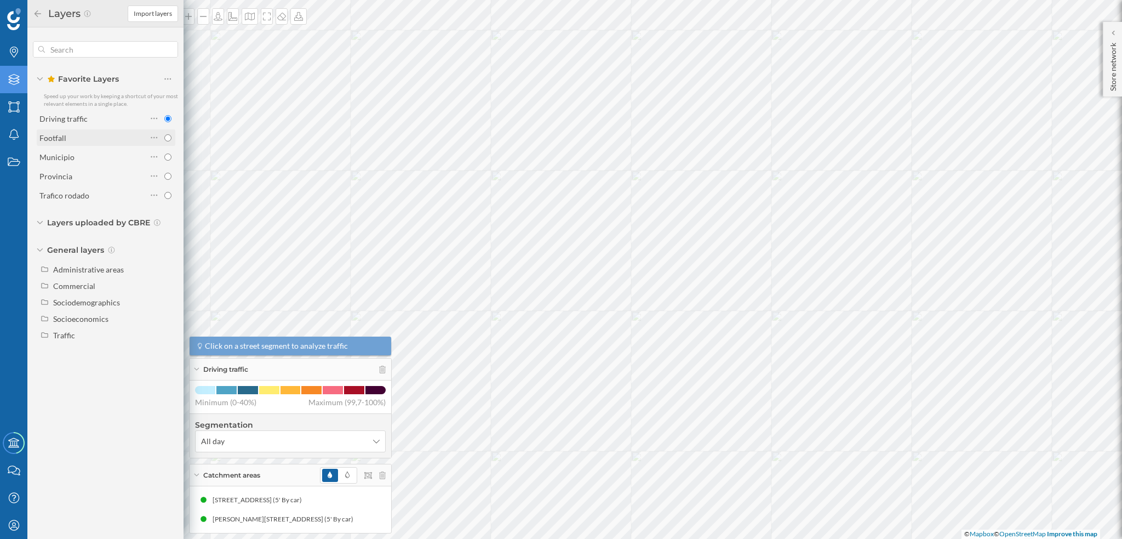
click at [83, 135] on div "Footfall" at bounding box center [92, 138] width 107 height 12
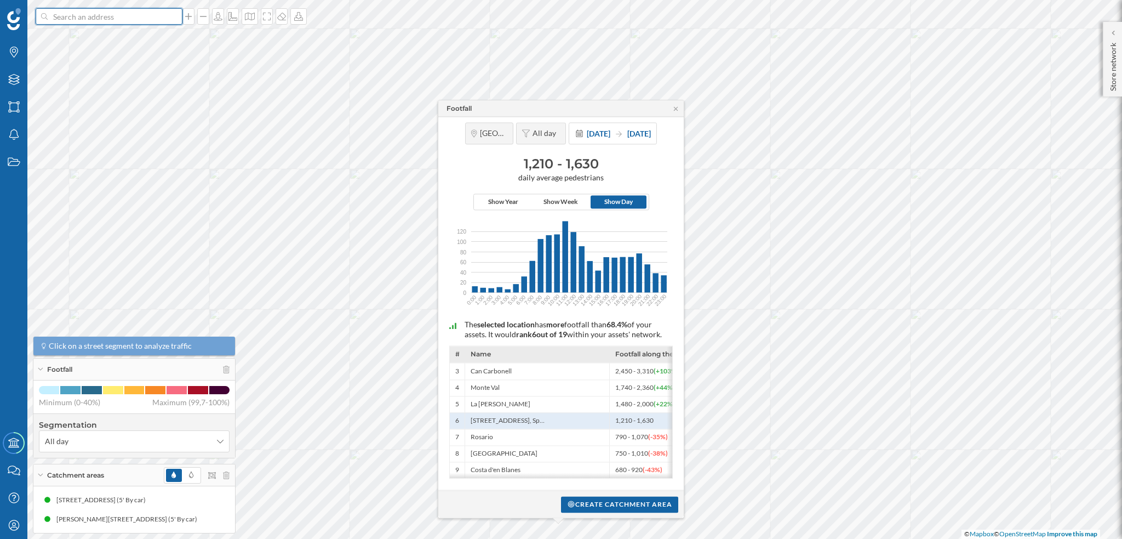
click at [95, 13] on input at bounding box center [109, 16] width 123 height 16
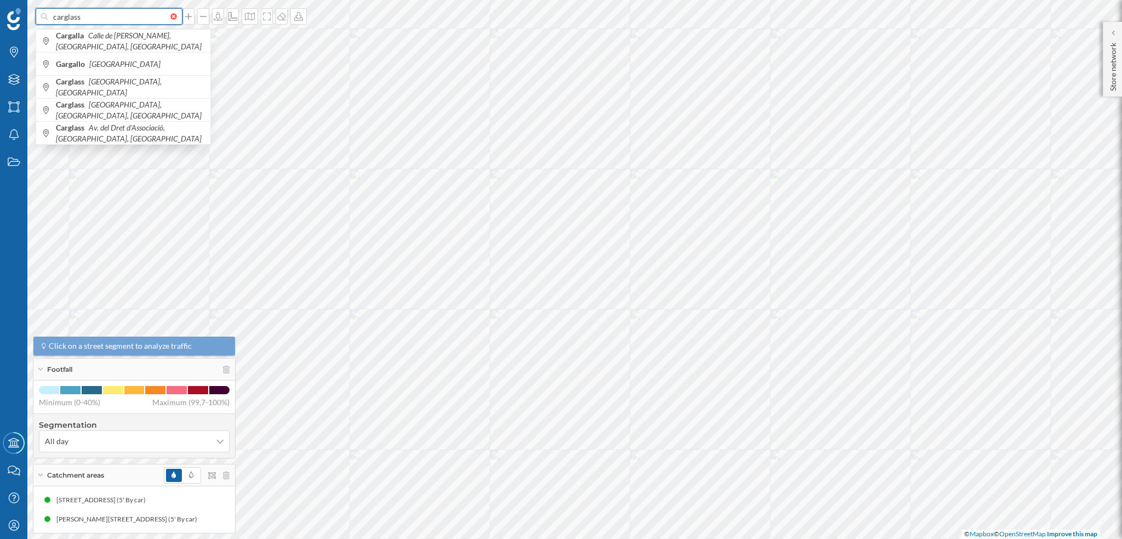
paste input "[STREET_ADDRESS]"
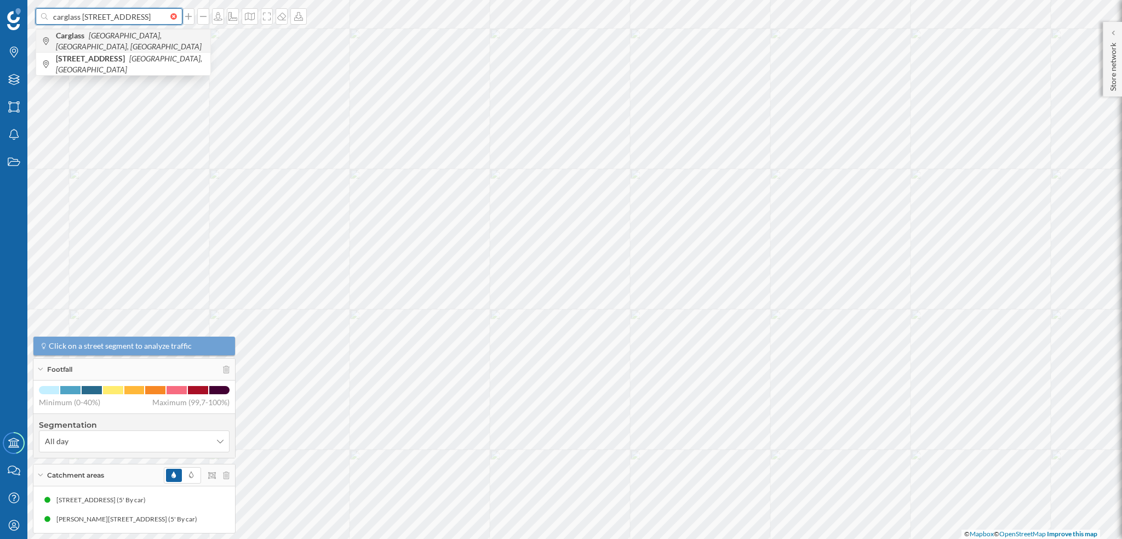
type input "carglass [STREET_ADDRESS]"
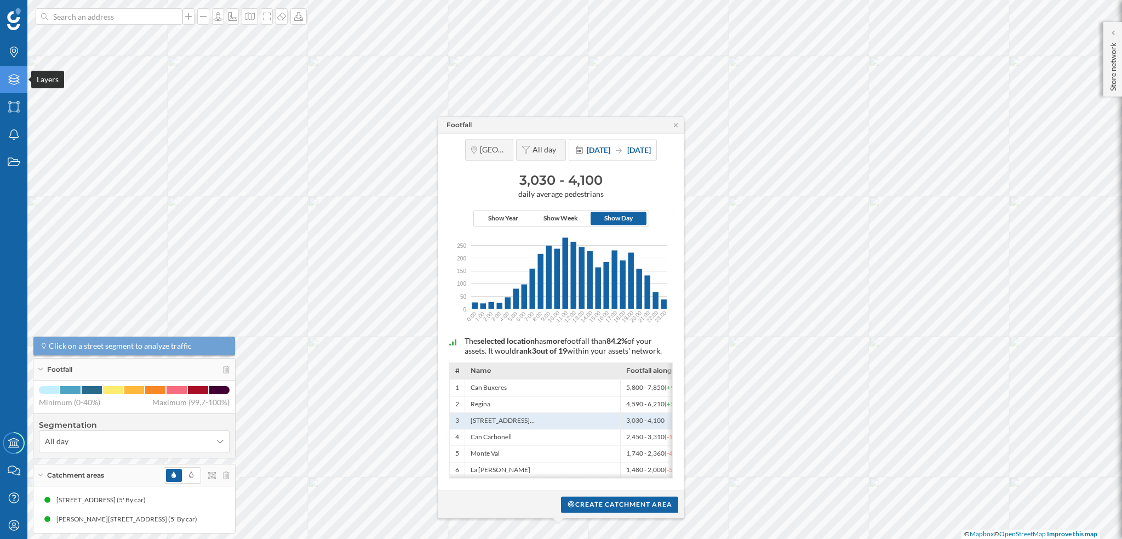
click at [4, 73] on div "Layers" at bounding box center [13, 79] width 27 height 27
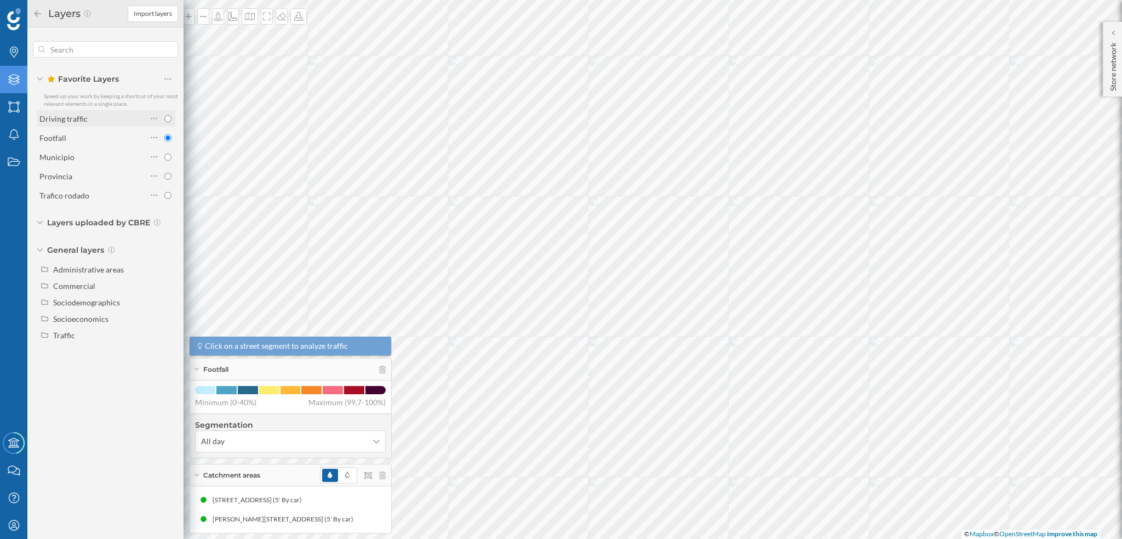
click at [78, 123] on label "Driving traffic" at bounding box center [63, 119] width 48 height 12
